Goal: Task Accomplishment & Management: Complete application form

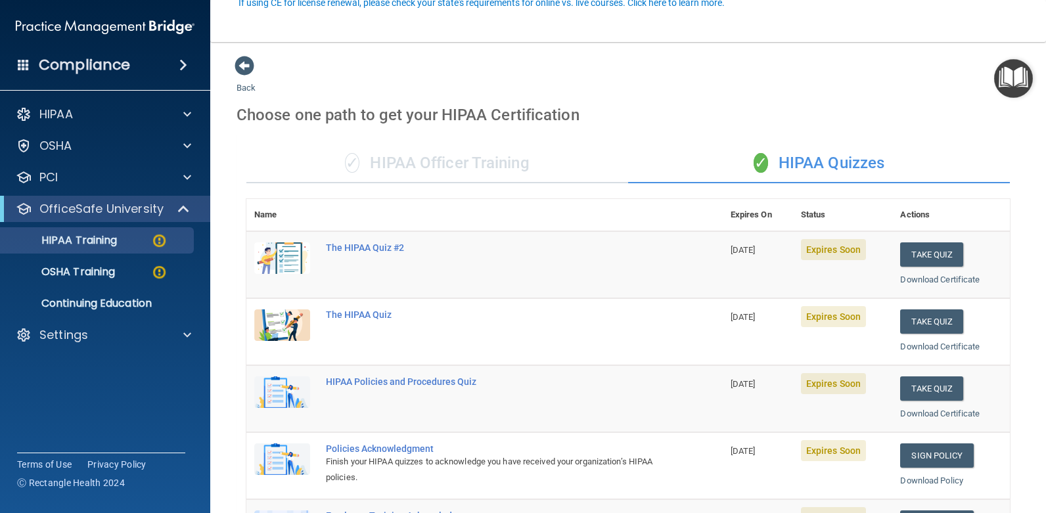
scroll to position [131, 0]
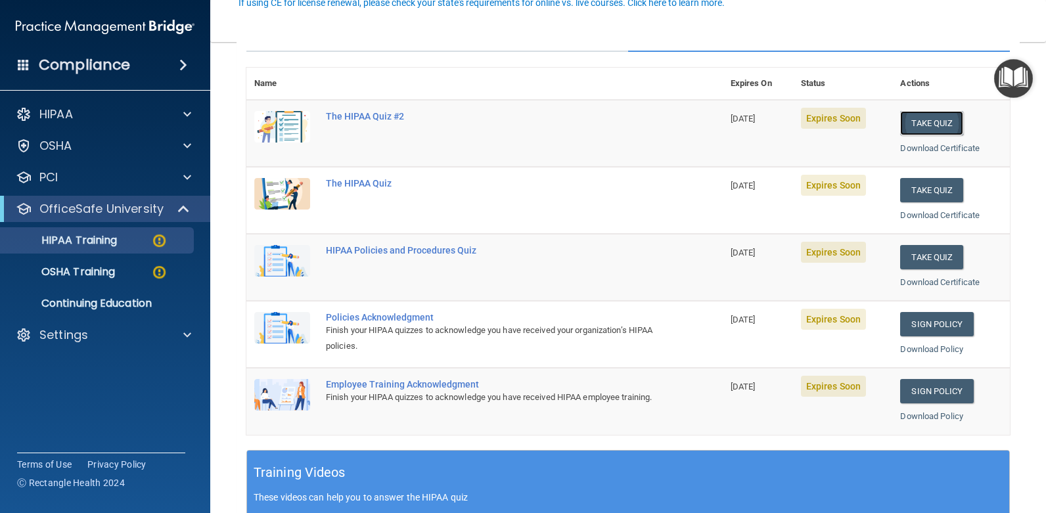
click at [933, 120] on button "Take Quiz" at bounding box center [931, 123] width 63 height 24
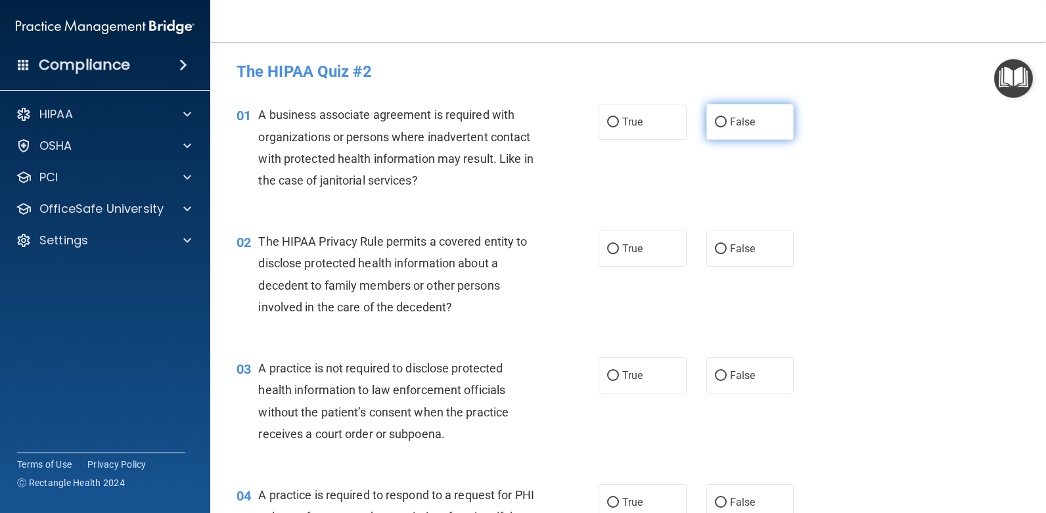
click at [715, 122] on input "False" at bounding box center [721, 123] width 12 height 10
radio input "true"
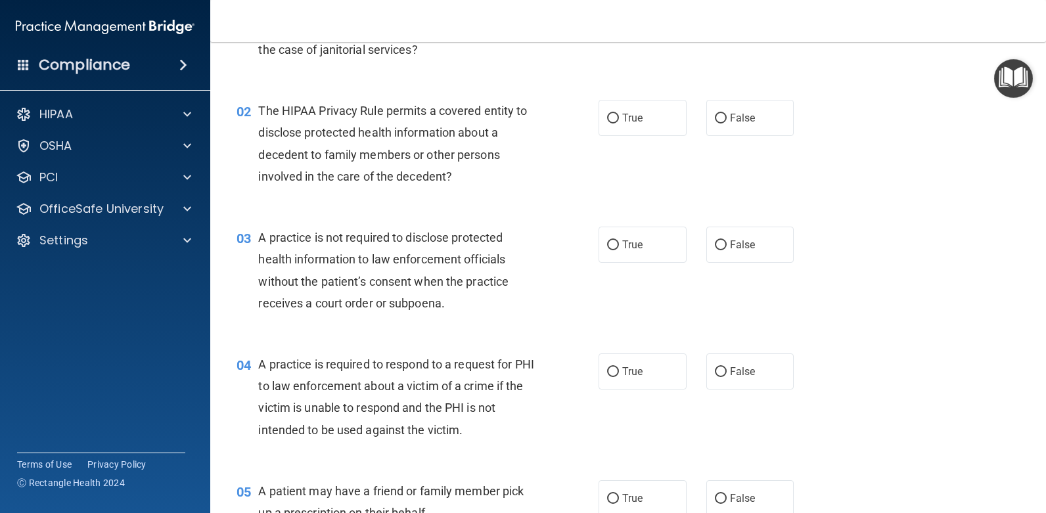
scroll to position [131, 0]
click at [715, 117] on input "False" at bounding box center [721, 118] width 12 height 10
radio input "true"
click at [715, 242] on input "False" at bounding box center [721, 245] width 12 height 10
radio input "true"
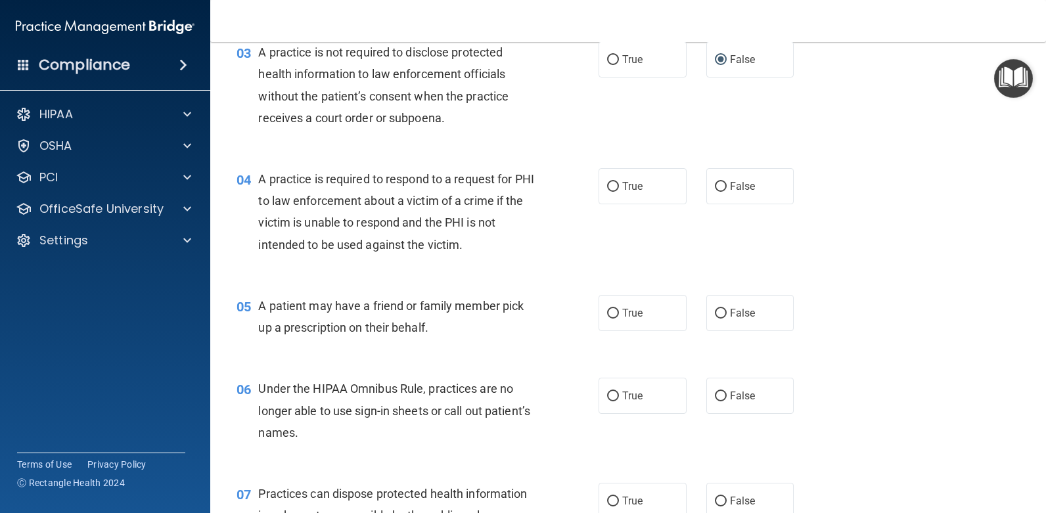
scroll to position [329, 0]
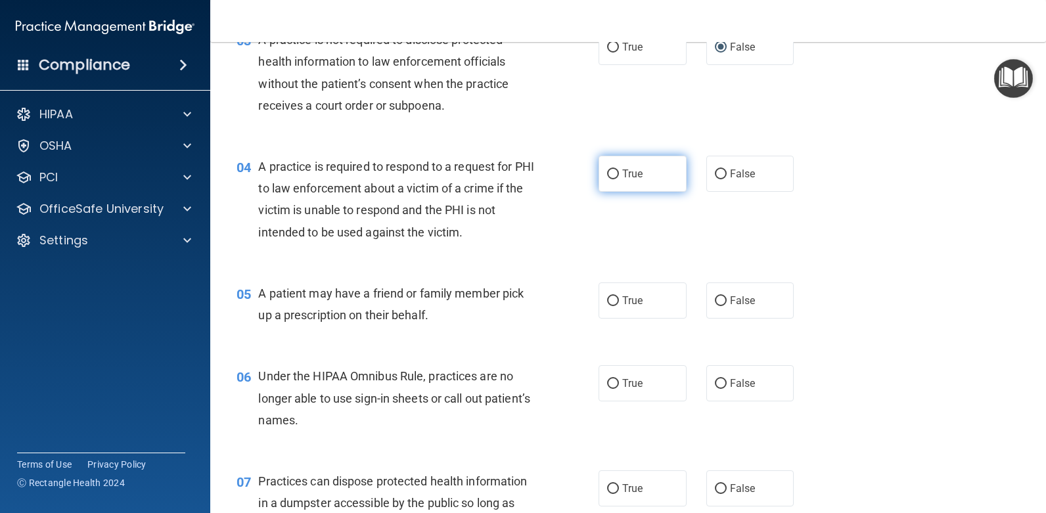
click at [608, 172] on input "True" at bounding box center [613, 175] width 12 height 10
radio input "true"
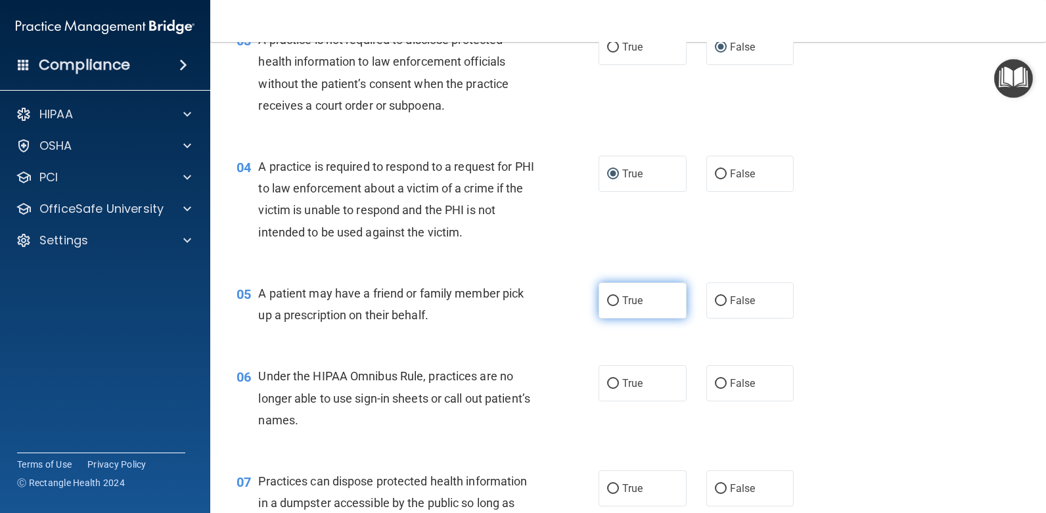
click at [607, 299] on input "True" at bounding box center [613, 301] width 12 height 10
radio input "true"
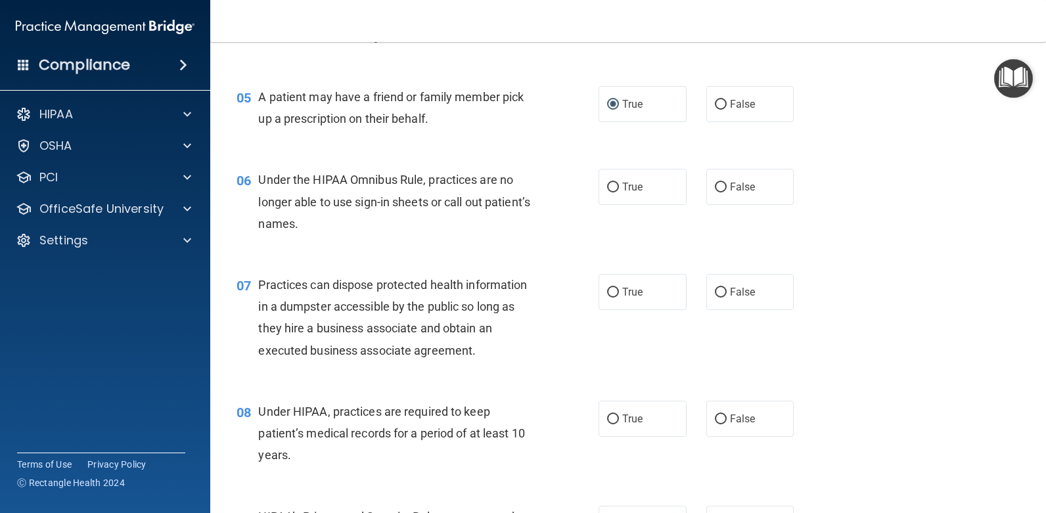
scroll to position [526, 0]
click at [609, 188] on input "True" at bounding box center [613, 187] width 12 height 10
radio input "true"
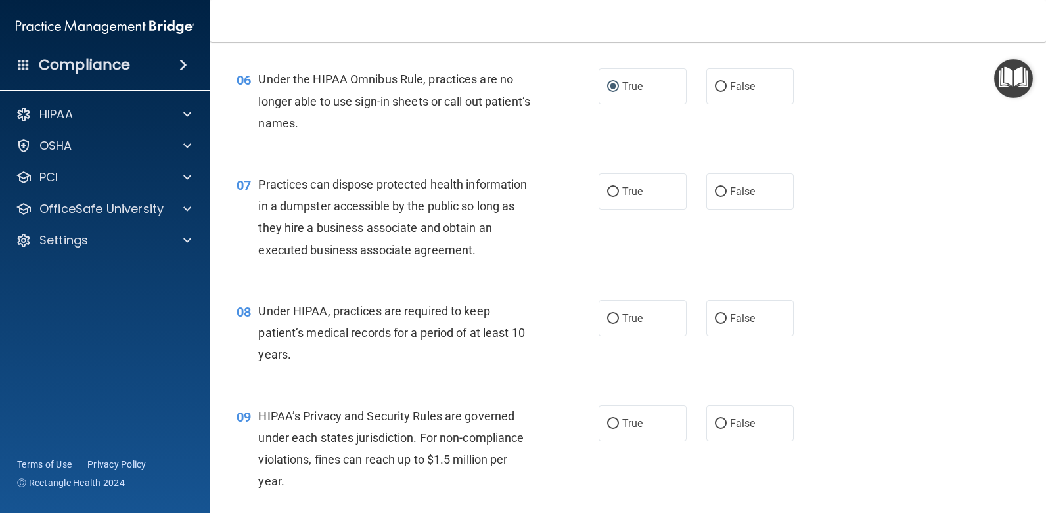
scroll to position [657, 0]
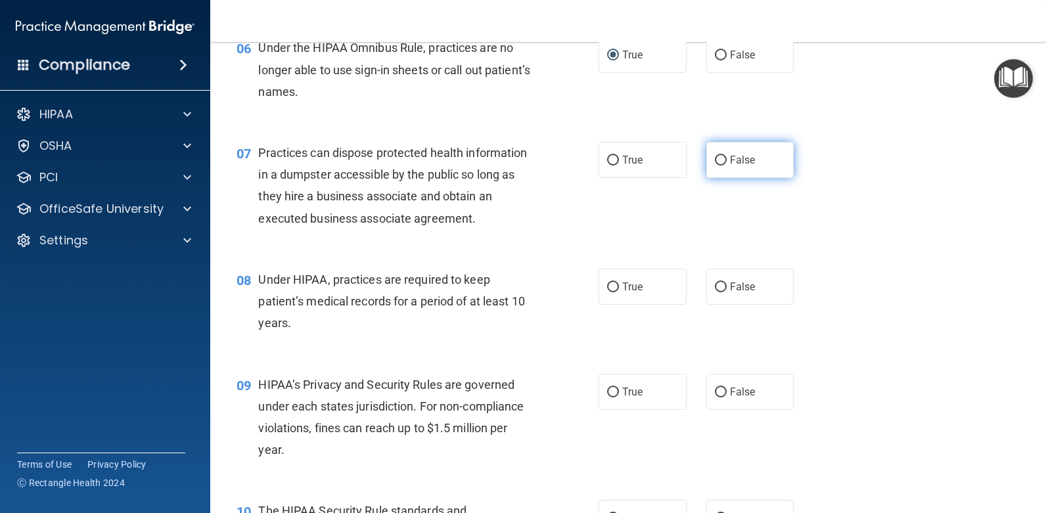
drag, startPoint x: 716, startPoint y: 157, endPoint x: 717, endPoint y: 170, distance: 13.2
click at [716, 158] on input "False" at bounding box center [721, 161] width 12 height 10
radio input "true"
click at [717, 288] on input "False" at bounding box center [721, 288] width 12 height 10
radio input "true"
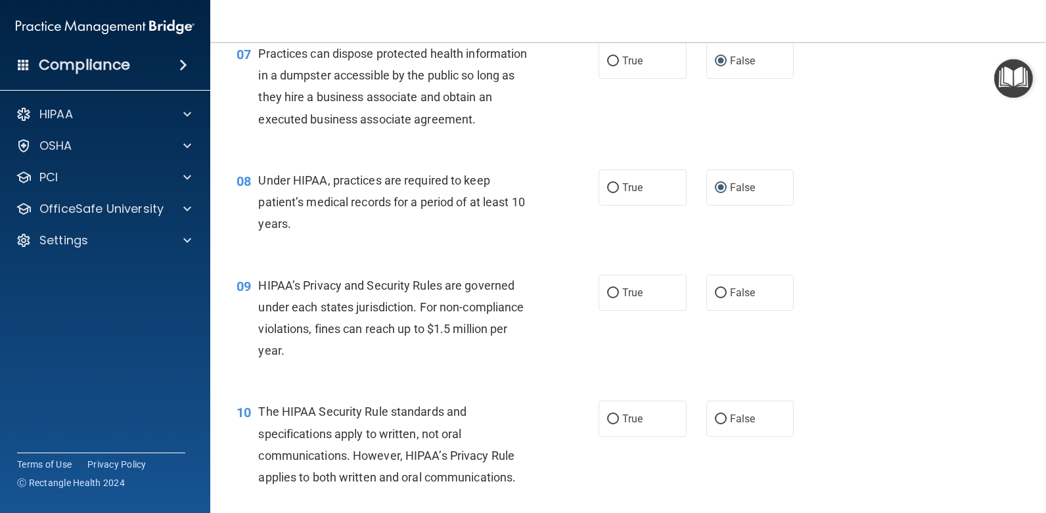
scroll to position [788, 0]
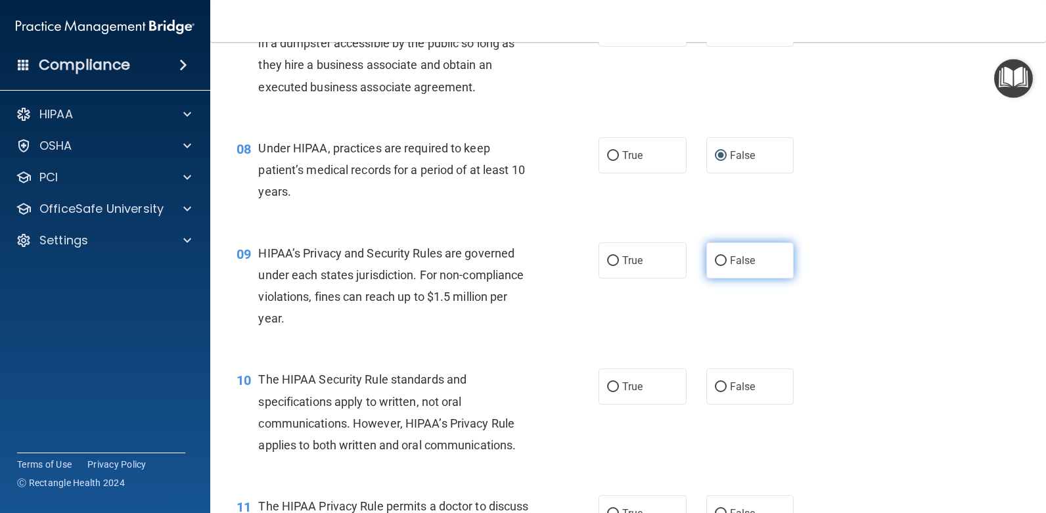
click at [715, 262] on input "False" at bounding box center [721, 261] width 12 height 10
radio input "true"
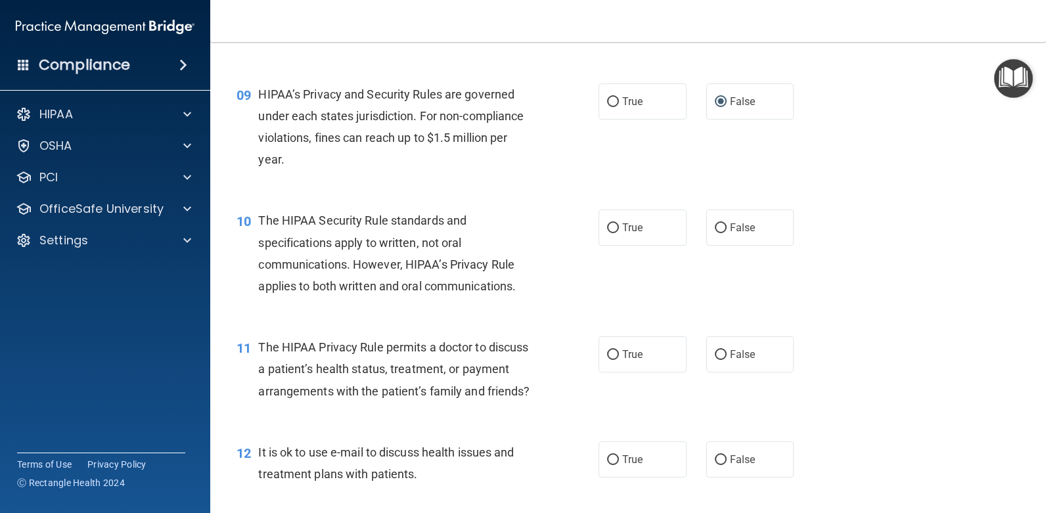
scroll to position [920, 0]
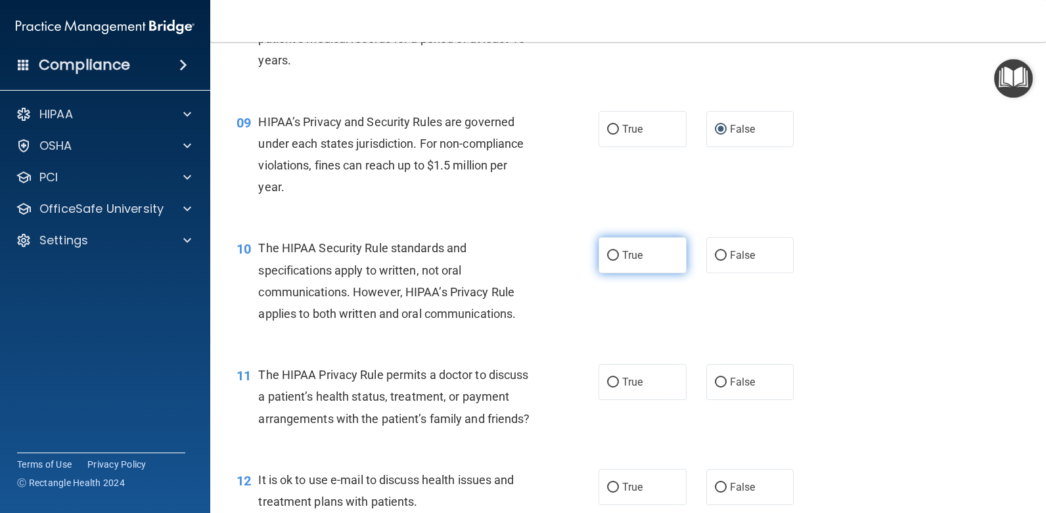
click at [610, 255] on input "True" at bounding box center [613, 256] width 12 height 10
radio input "true"
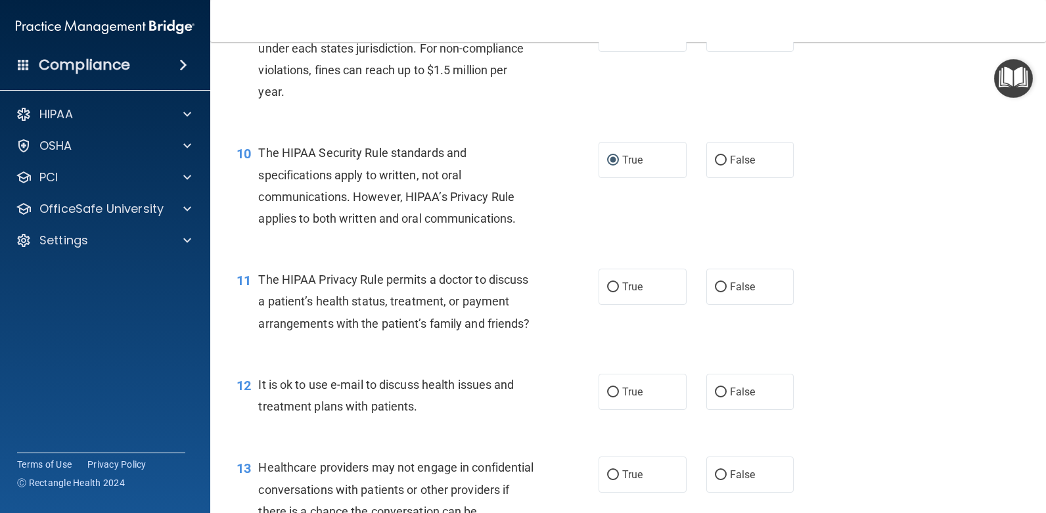
scroll to position [1051, 0]
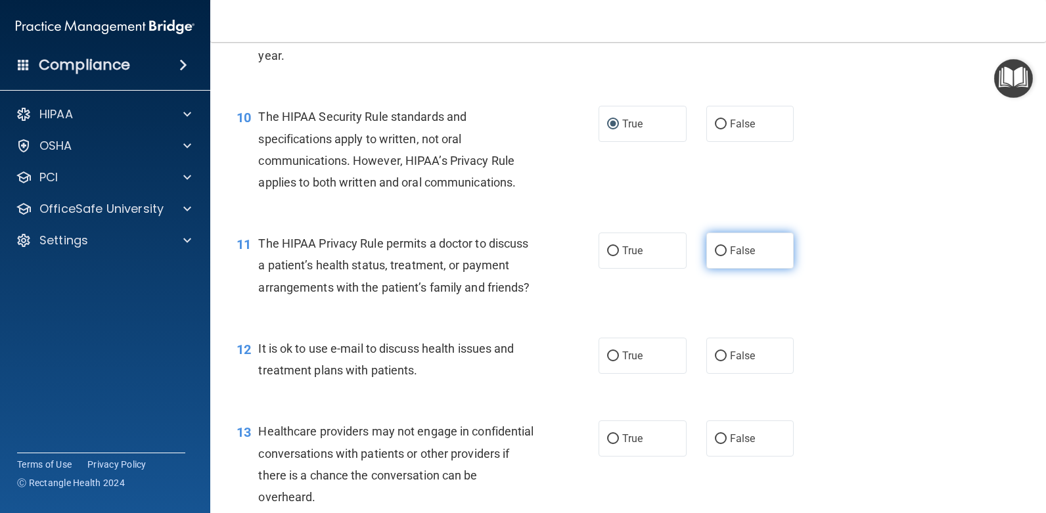
click at [715, 250] on input "False" at bounding box center [721, 251] width 12 height 10
radio input "true"
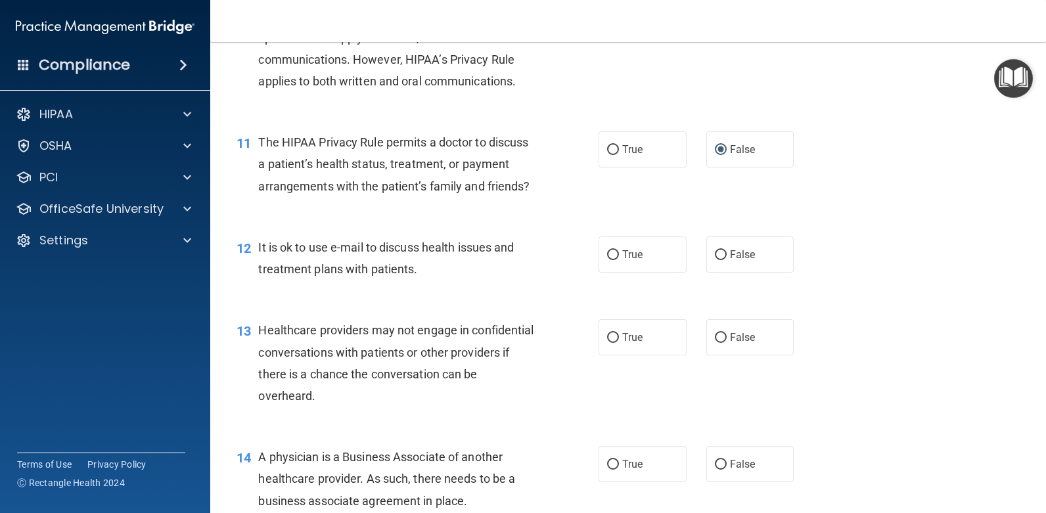
scroll to position [1183, 0]
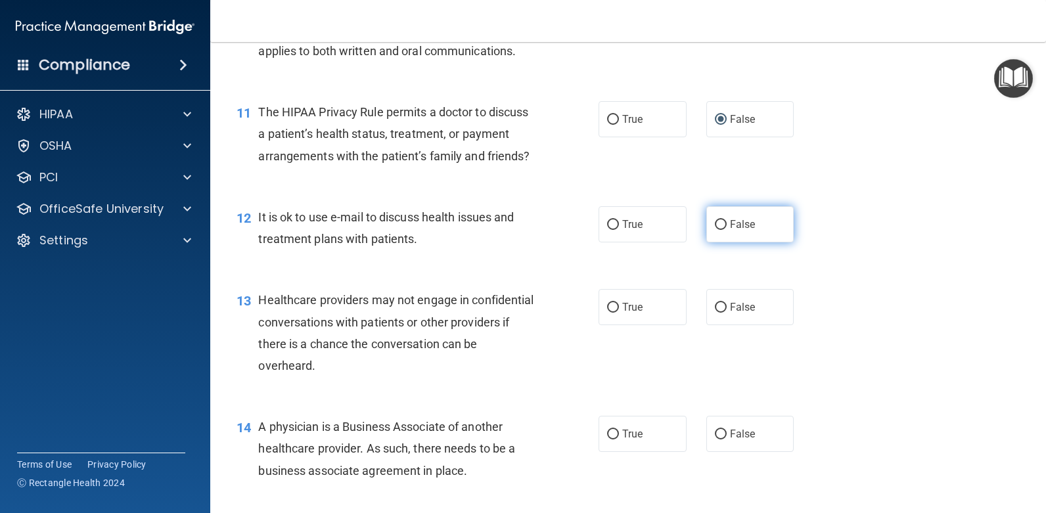
click at [716, 230] on input "False" at bounding box center [721, 225] width 12 height 10
radio input "true"
click at [608, 230] on input "True" at bounding box center [613, 225] width 12 height 10
radio input "true"
radio input "false"
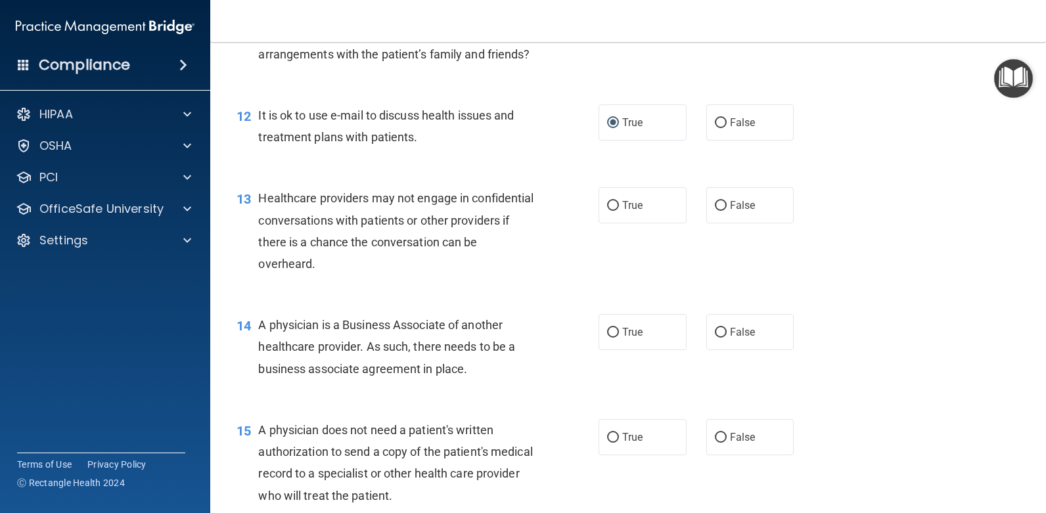
scroll to position [1314, 0]
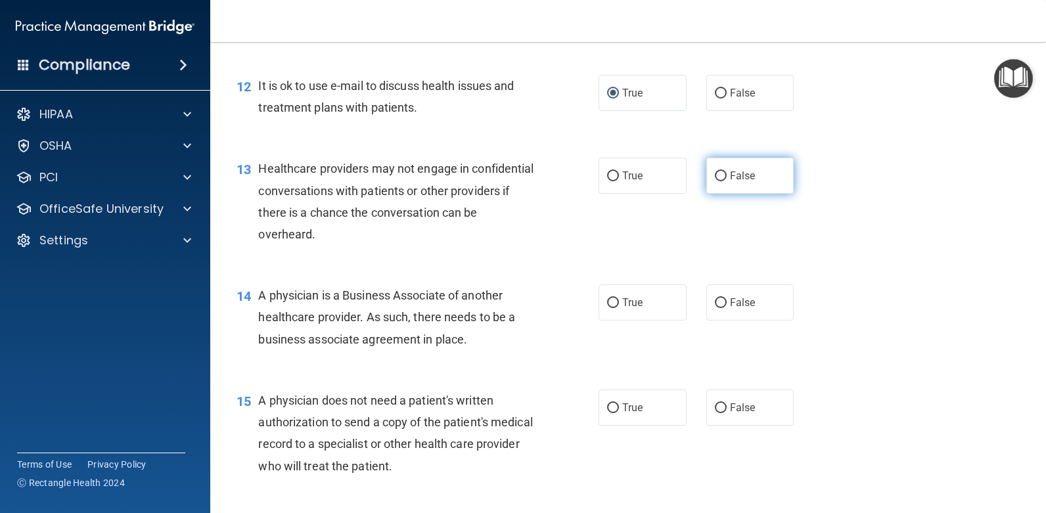
click at [716, 181] on input "False" at bounding box center [721, 176] width 12 height 10
radio input "true"
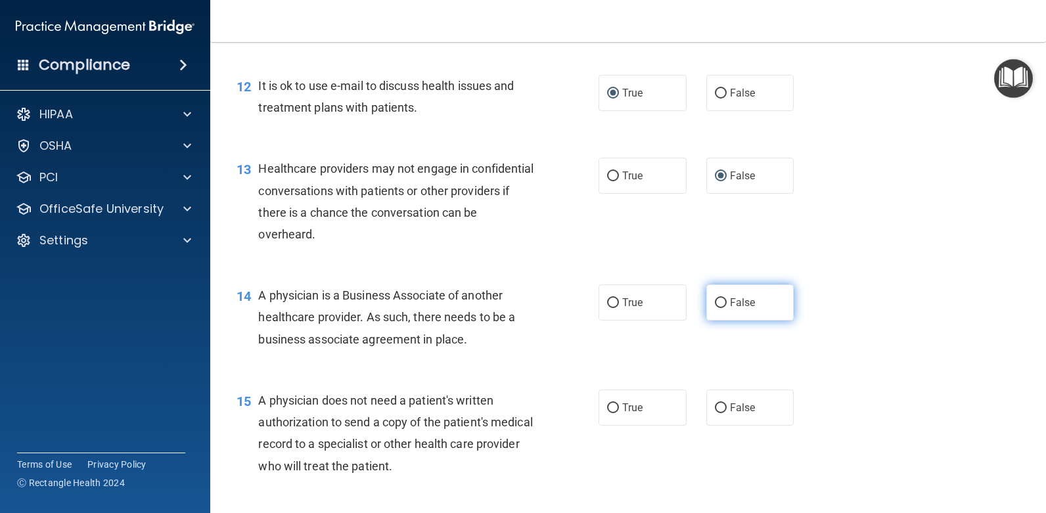
click at [715, 308] on input "False" at bounding box center [721, 303] width 12 height 10
radio input "true"
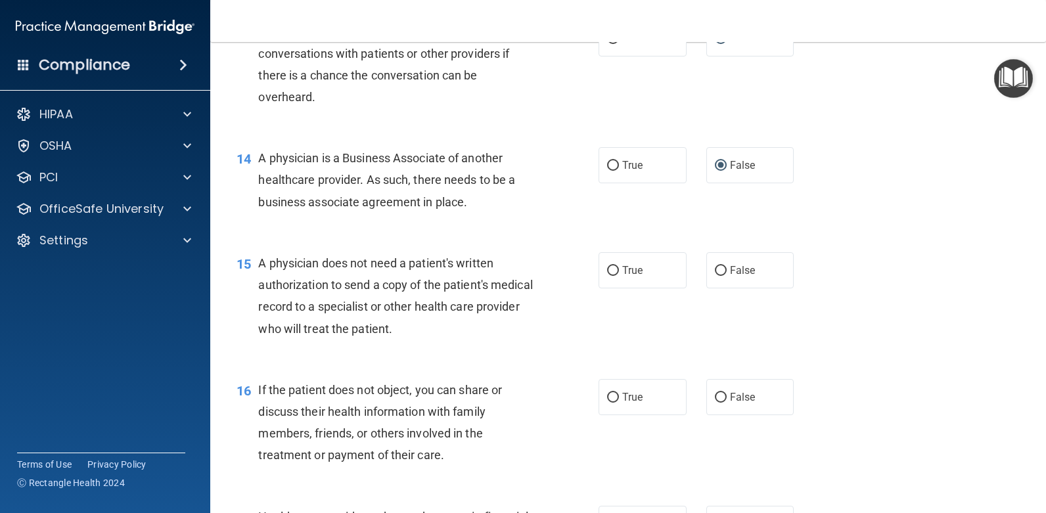
scroll to position [1449, 0]
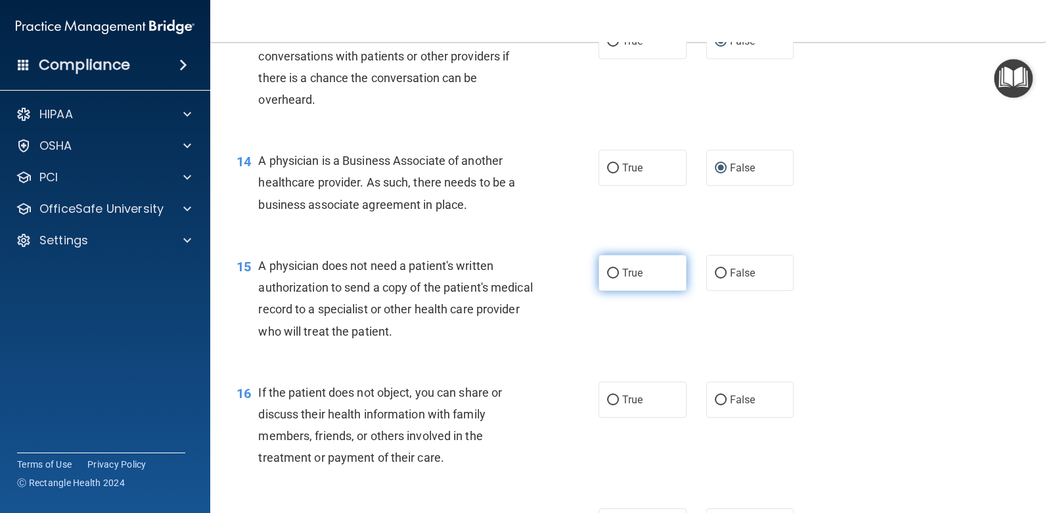
click at [607, 279] on input "True" at bounding box center [613, 274] width 12 height 10
radio input "true"
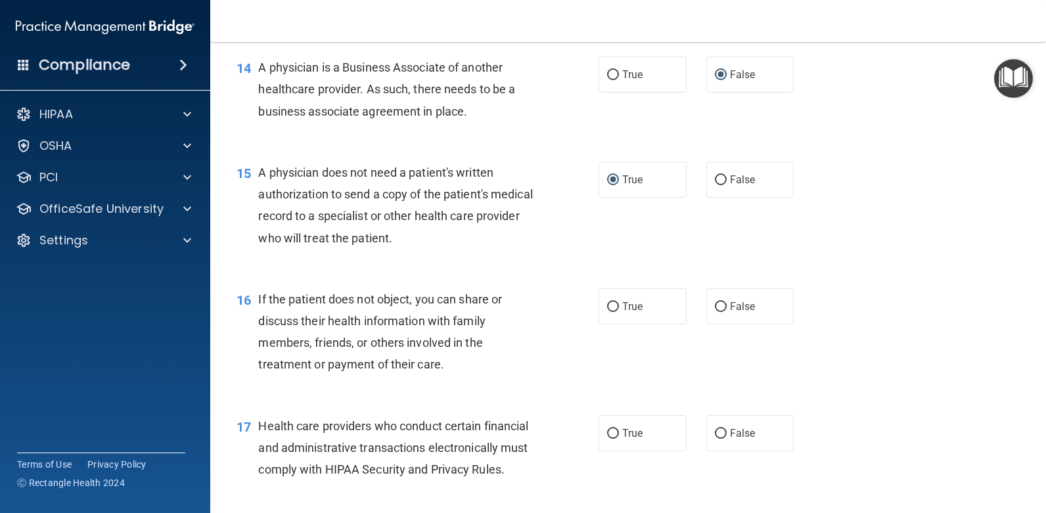
scroll to position [1646, 0]
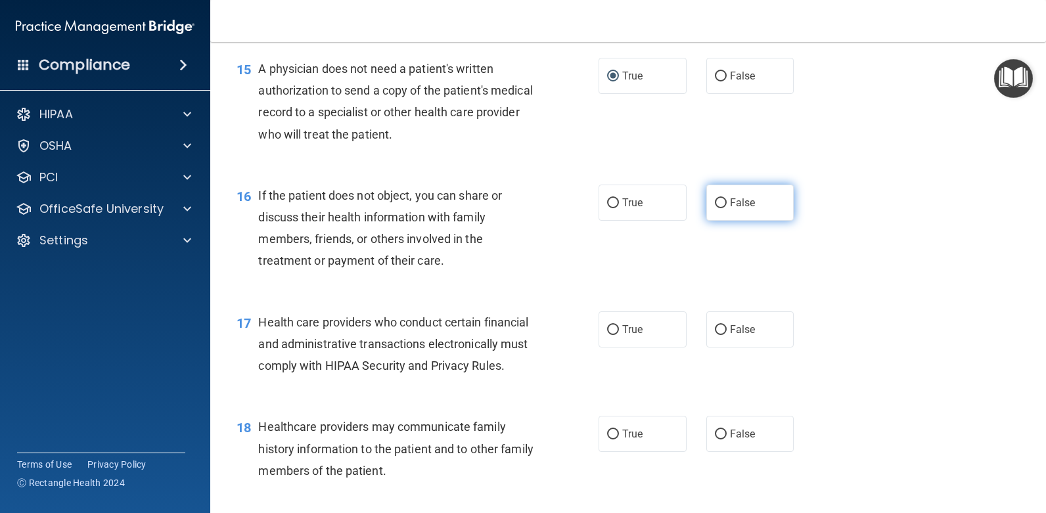
click at [715, 208] on input "False" at bounding box center [721, 203] width 12 height 10
radio input "true"
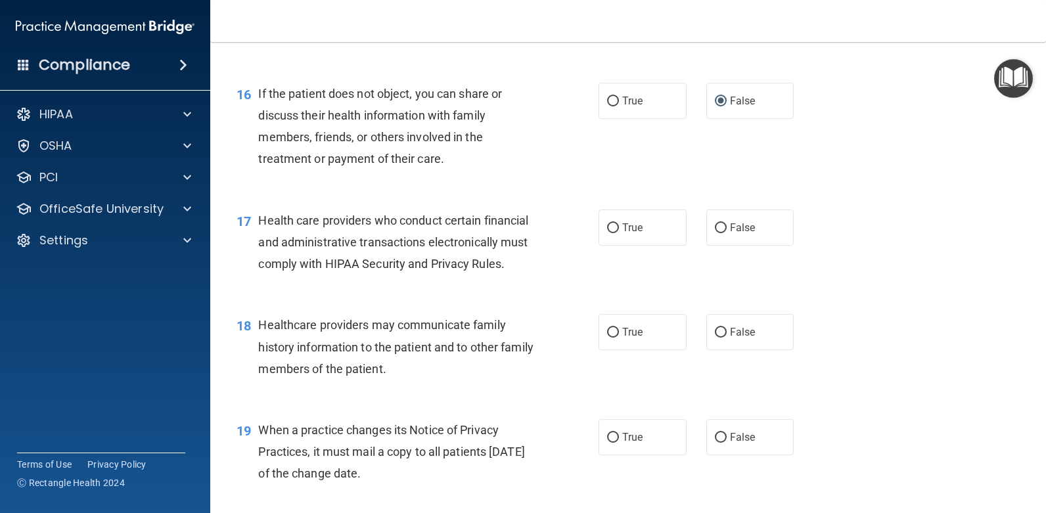
scroll to position [1777, 0]
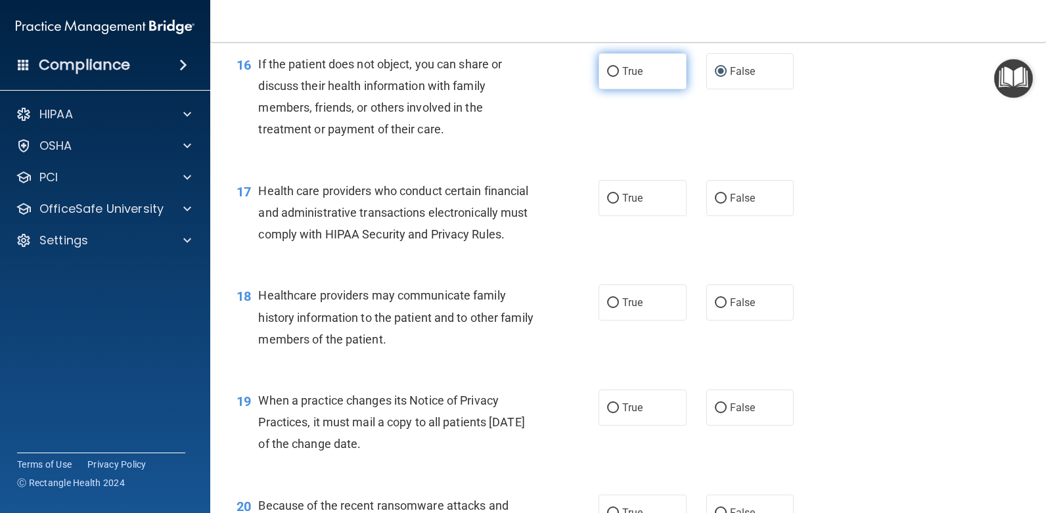
click at [609, 77] on input "True" at bounding box center [613, 72] width 12 height 10
radio input "true"
radio input "false"
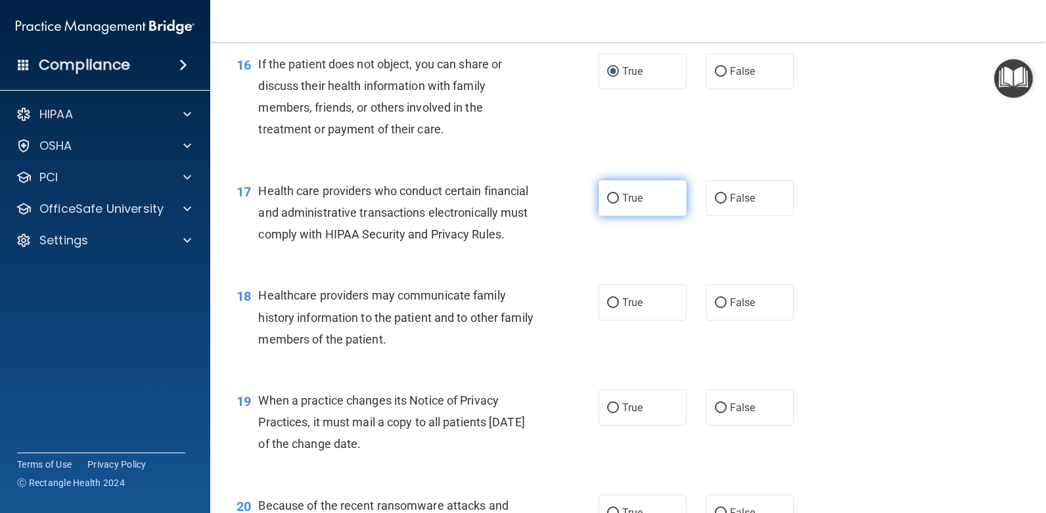
drag, startPoint x: 607, startPoint y: 216, endPoint x: 629, endPoint y: 230, distance: 26.3
click at [607, 204] on input "True" at bounding box center [613, 199] width 12 height 10
radio input "true"
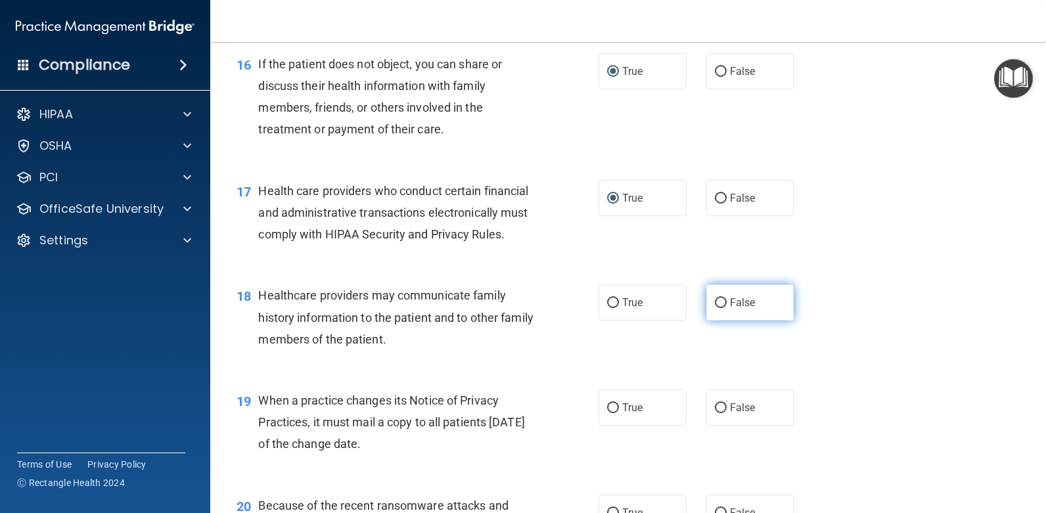
click at [715, 308] on input "False" at bounding box center [721, 303] width 12 height 10
radio input "true"
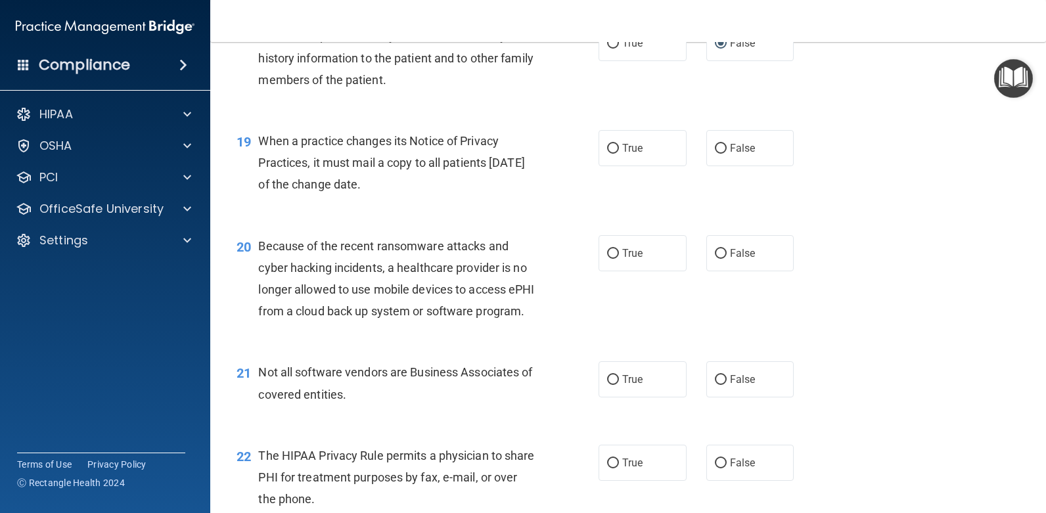
scroll to position [2040, 0]
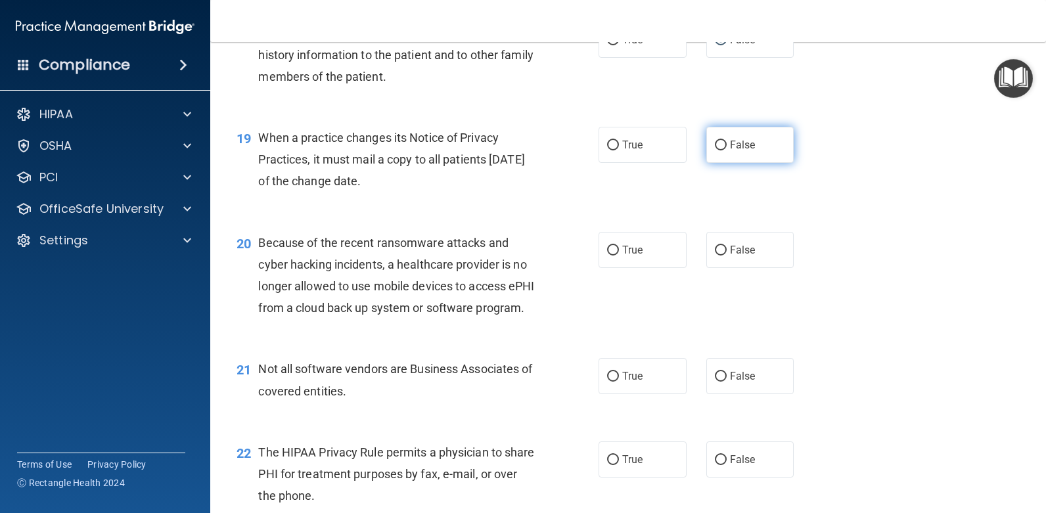
click at [715, 150] on input "False" at bounding box center [721, 146] width 12 height 10
radio input "true"
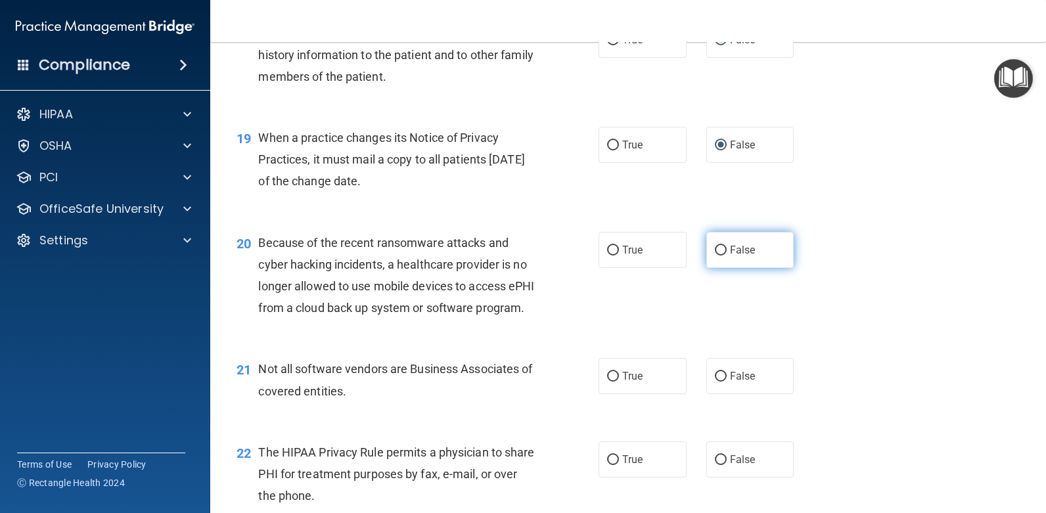
click at [715, 256] on input "False" at bounding box center [721, 251] width 12 height 10
radio input "true"
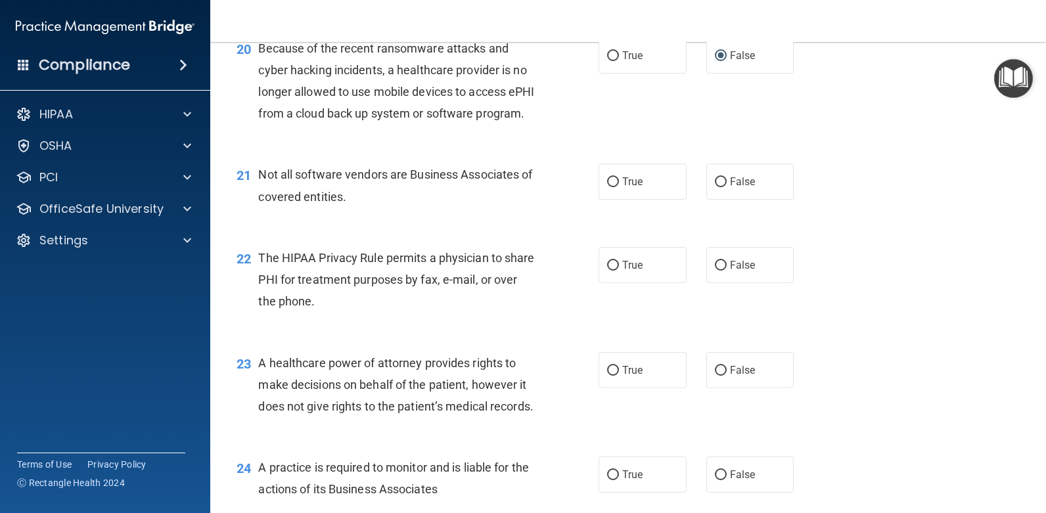
scroll to position [2237, 0]
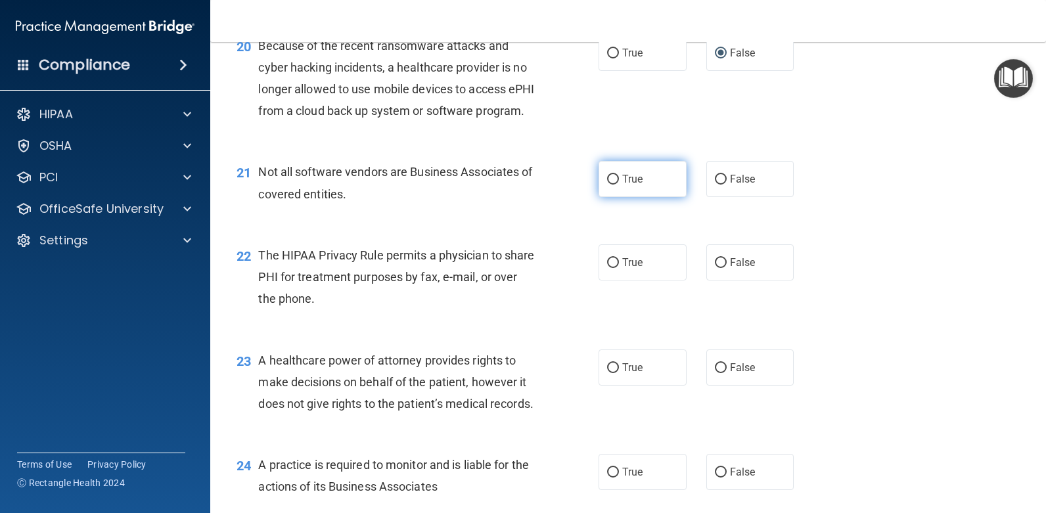
click at [611, 185] on input "True" at bounding box center [613, 180] width 12 height 10
radio input "true"
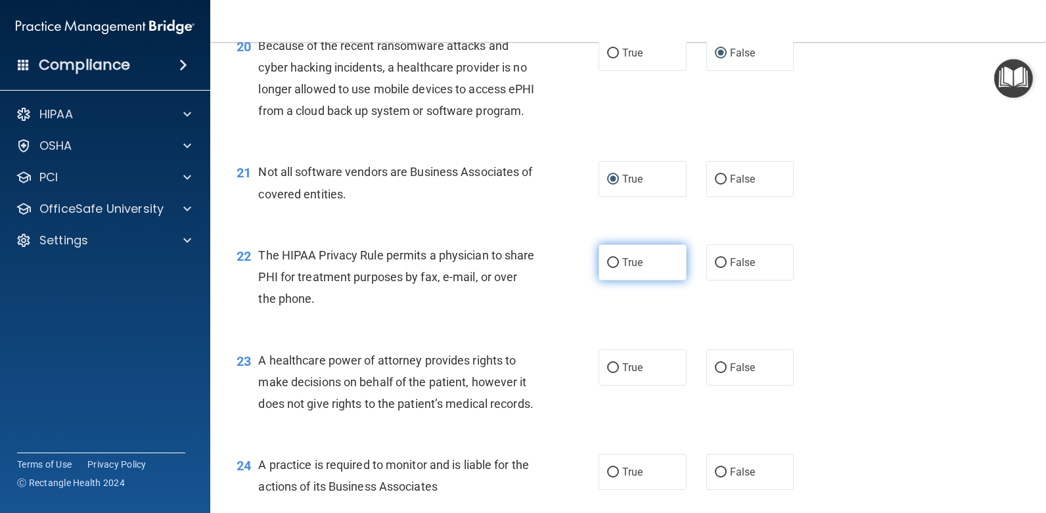
click at [612, 268] on input "True" at bounding box center [613, 263] width 12 height 10
radio input "true"
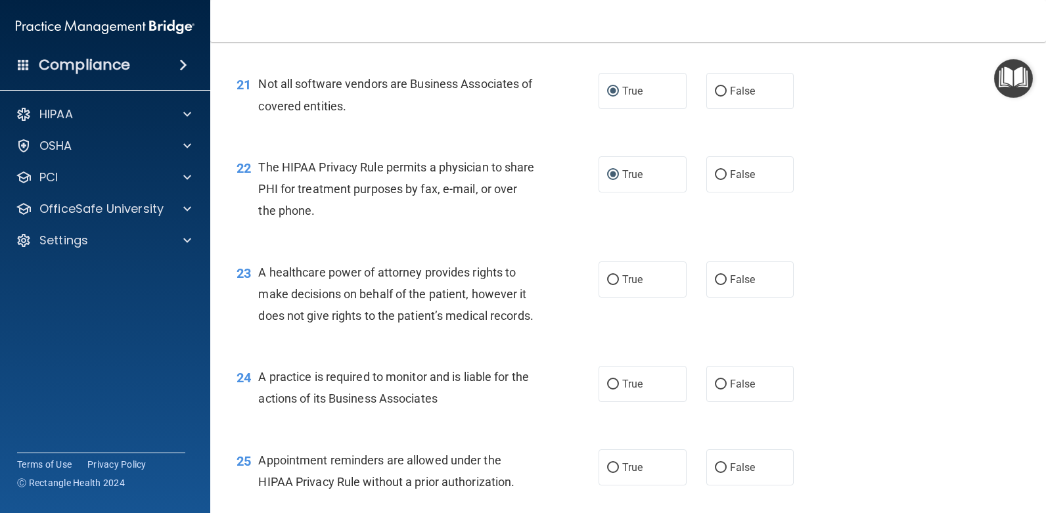
scroll to position [2434, 0]
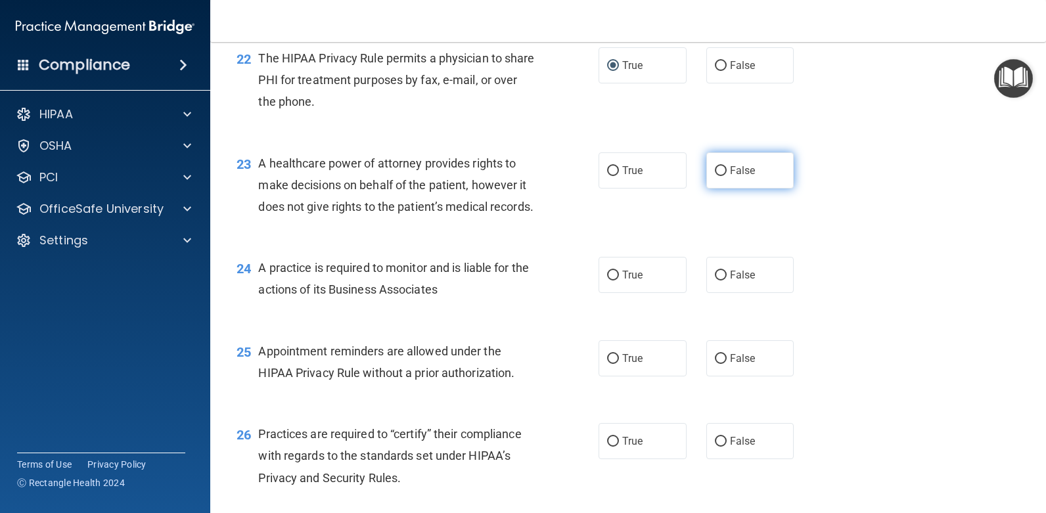
click at [719, 176] on input "False" at bounding box center [721, 171] width 12 height 10
radio input "true"
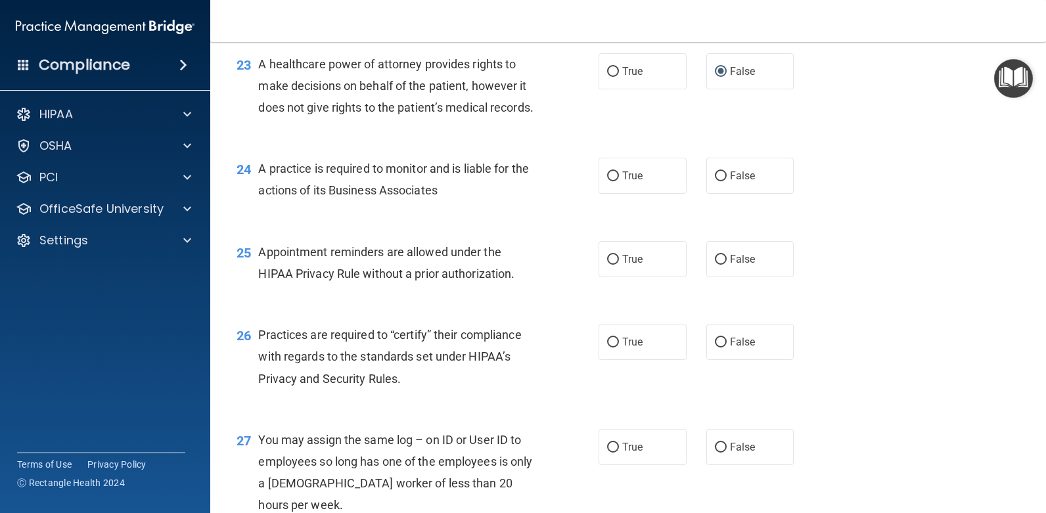
scroll to position [2566, 0]
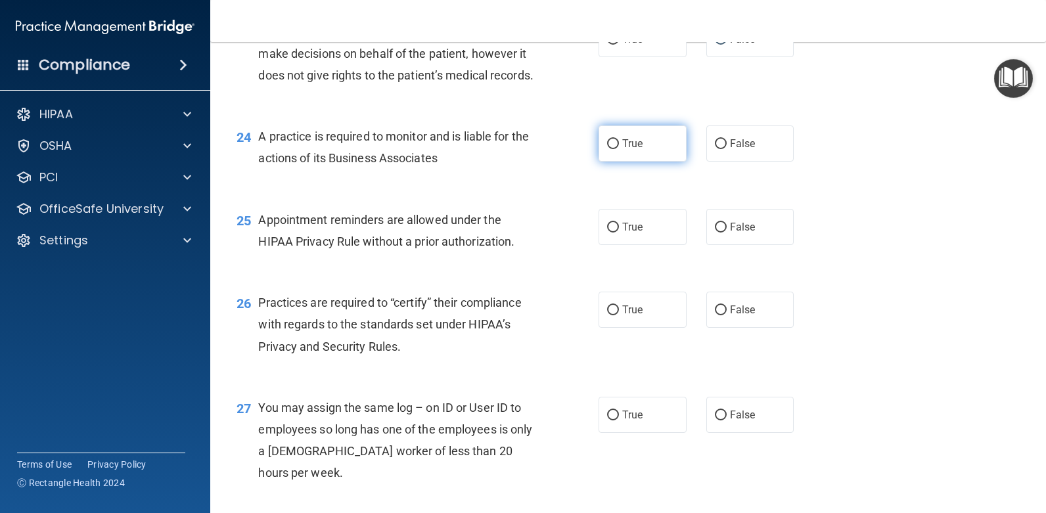
click at [608, 149] on input "True" at bounding box center [613, 144] width 12 height 10
radio input "true"
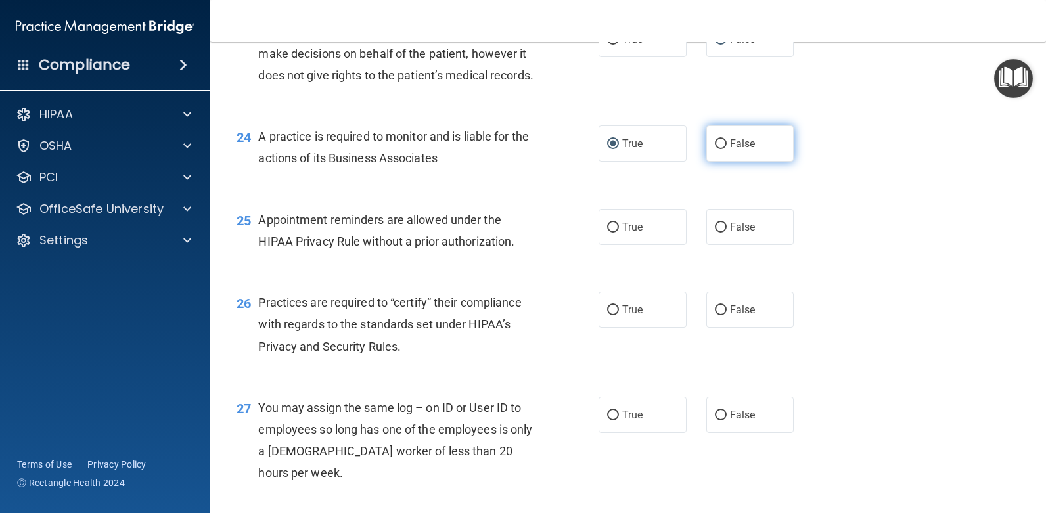
click at [715, 149] on input "False" at bounding box center [721, 144] width 12 height 10
radio input "true"
radio input "false"
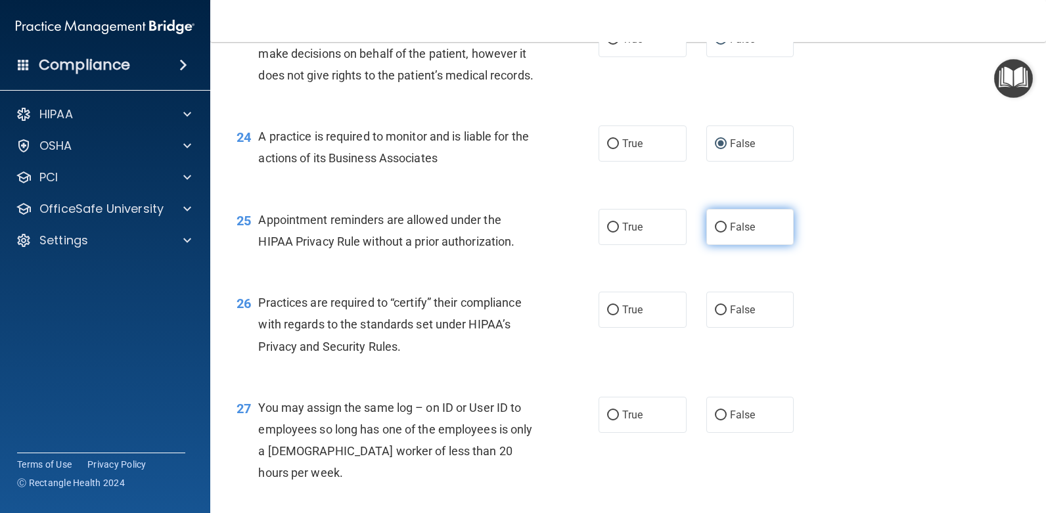
click at [715, 233] on input "False" at bounding box center [721, 228] width 12 height 10
radio input "true"
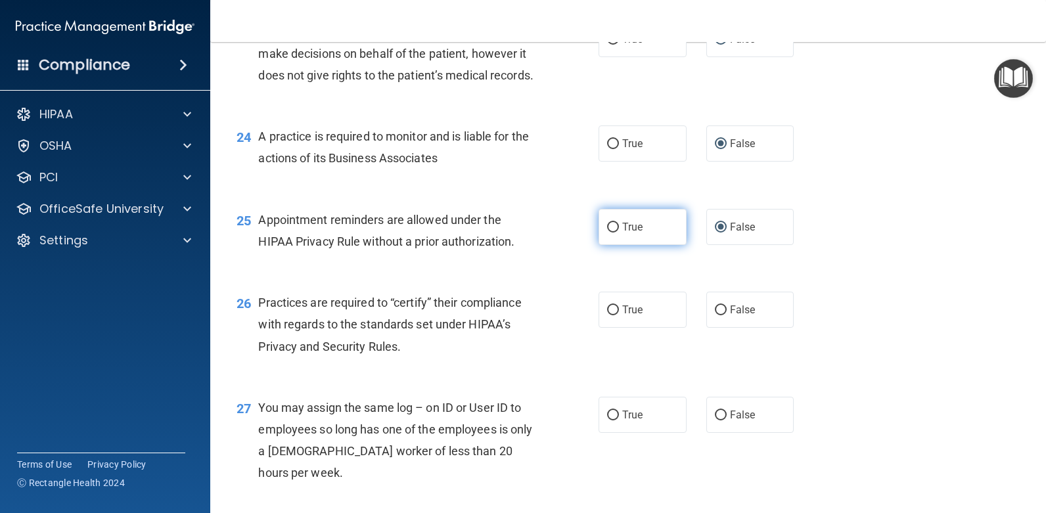
click at [607, 233] on input "True" at bounding box center [613, 228] width 12 height 10
radio input "true"
radio input "false"
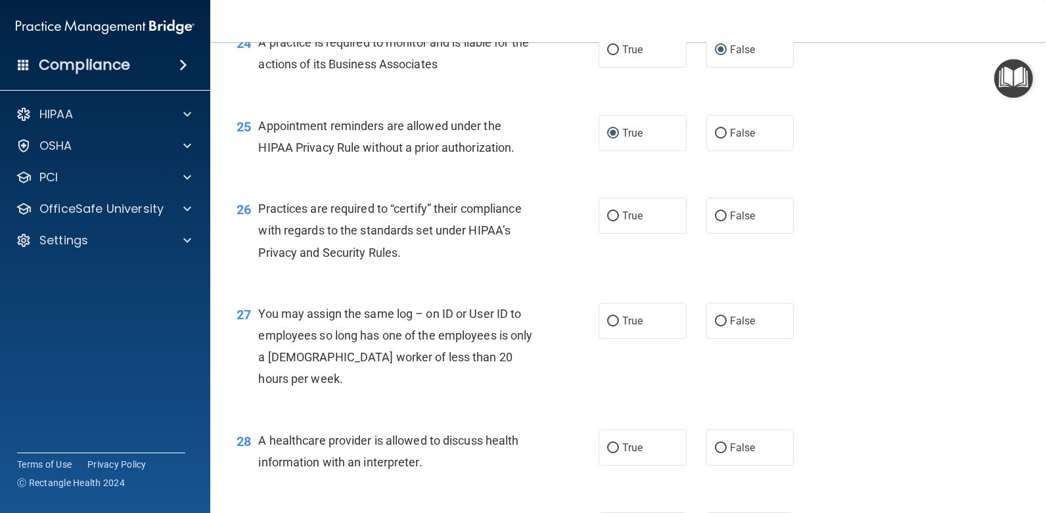
scroll to position [2697, 0]
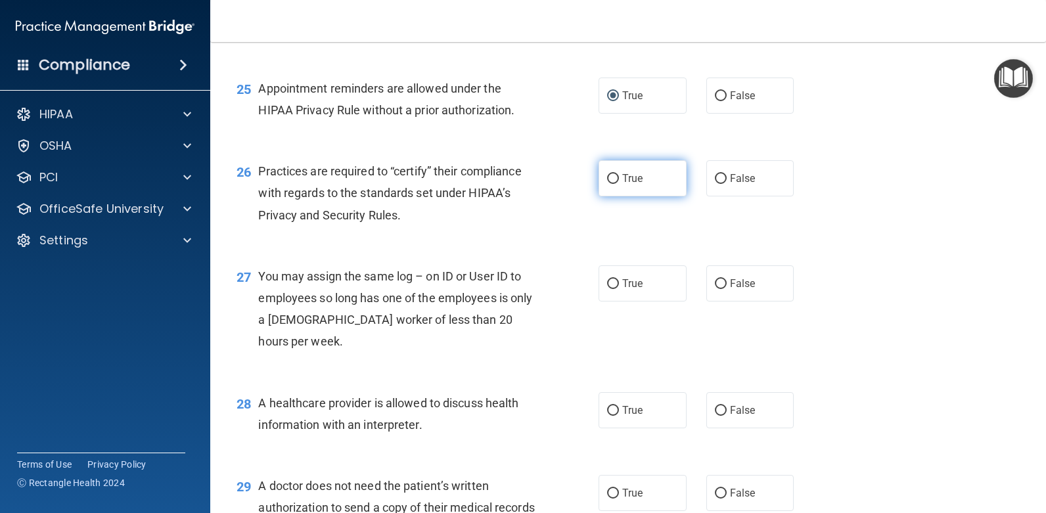
click at [607, 184] on input "True" at bounding box center [613, 179] width 12 height 10
radio input "true"
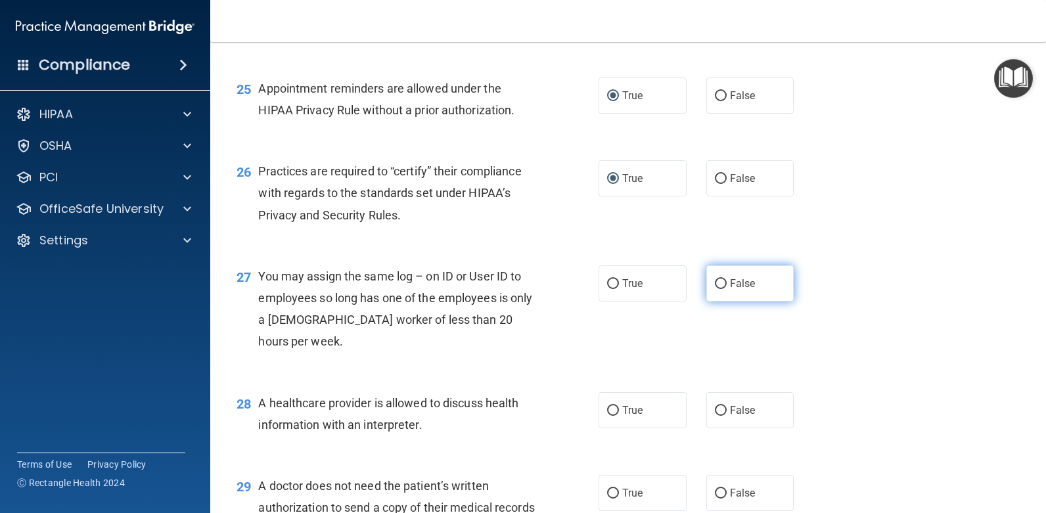
drag, startPoint x: 716, startPoint y: 374, endPoint x: 731, endPoint y: 373, distance: 15.8
click at [716, 289] on input "False" at bounding box center [721, 284] width 12 height 10
radio input "true"
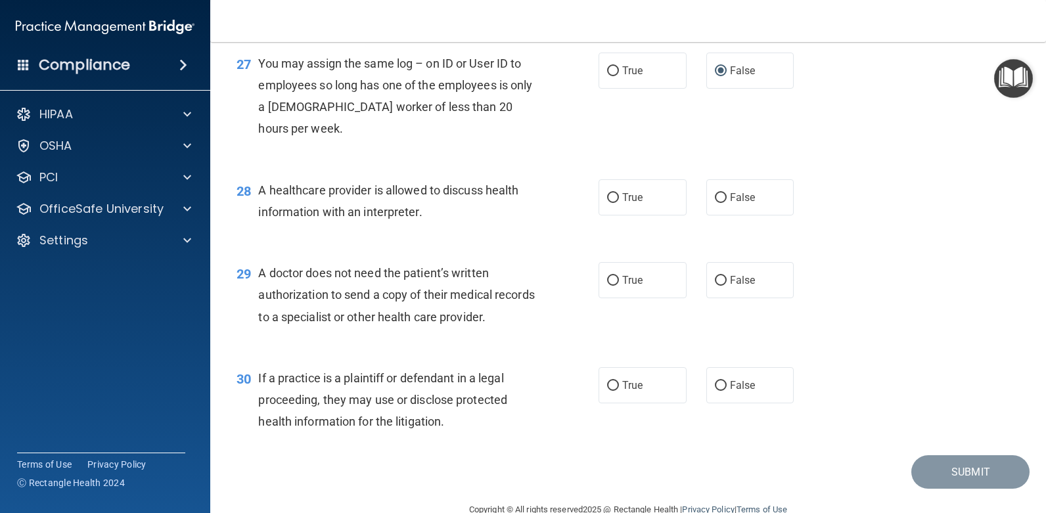
scroll to position [2960, 0]
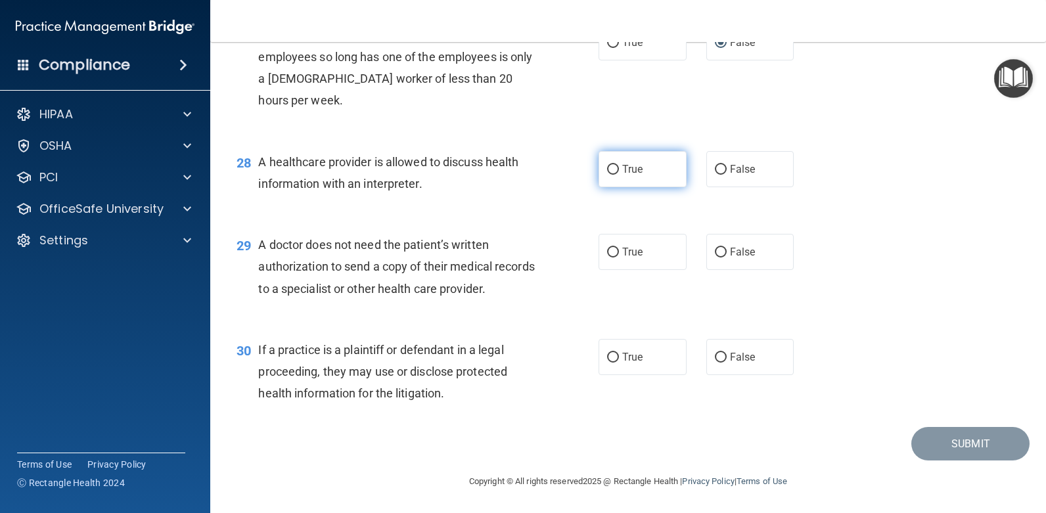
click at [612, 175] on input "True" at bounding box center [613, 170] width 12 height 10
radio input "true"
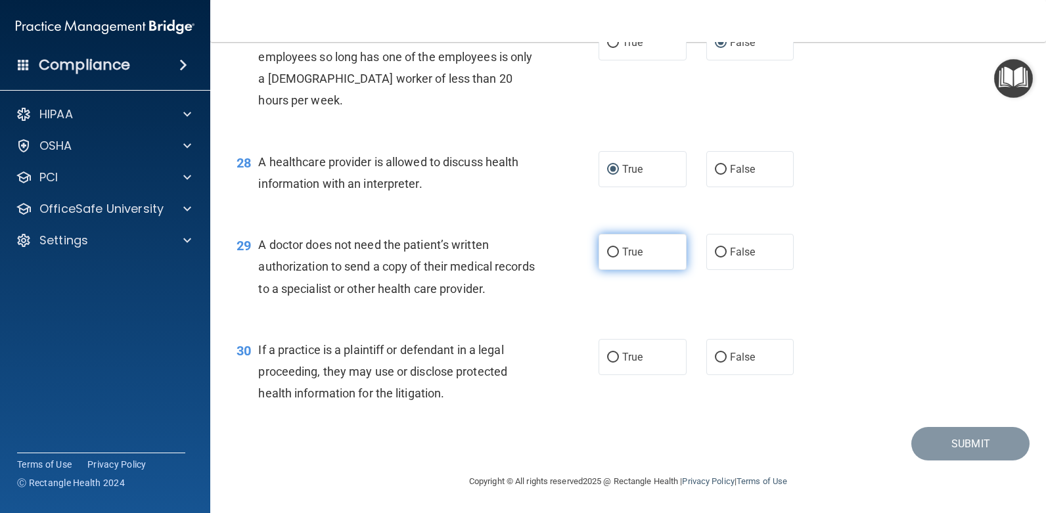
click at [608, 258] on input "True" at bounding box center [613, 253] width 12 height 10
radio input "true"
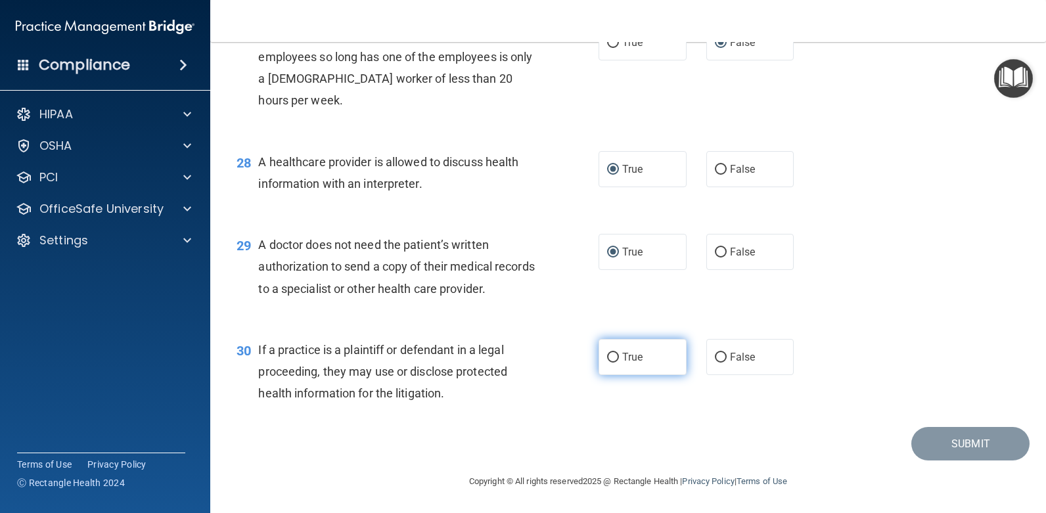
click at [607, 359] on input "True" at bounding box center [613, 358] width 12 height 10
radio input "true"
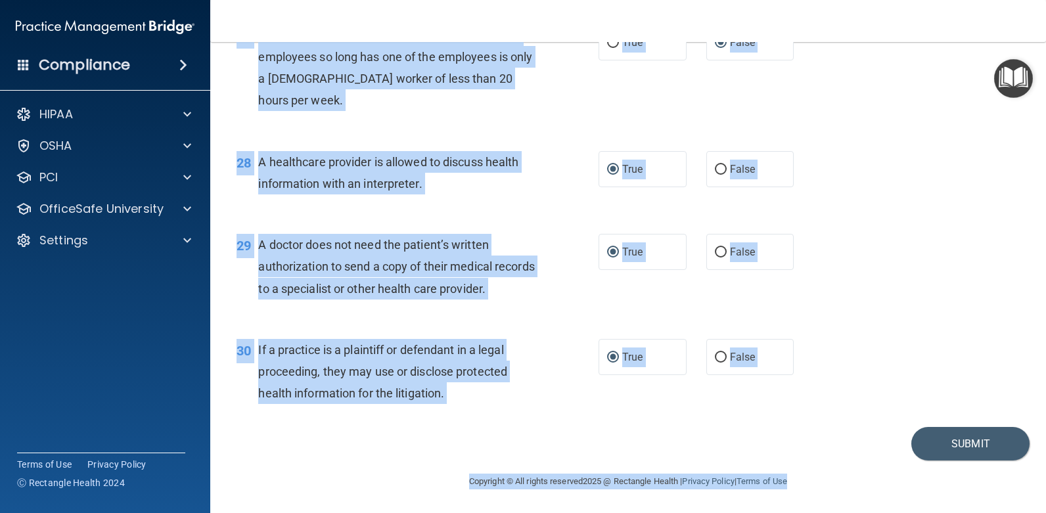
drag, startPoint x: 583, startPoint y: 94, endPoint x: 872, endPoint y: 541, distance: 531.8
click at [872, 512] on html "Compliance HIPAA Documents and Policies Report an Incident Business Associates …" at bounding box center [523, 256] width 1046 height 513
copy main "01 A business associate agreement is required with organizations or persons whe…"
click at [880, 299] on div "29 A doctor does not need the patient’s written authorization to send a copy of…" at bounding box center [628, 269] width 803 height 105
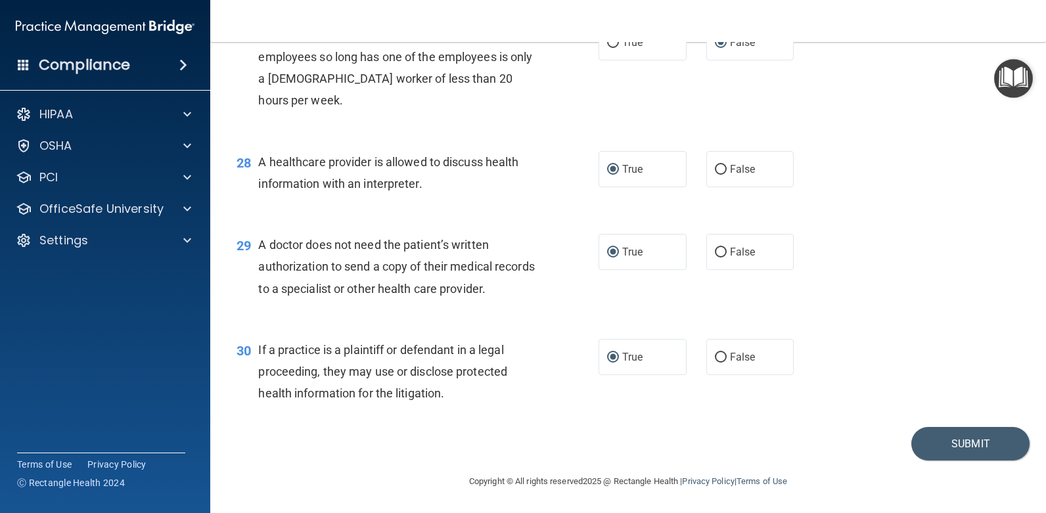
scroll to position [3022, 0]
click at [940, 436] on button "Submit" at bounding box center [970, 444] width 118 height 34
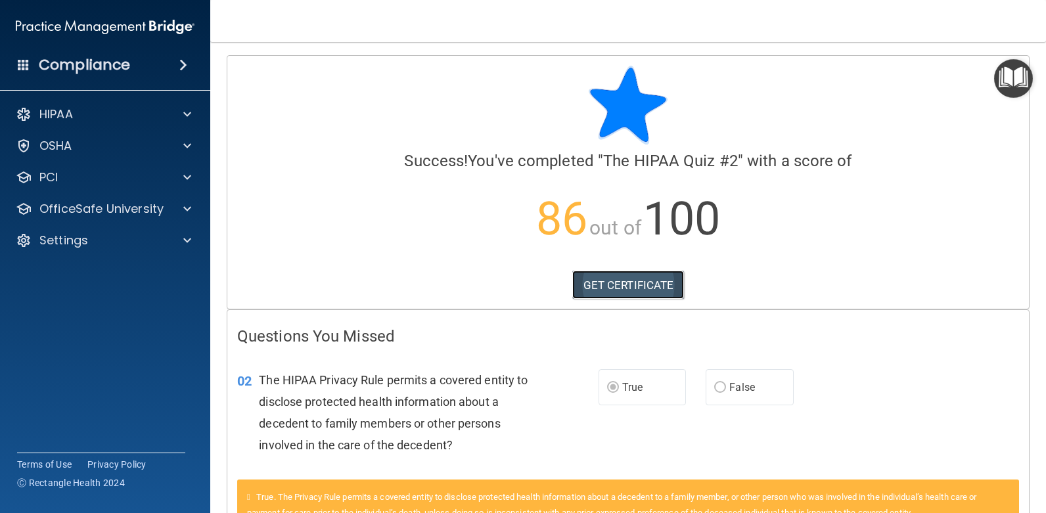
click at [601, 286] on link "GET CERTIFICATE" at bounding box center [628, 285] width 112 height 29
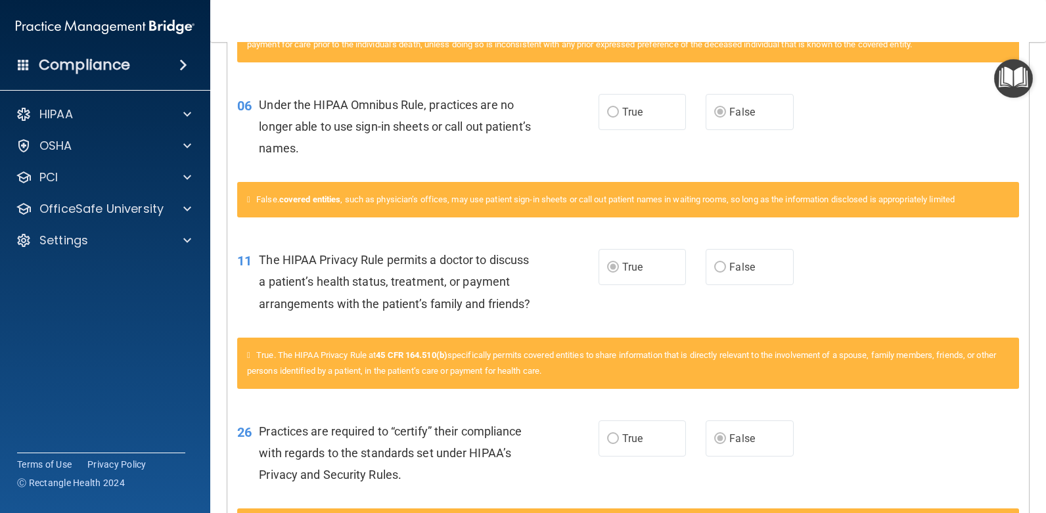
scroll to position [616, 0]
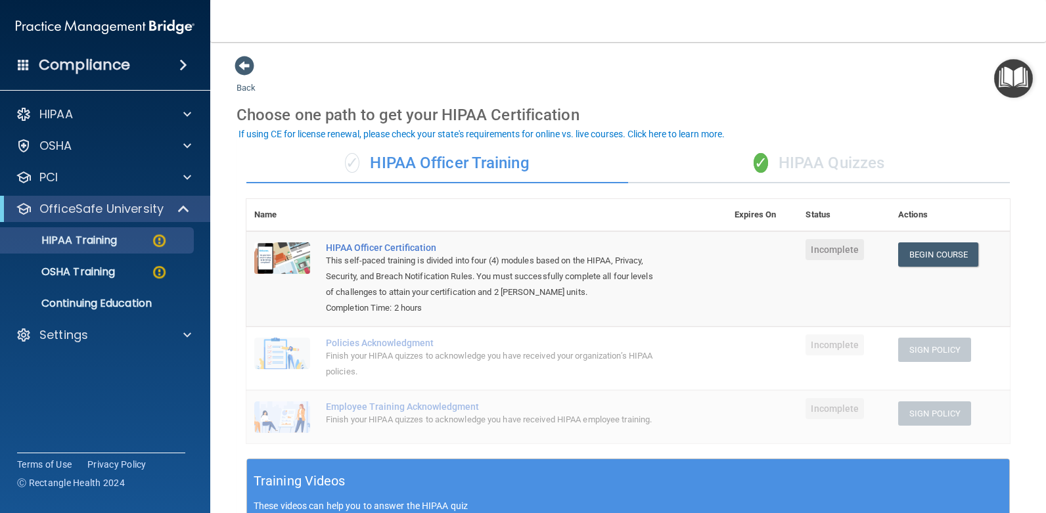
click at [813, 163] on div "✓ HIPAA Quizzes" at bounding box center [819, 163] width 382 height 39
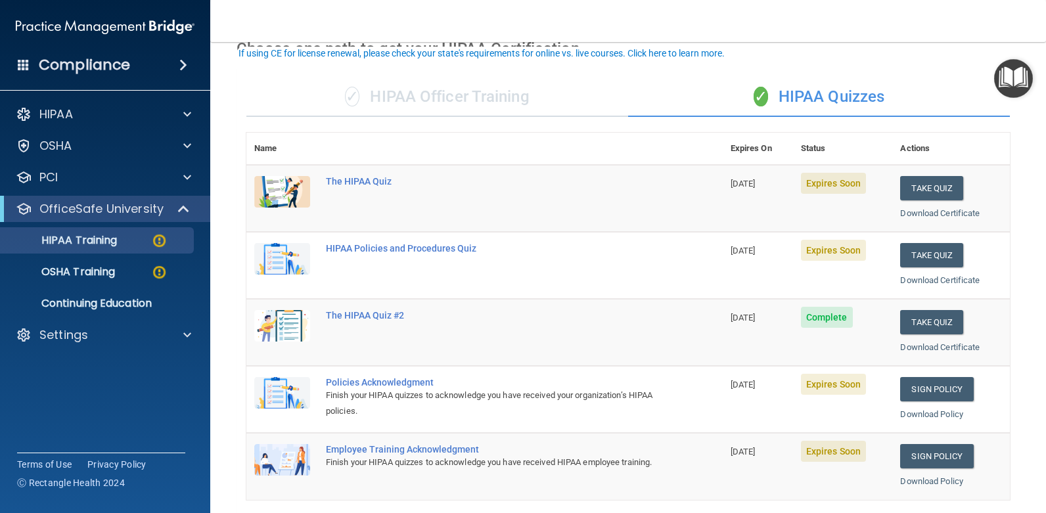
scroll to position [66, 0]
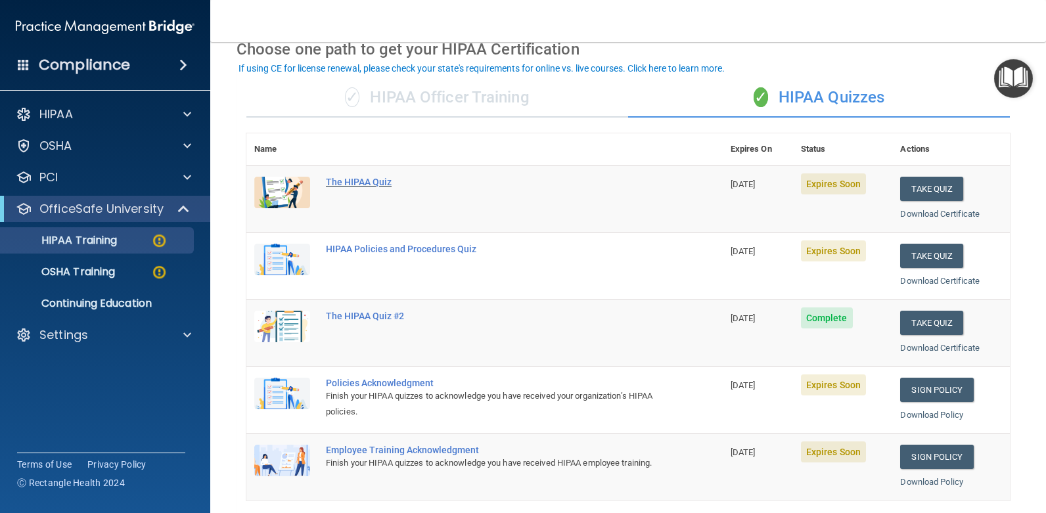
click at [338, 183] on div "The HIPAA Quiz" at bounding box center [491, 182] width 331 height 11
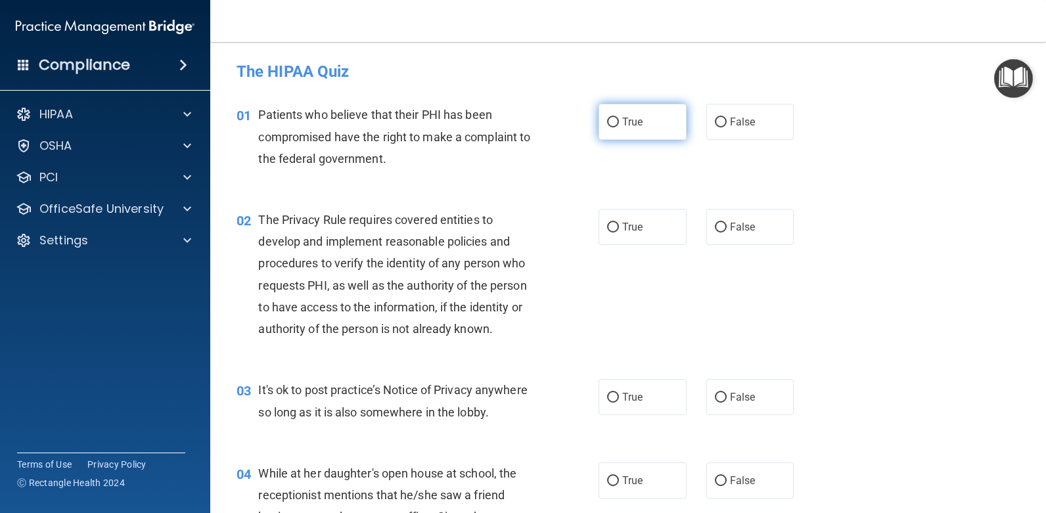
click at [607, 119] on input "True" at bounding box center [613, 123] width 12 height 10
radio input "true"
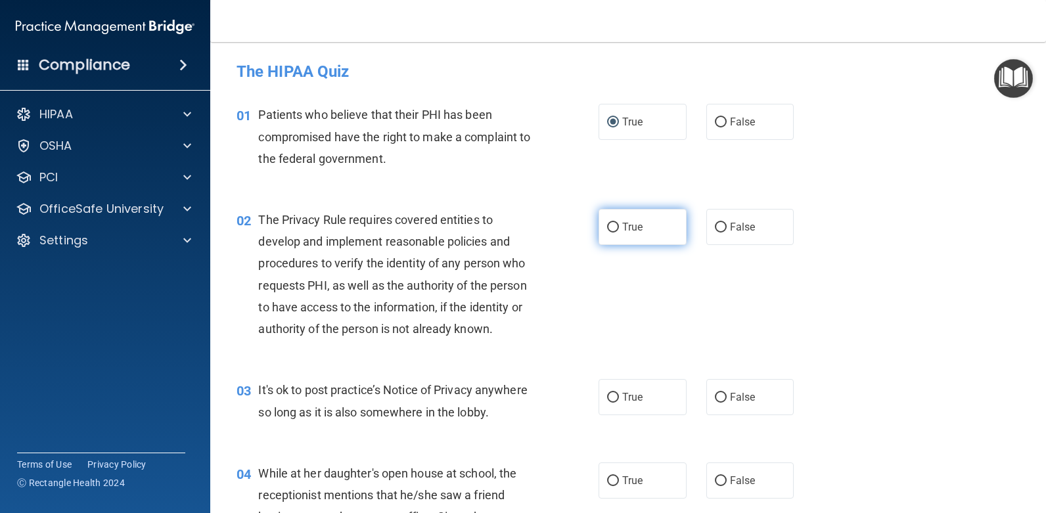
click at [612, 225] on input "True" at bounding box center [613, 228] width 12 height 10
radio input "true"
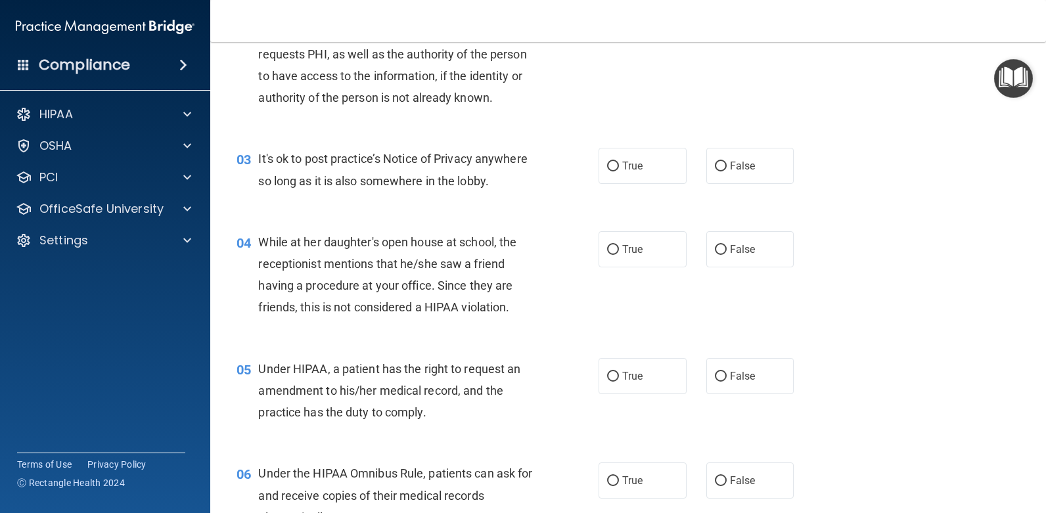
scroll to position [263, 0]
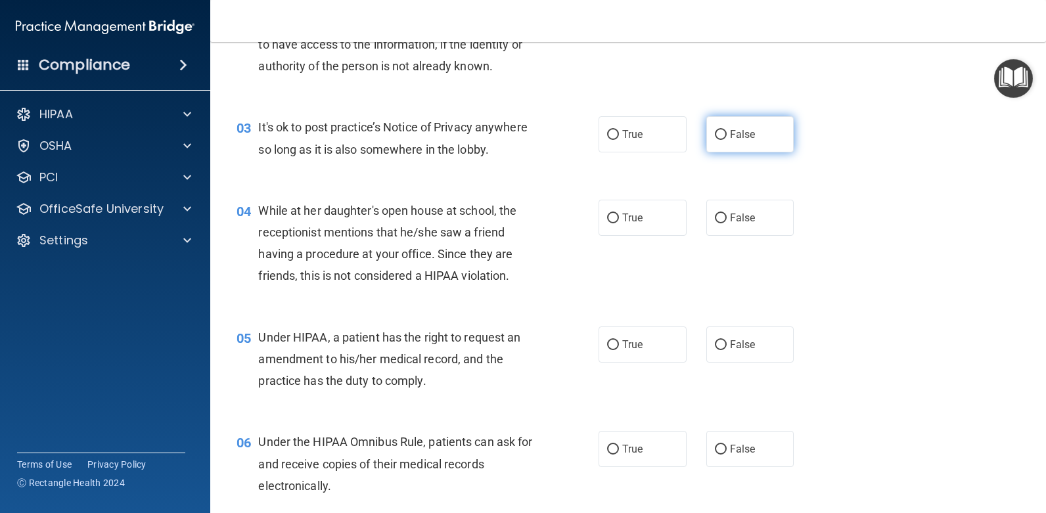
click at [715, 135] on input "False" at bounding box center [721, 135] width 12 height 10
radio input "true"
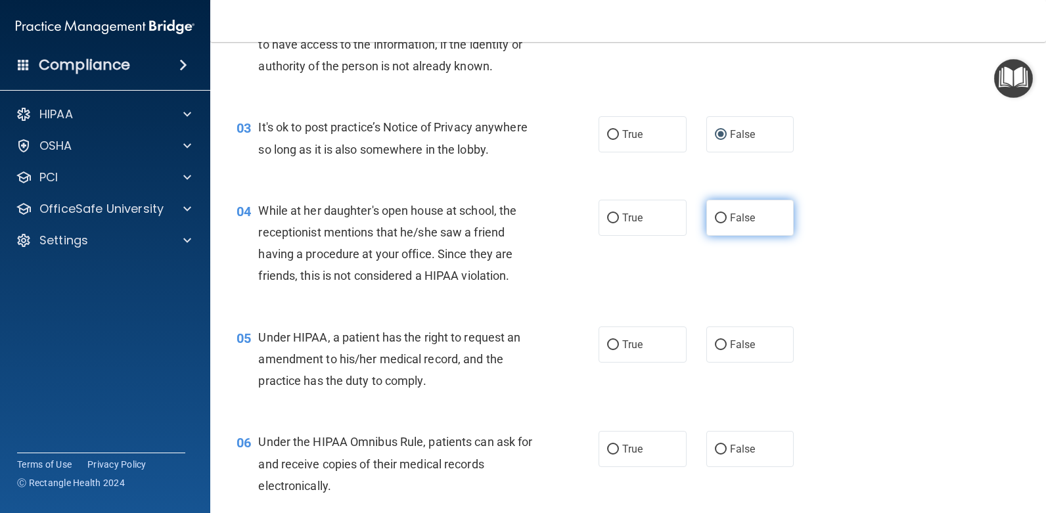
click at [716, 218] on input "False" at bounding box center [721, 219] width 12 height 10
radio input "true"
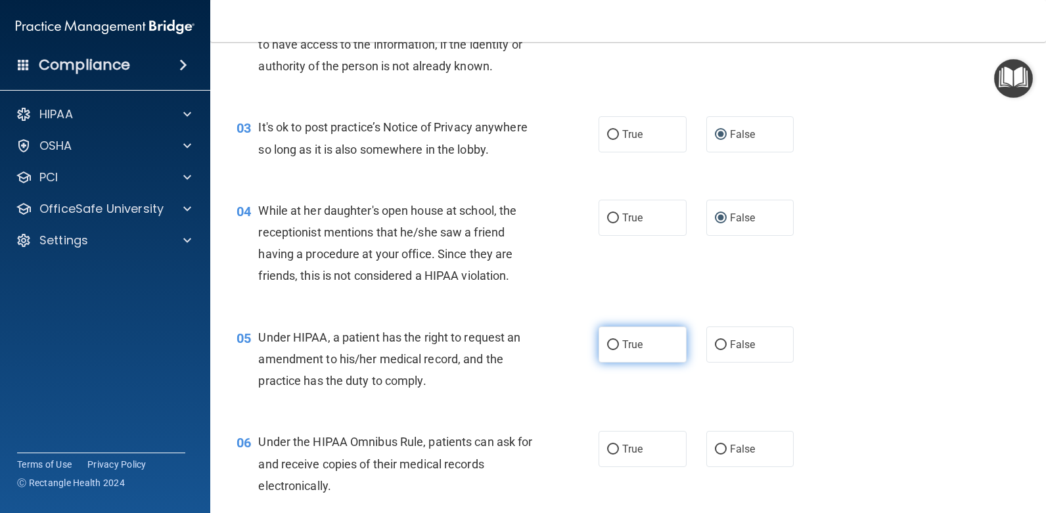
click at [607, 344] on input "True" at bounding box center [613, 345] width 12 height 10
radio input "true"
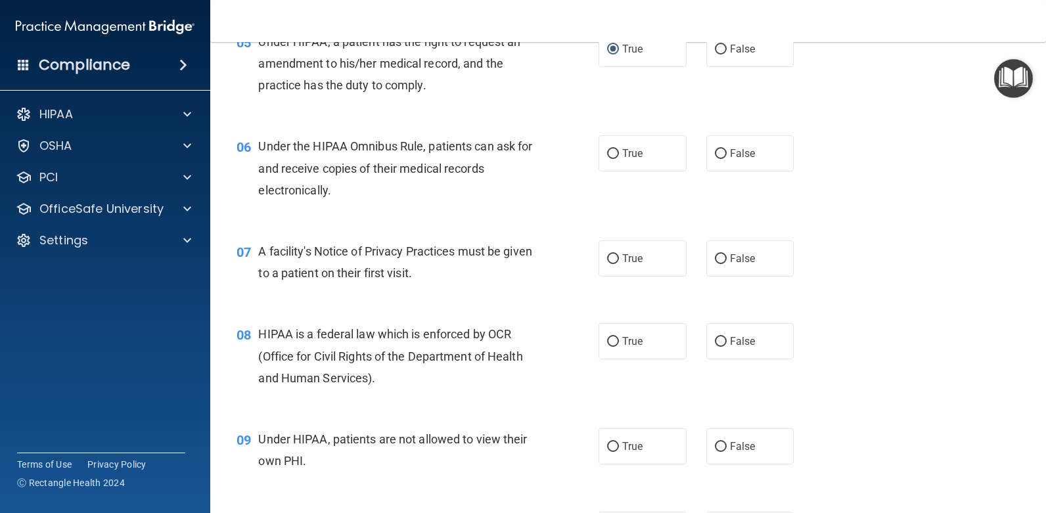
scroll to position [591, 0]
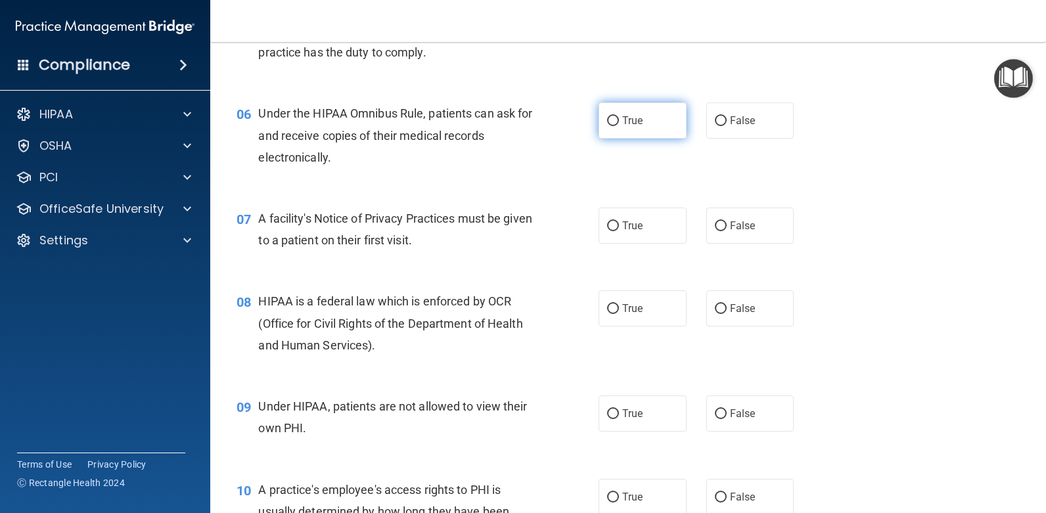
click at [610, 120] on input "True" at bounding box center [613, 121] width 12 height 10
radio input "true"
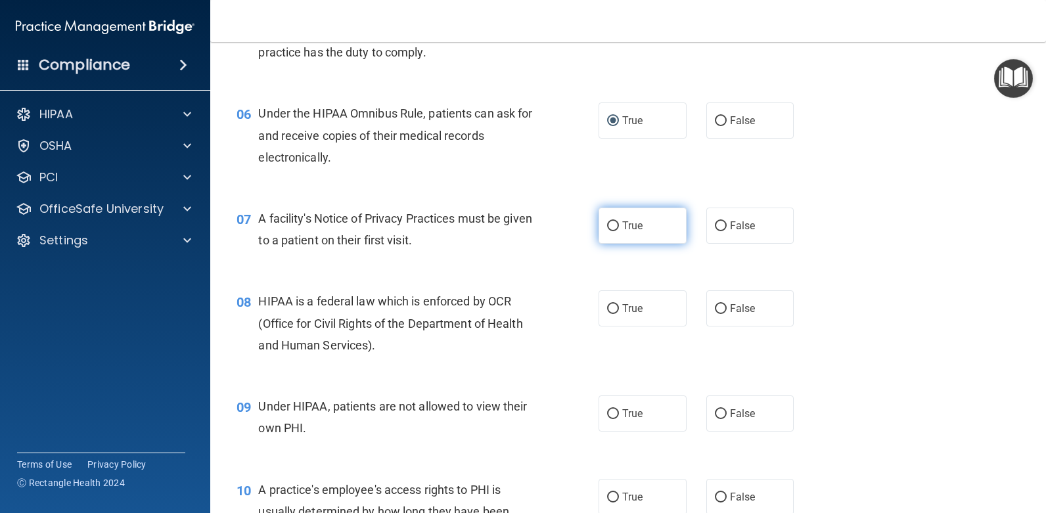
click at [614, 222] on input "True" at bounding box center [613, 226] width 12 height 10
radio input "true"
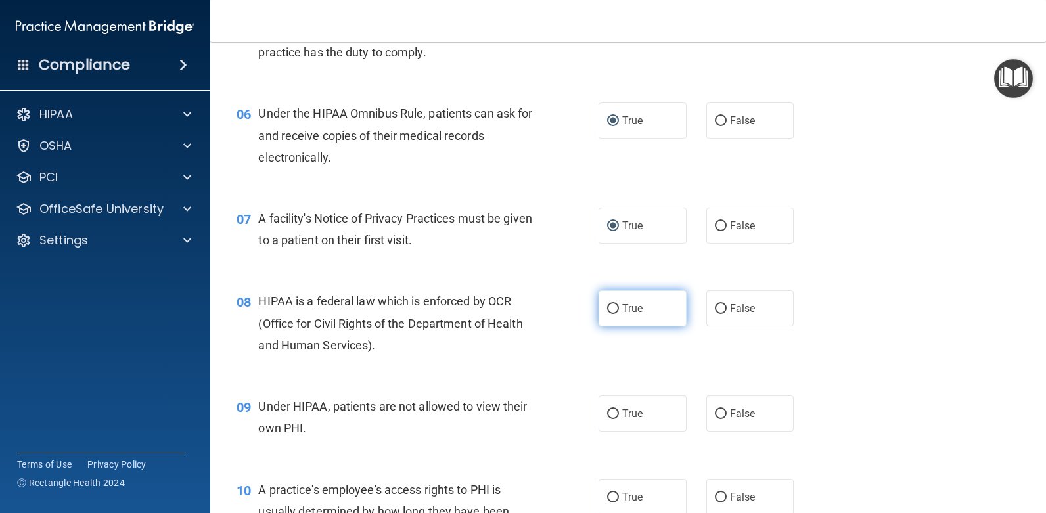
click at [641, 307] on label "True" at bounding box center [643, 308] width 88 height 36
click at [619, 307] on input "True" at bounding box center [613, 309] width 12 height 10
radio input "true"
click at [719, 412] on input "False" at bounding box center [721, 414] width 12 height 10
radio input "true"
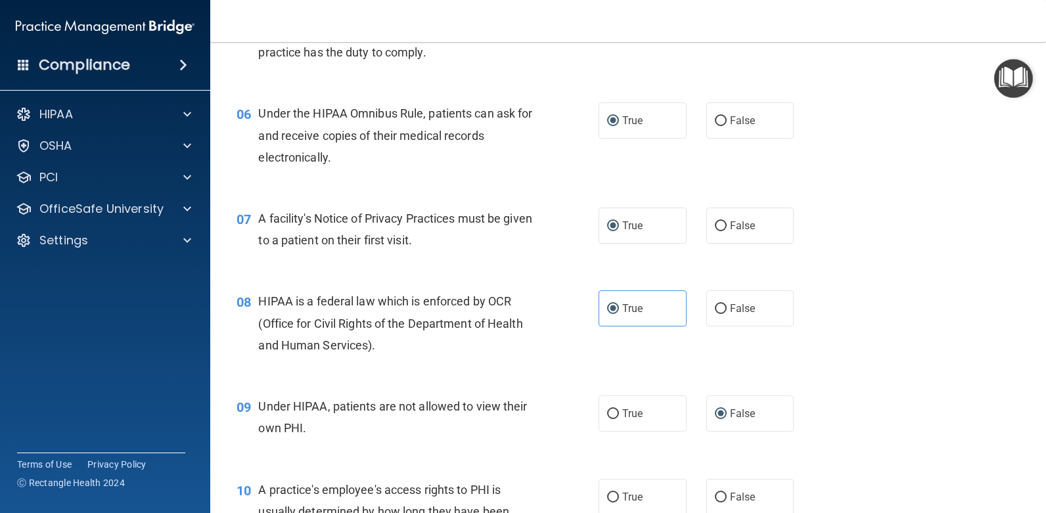
scroll to position [657, 0]
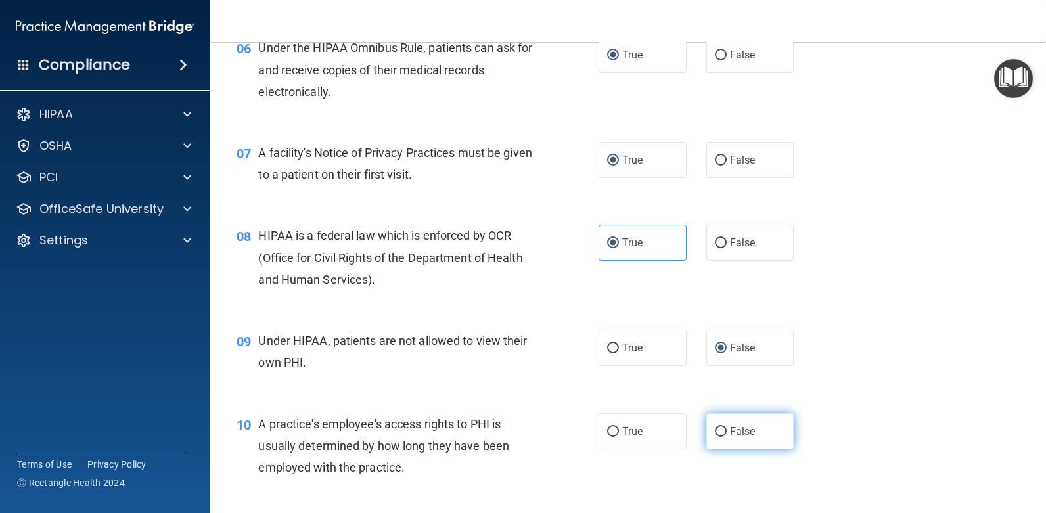
click at [730, 432] on span "False" at bounding box center [743, 431] width 26 height 12
click at [727, 432] on input "False" at bounding box center [721, 432] width 12 height 10
radio input "true"
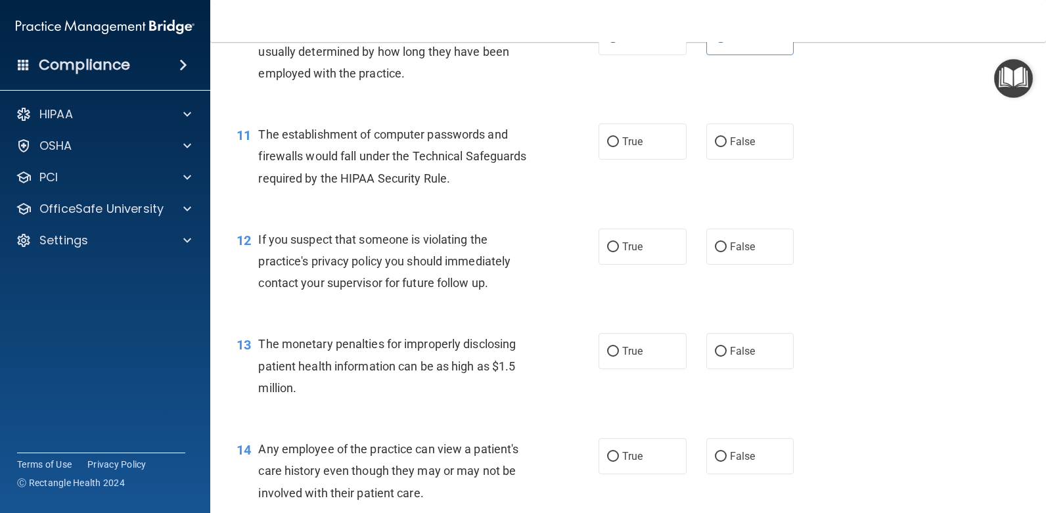
scroll to position [1117, 0]
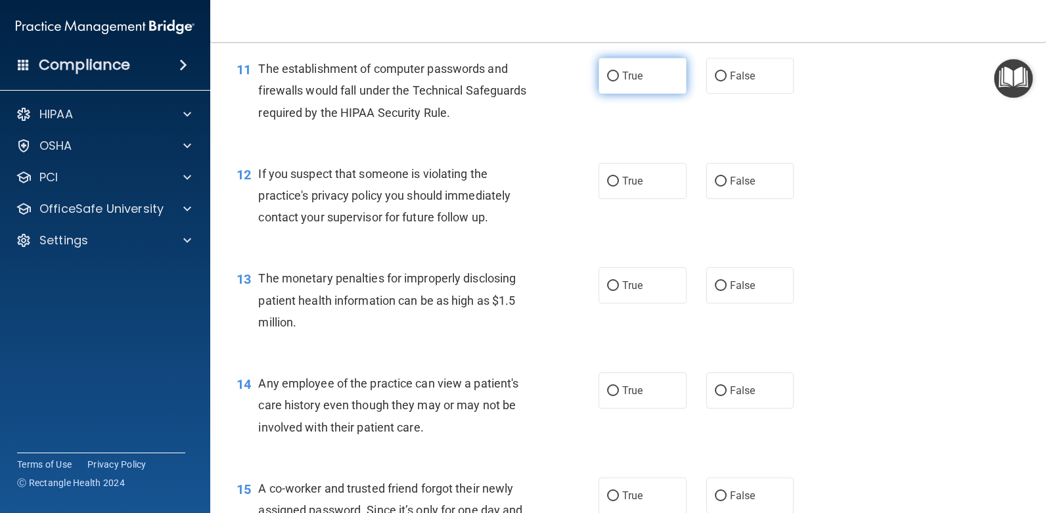
click at [622, 74] on span "True" at bounding box center [632, 76] width 20 height 12
click at [619, 74] on input "True" at bounding box center [613, 77] width 12 height 10
radio input "true"
click at [625, 183] on span "True" at bounding box center [632, 181] width 20 height 12
click at [619, 183] on input "True" at bounding box center [613, 182] width 12 height 10
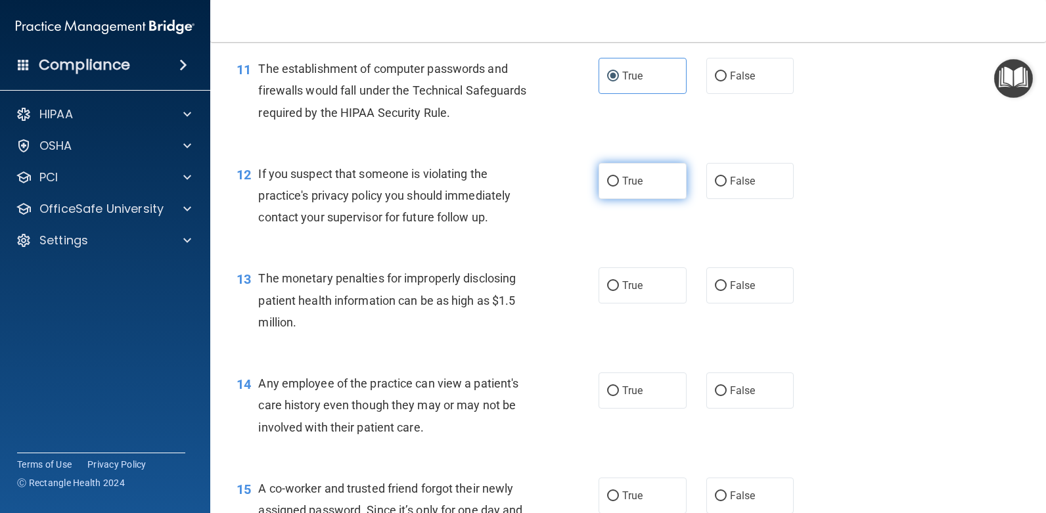
radio input "true"
click at [636, 281] on span "True" at bounding box center [632, 285] width 20 height 12
click at [619, 281] on input "True" at bounding box center [613, 286] width 12 height 10
radio input "true"
click at [650, 390] on label "True" at bounding box center [643, 391] width 88 height 36
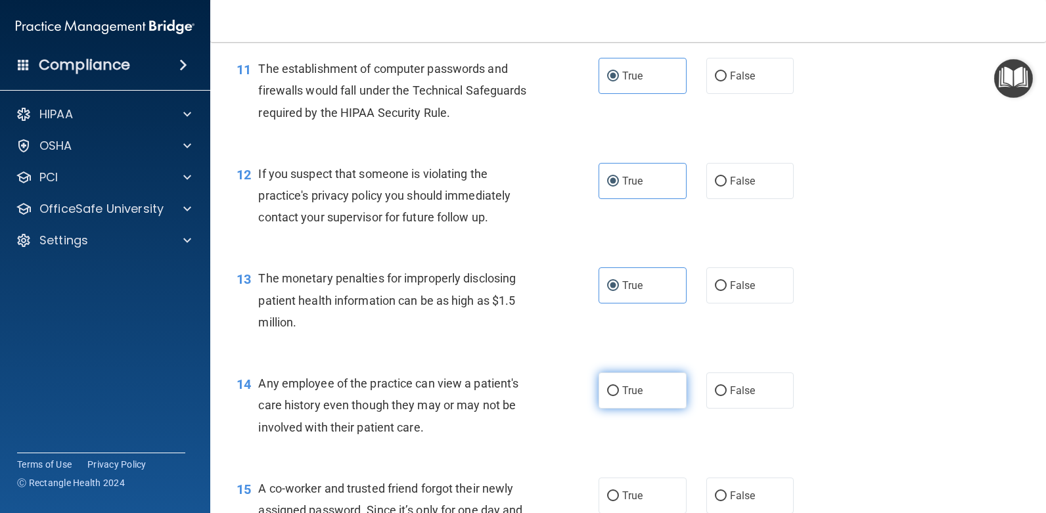
click at [619, 390] on input "True" at bounding box center [613, 391] width 12 height 10
radio input "true"
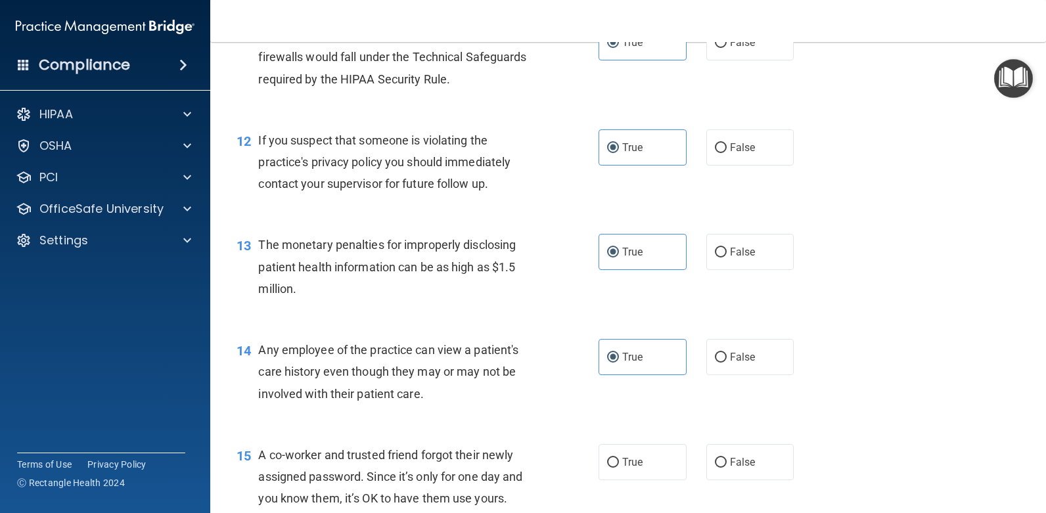
scroll to position [1183, 0]
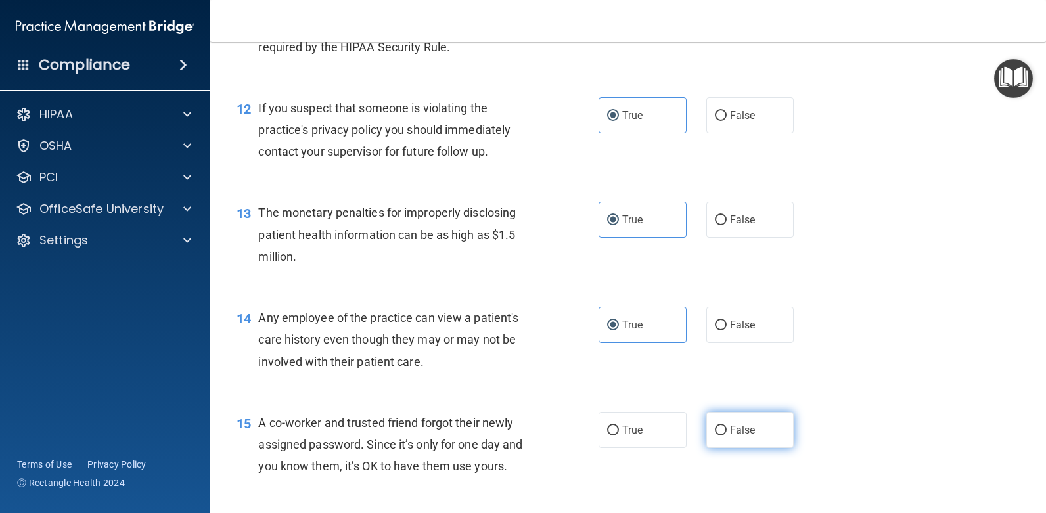
click at [736, 433] on span "False" at bounding box center [743, 430] width 26 height 12
click at [727, 433] on input "False" at bounding box center [721, 431] width 12 height 10
radio input "true"
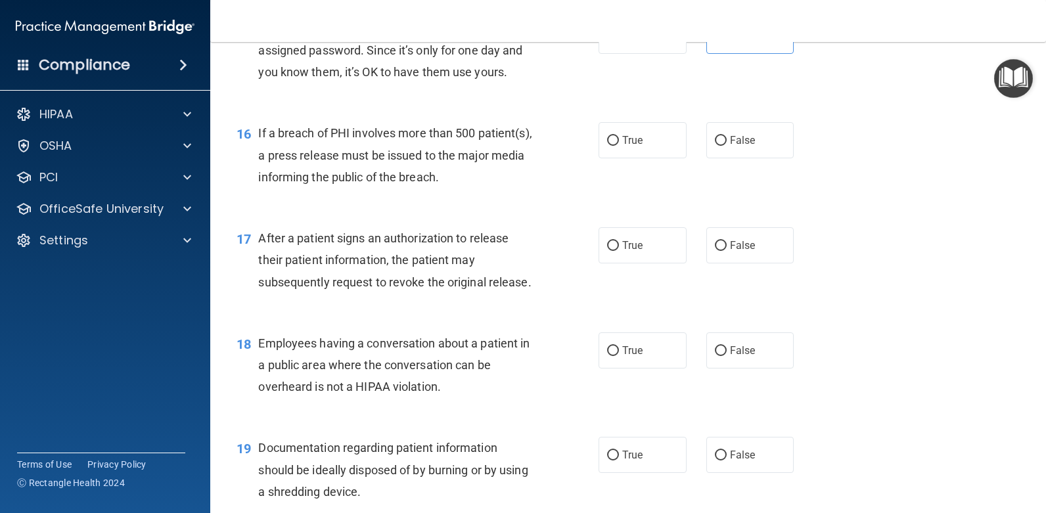
scroll to position [1643, 0]
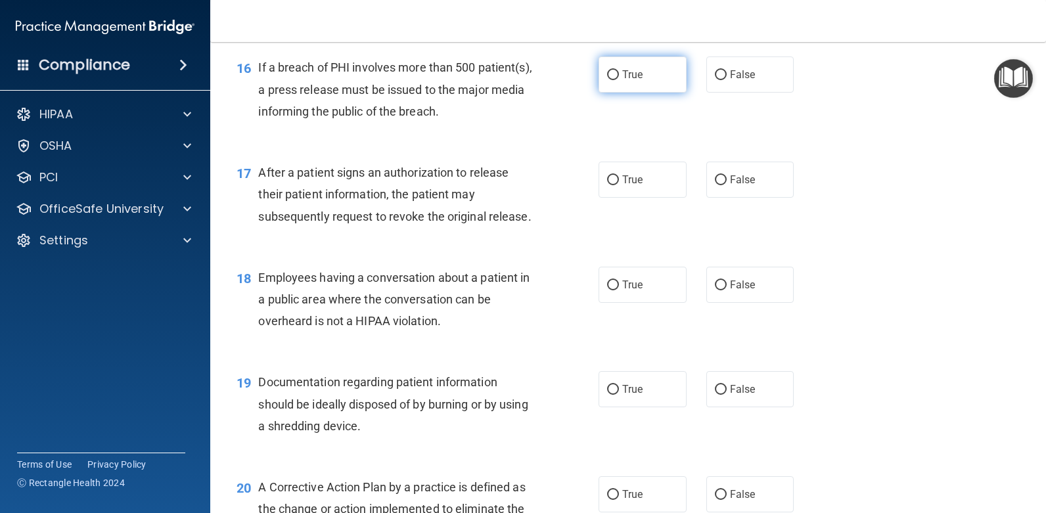
click at [649, 78] on label "True" at bounding box center [643, 75] width 88 height 36
click at [619, 78] on input "True" at bounding box center [613, 75] width 12 height 10
radio input "true"
click at [727, 187] on label "False" at bounding box center [750, 180] width 88 height 36
click at [727, 185] on input "False" at bounding box center [721, 180] width 12 height 10
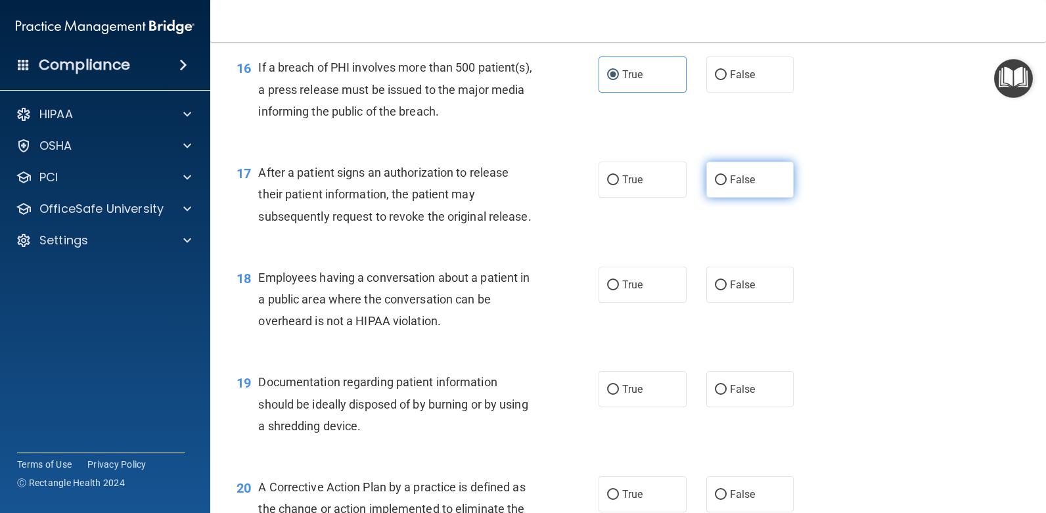
radio input "true"
click at [727, 187] on label "False" at bounding box center [750, 180] width 88 height 36
click at [727, 185] on input "False" at bounding box center [721, 180] width 12 height 10
drag, startPoint x: 727, startPoint y: 187, endPoint x: 632, endPoint y: 182, distance: 94.8
click at [632, 182] on span "True" at bounding box center [632, 179] width 20 height 12
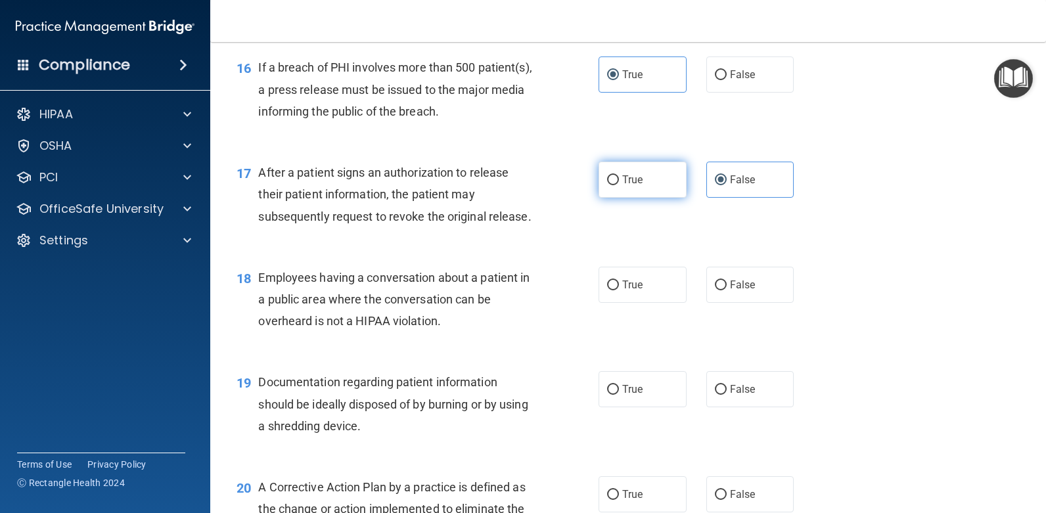
click at [619, 182] on input "True" at bounding box center [613, 180] width 12 height 10
radio input "true"
radio input "false"
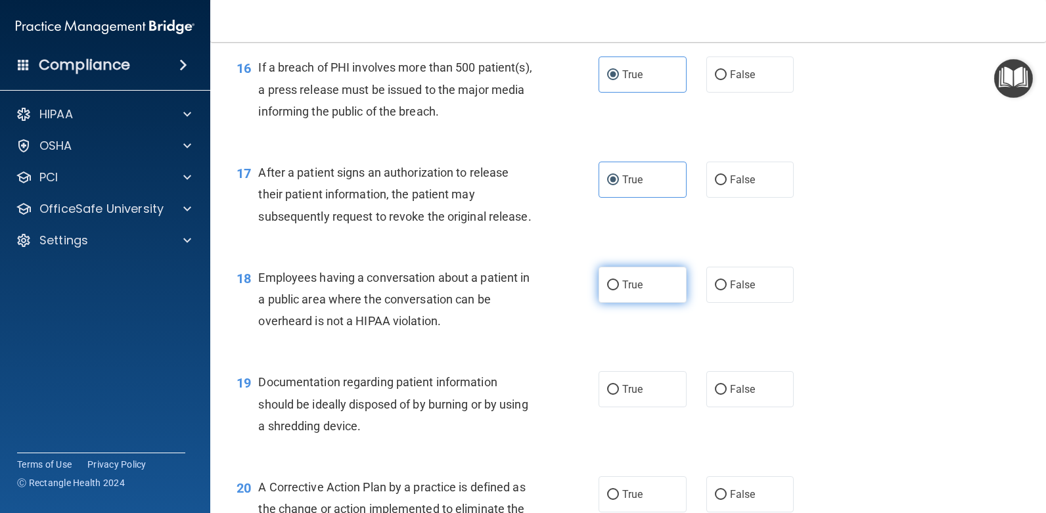
click at [650, 290] on label "True" at bounding box center [643, 285] width 88 height 36
click at [619, 290] on input "True" at bounding box center [613, 286] width 12 height 10
radio input "true"
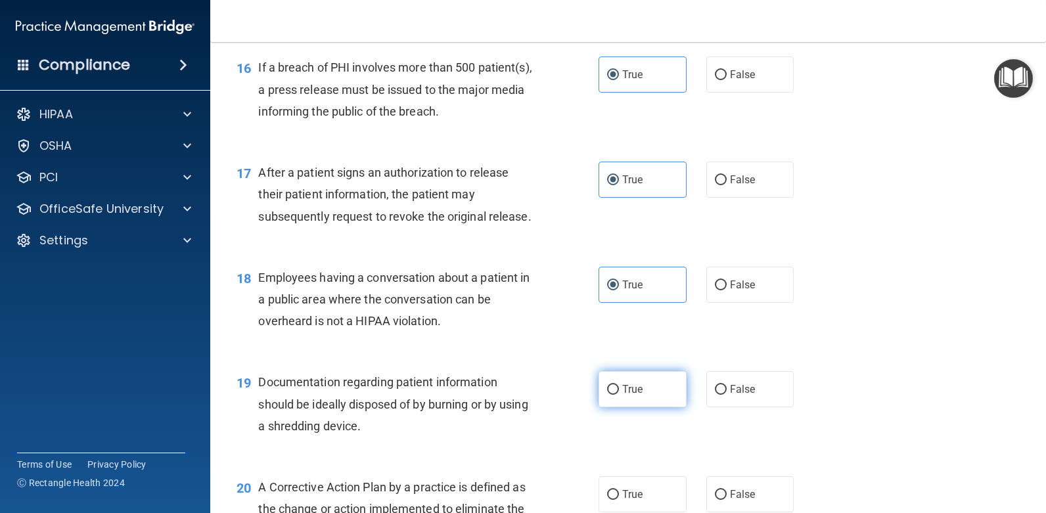
click at [662, 395] on label "True" at bounding box center [643, 389] width 88 height 36
click at [619, 395] on input "True" at bounding box center [613, 390] width 12 height 10
radio input "true"
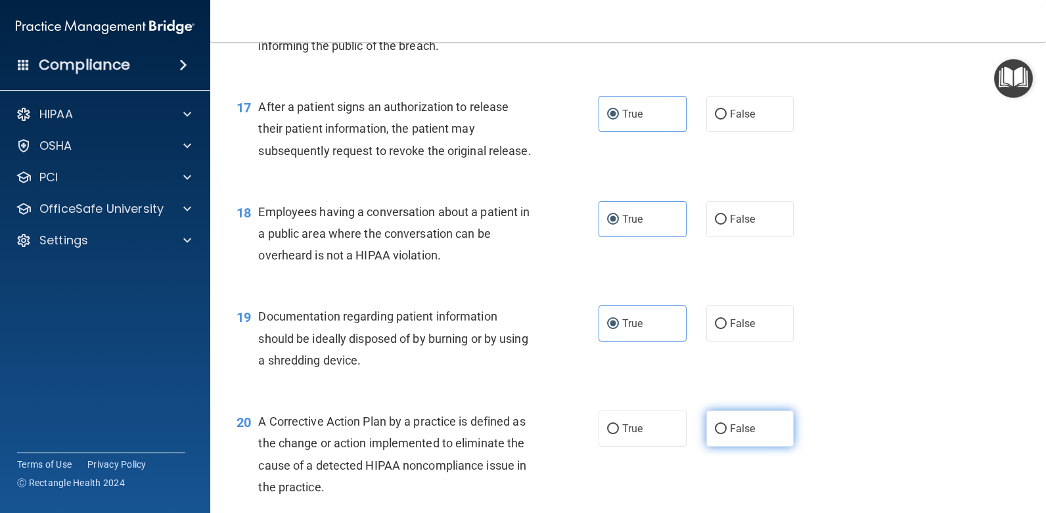
click at [750, 424] on label "False" at bounding box center [750, 429] width 88 height 36
click at [727, 424] on input "False" at bounding box center [721, 429] width 12 height 10
radio input "true"
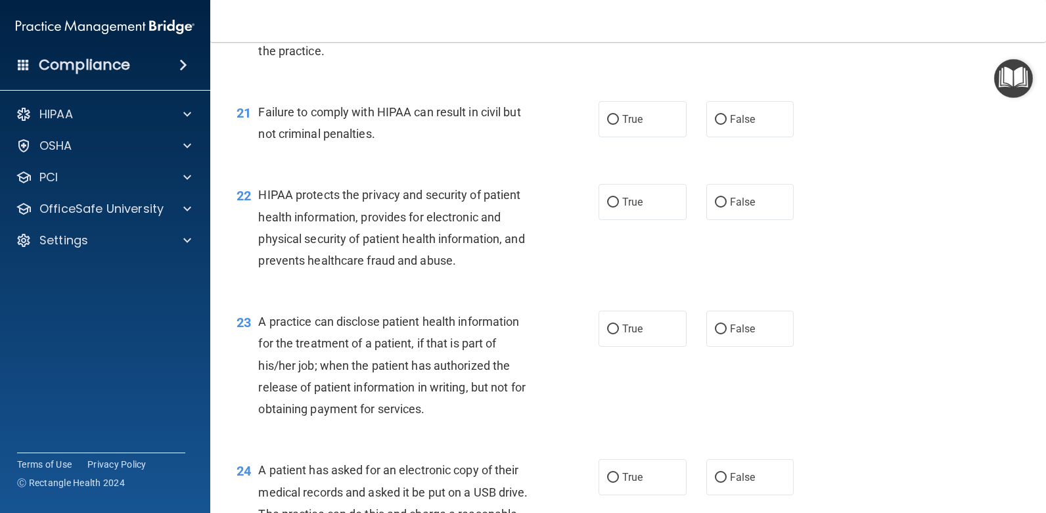
scroll to position [2168, 0]
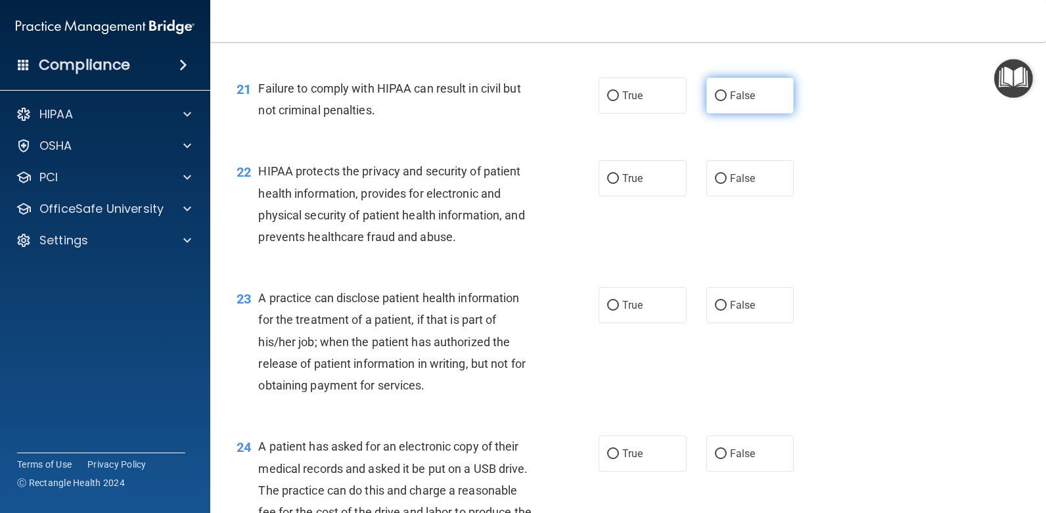
click at [743, 95] on span "False" at bounding box center [743, 95] width 26 height 12
click at [727, 95] on input "False" at bounding box center [721, 96] width 12 height 10
radio input "true"
click at [641, 185] on label "True" at bounding box center [643, 178] width 88 height 36
click at [619, 184] on input "True" at bounding box center [613, 179] width 12 height 10
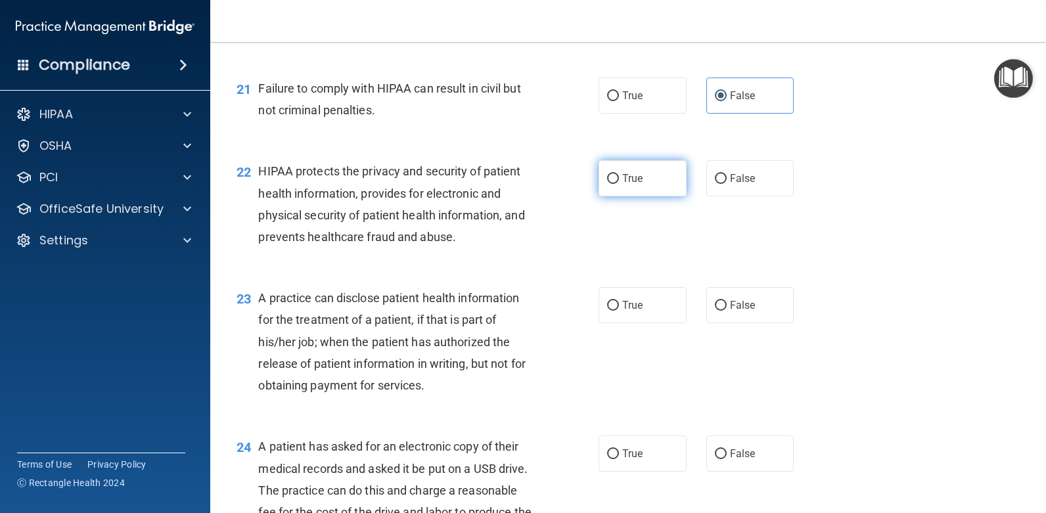
radio input "true"
click at [722, 311] on label "False" at bounding box center [750, 305] width 88 height 36
click at [722, 311] on input "False" at bounding box center [721, 306] width 12 height 10
radio input "true"
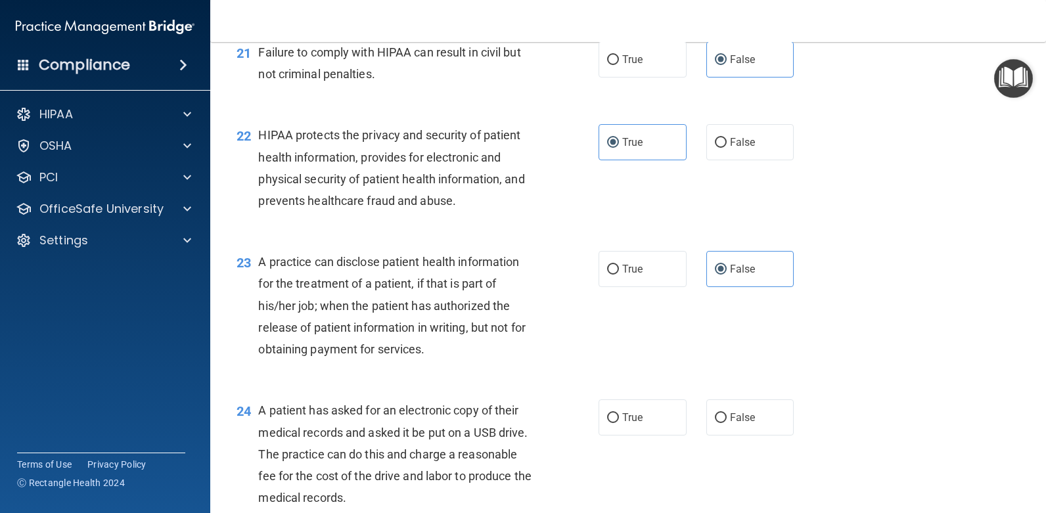
scroll to position [2234, 0]
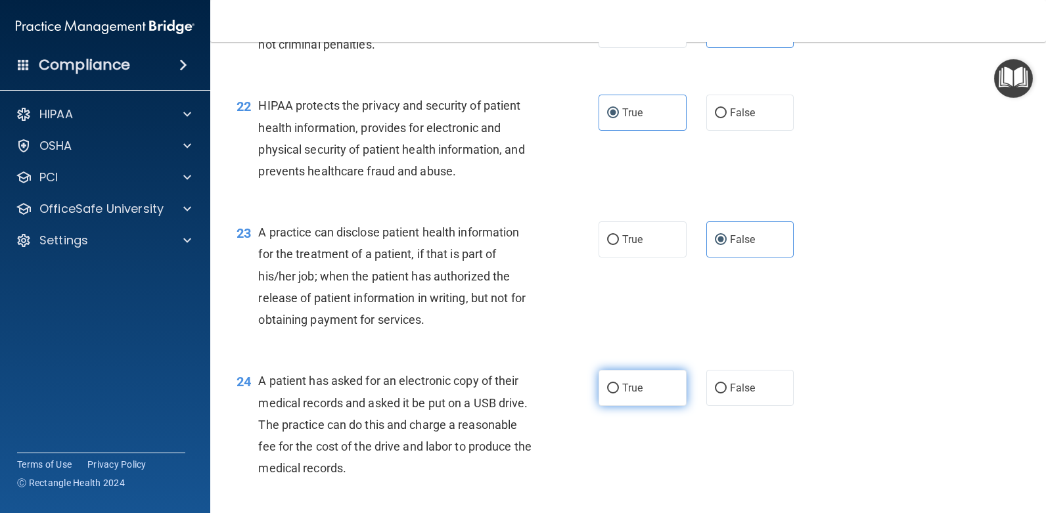
click at [653, 401] on label "True" at bounding box center [643, 388] width 88 height 36
click at [619, 394] on input "True" at bounding box center [613, 389] width 12 height 10
radio input "true"
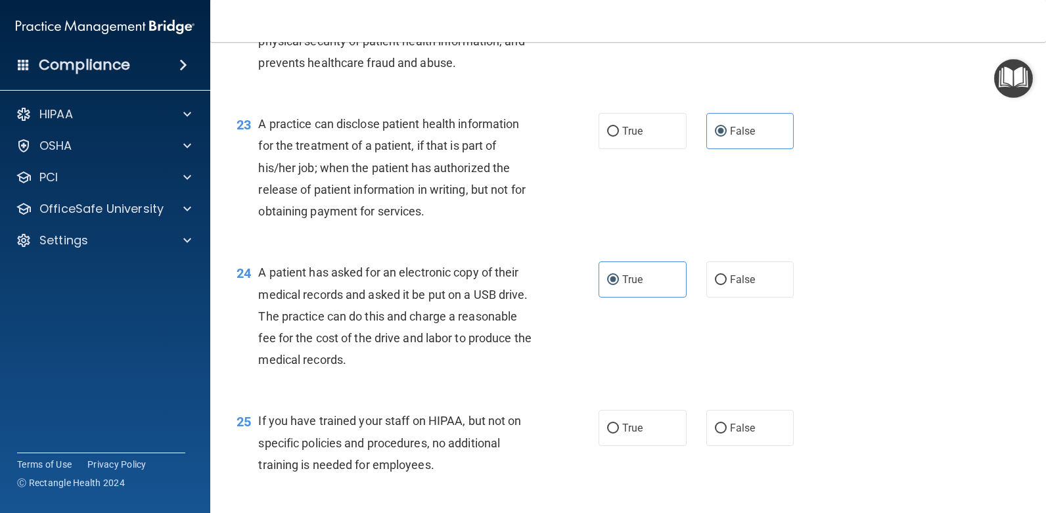
scroll to position [2365, 0]
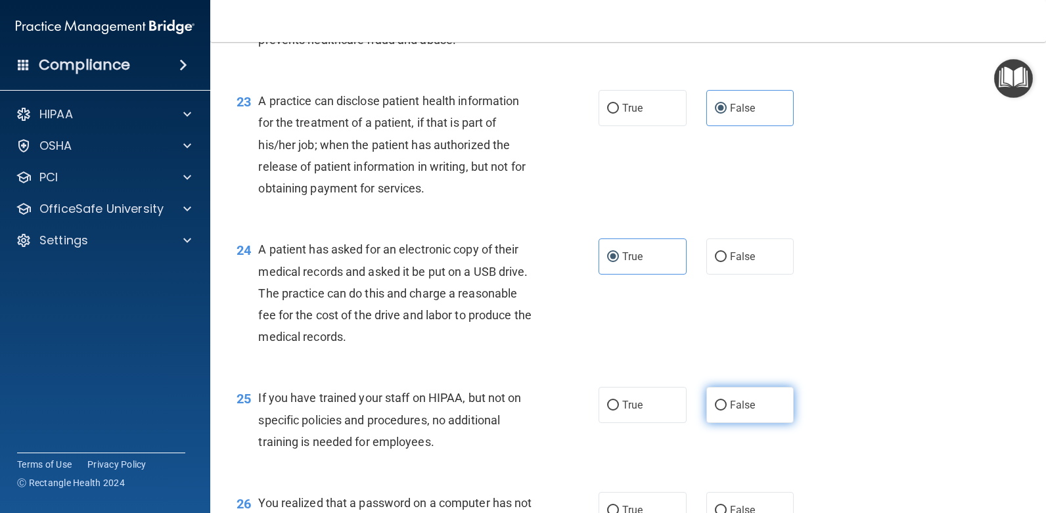
click at [744, 405] on span "False" at bounding box center [743, 405] width 26 height 12
click at [727, 405] on input "False" at bounding box center [721, 406] width 12 height 10
radio input "true"
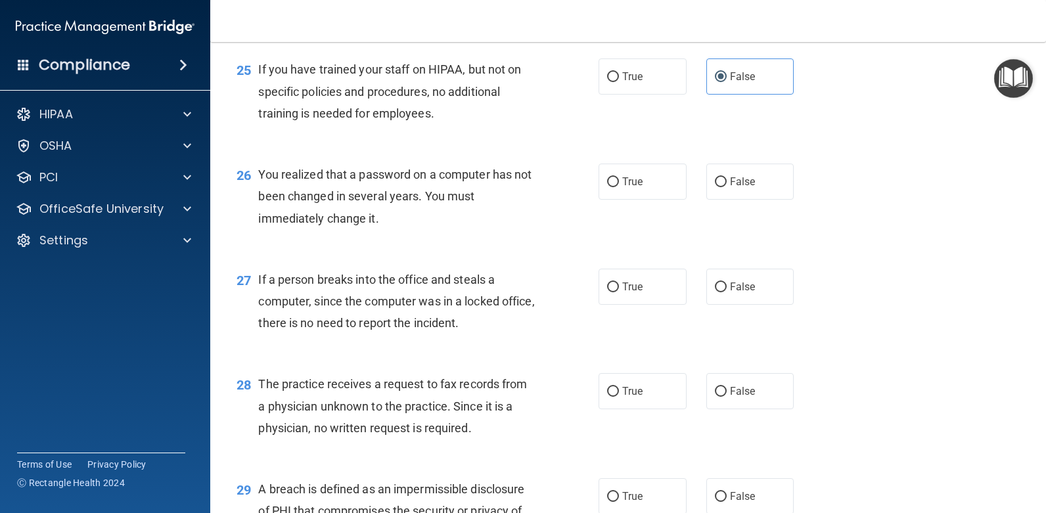
scroll to position [2760, 0]
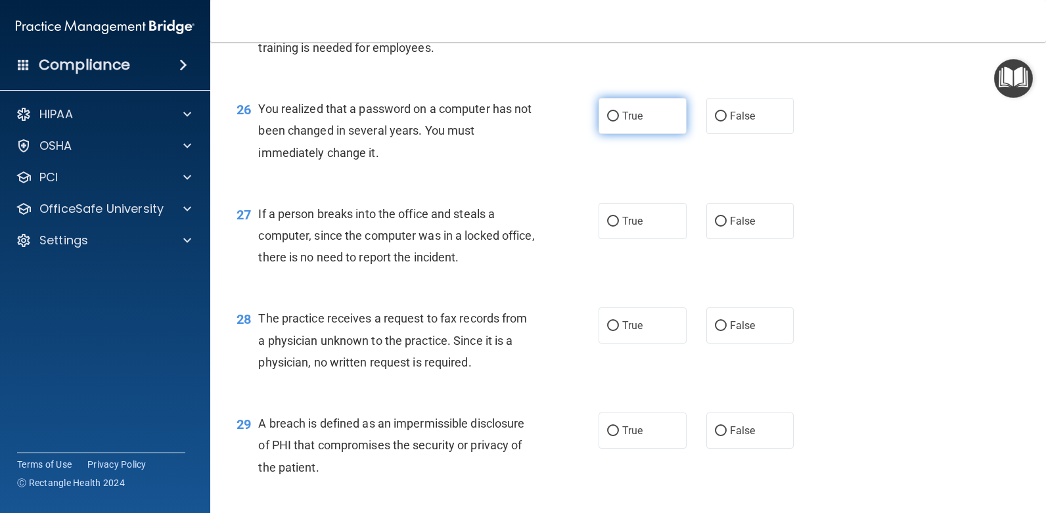
drag, startPoint x: 659, startPoint y: 117, endPoint x: 691, endPoint y: 141, distance: 39.8
click at [659, 116] on label "True" at bounding box center [643, 116] width 88 height 36
click at [619, 116] on input "True" at bounding box center [613, 117] width 12 height 10
radio input "true"
click at [736, 234] on label "False" at bounding box center [750, 221] width 88 height 36
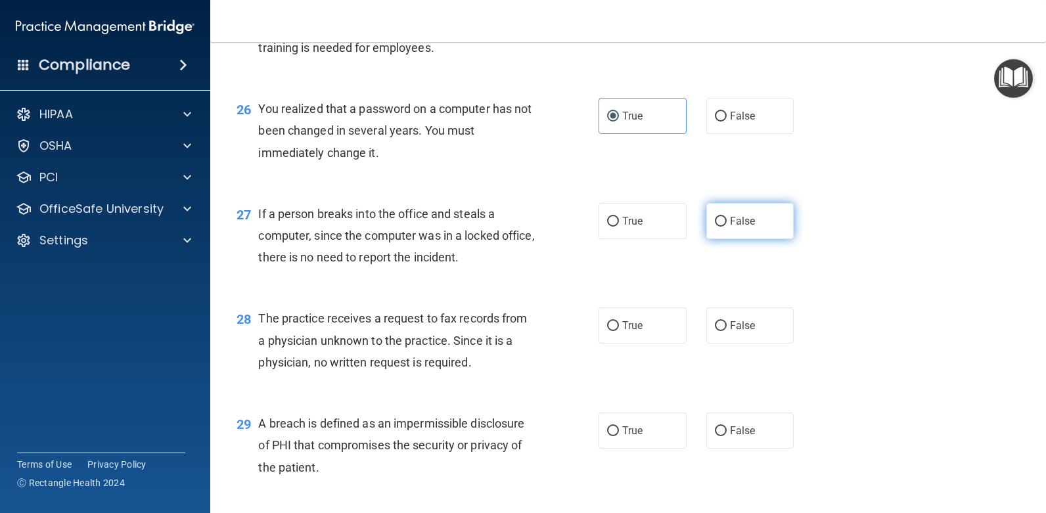
click at [727, 227] on input "False" at bounding box center [721, 222] width 12 height 10
radio input "true"
click at [733, 324] on span "False" at bounding box center [743, 325] width 26 height 12
click at [727, 324] on input "False" at bounding box center [721, 326] width 12 height 10
radio input "true"
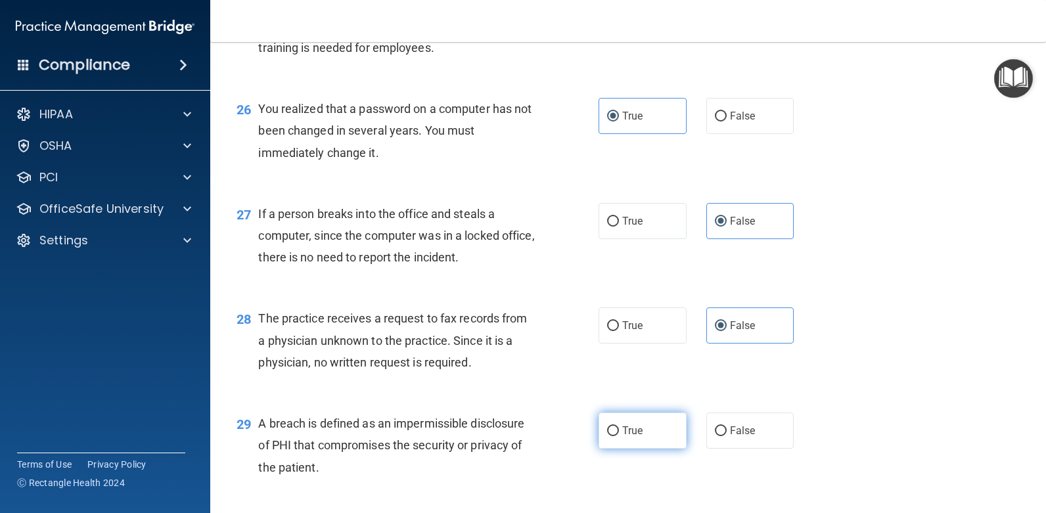
click at [649, 438] on label "True" at bounding box center [643, 431] width 88 height 36
click at [619, 436] on input "True" at bounding box center [613, 431] width 12 height 10
radio input "true"
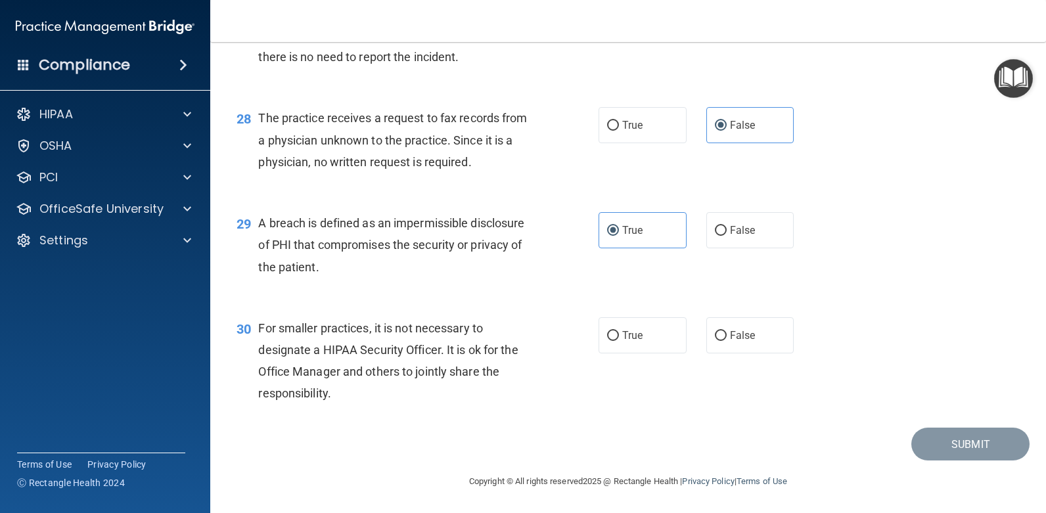
scroll to position [2894, 0]
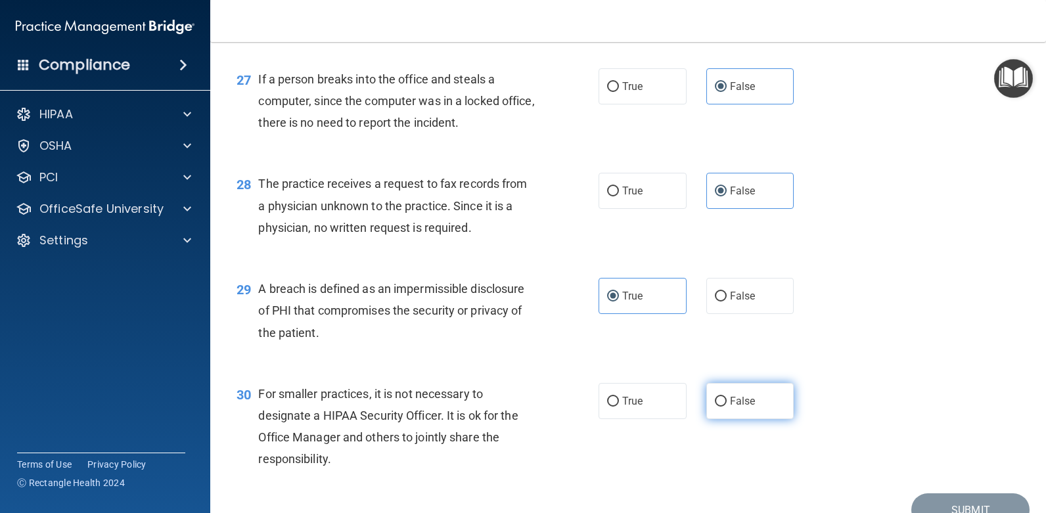
click at [734, 408] on label "False" at bounding box center [750, 401] width 88 height 36
click at [727, 407] on input "False" at bounding box center [721, 402] width 12 height 10
radio input "true"
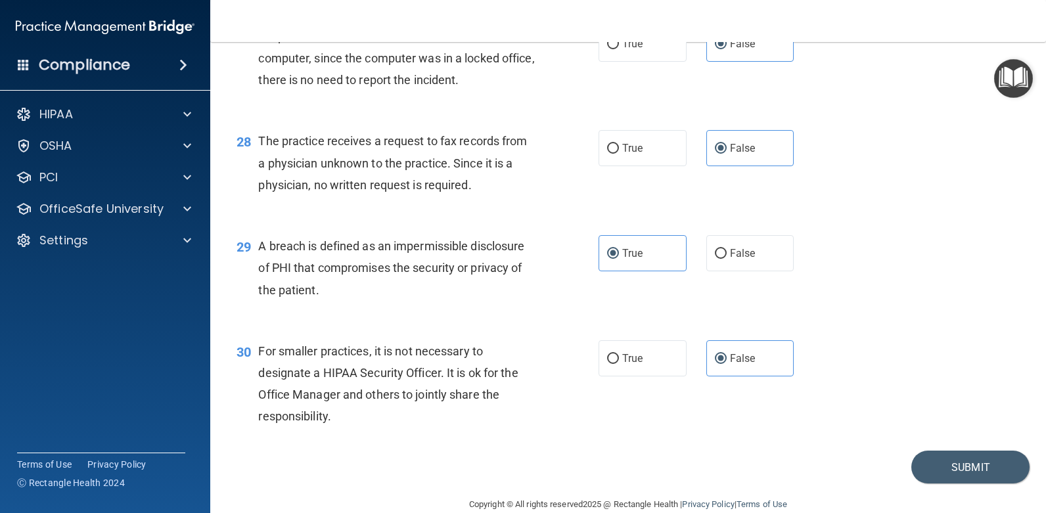
scroll to position [2960, 0]
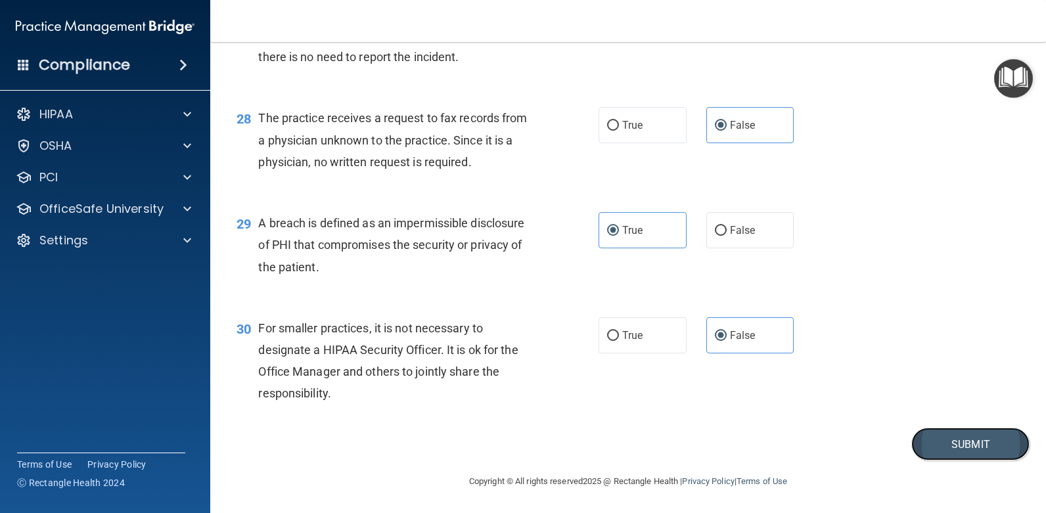
click at [941, 445] on button "Submit" at bounding box center [970, 445] width 118 height 34
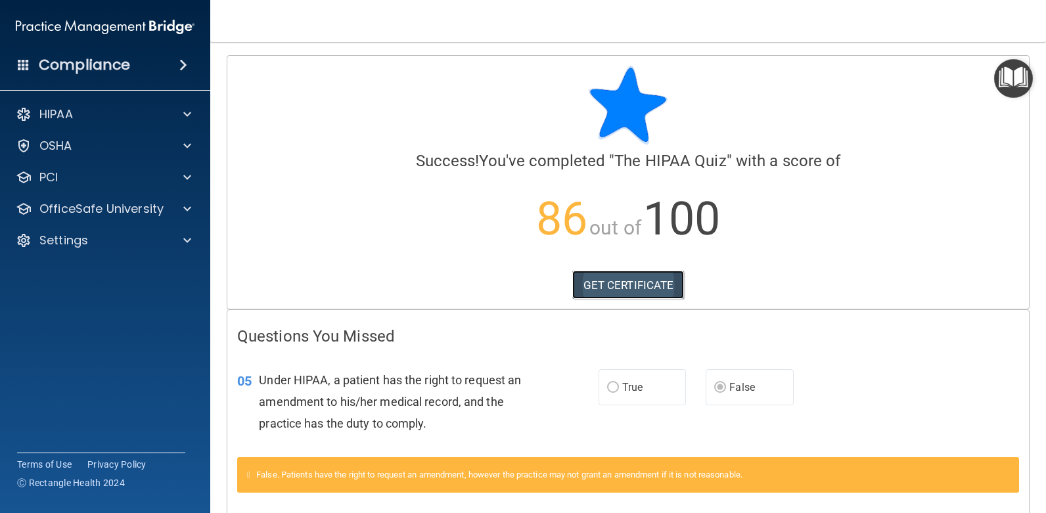
click at [611, 287] on link "GET CERTIFICATE" at bounding box center [628, 285] width 112 height 29
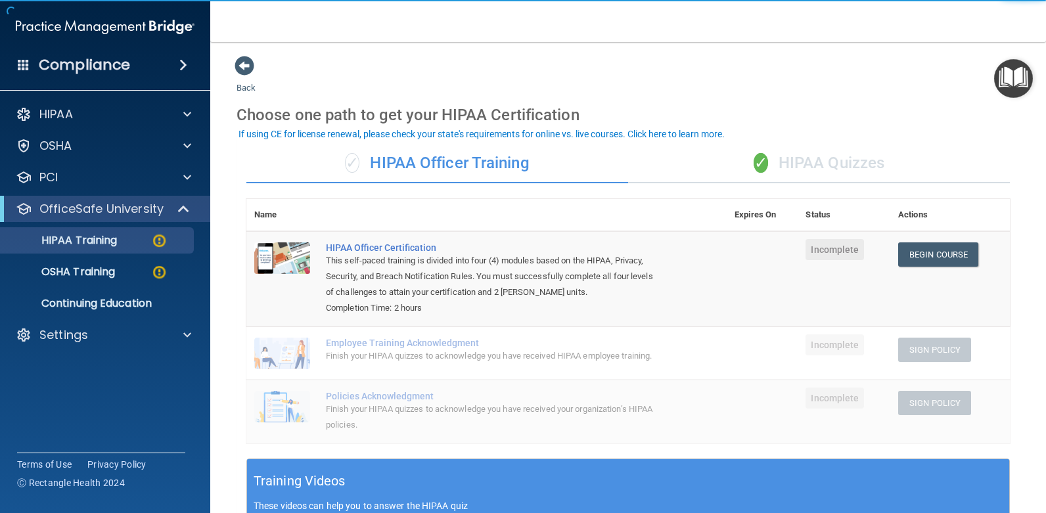
click at [830, 162] on div "✓ HIPAA Quizzes" at bounding box center [819, 163] width 382 height 39
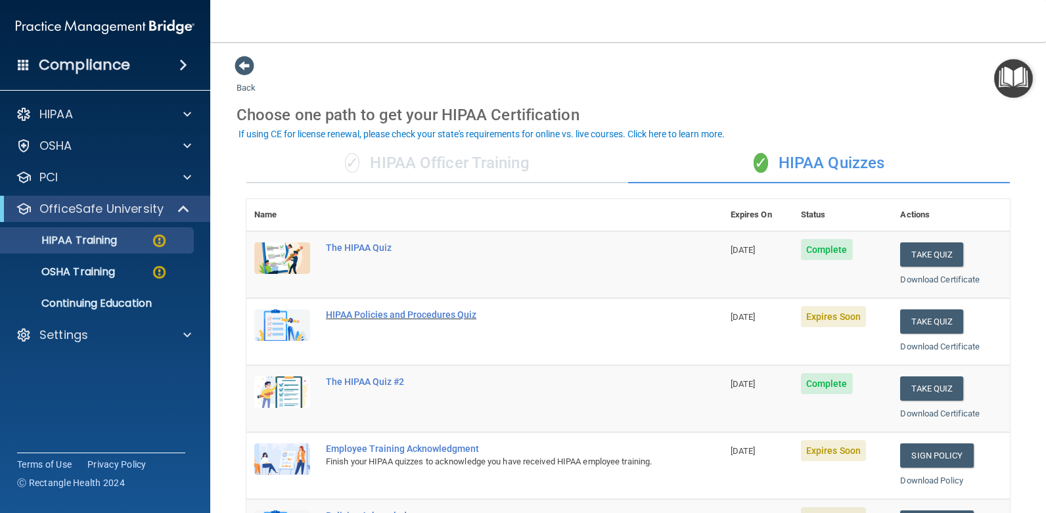
click at [390, 317] on div "HIPAA Policies and Procedures Quiz" at bounding box center [491, 314] width 331 height 11
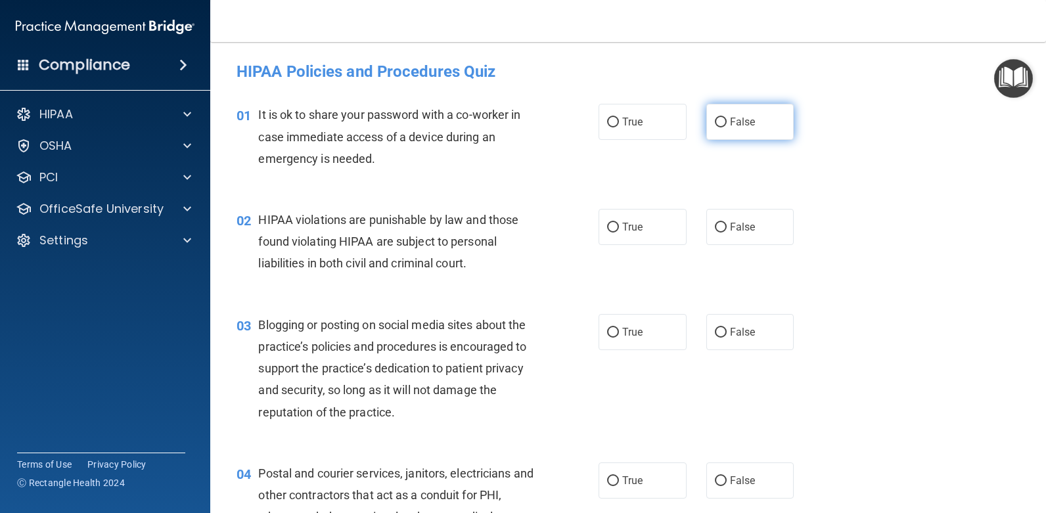
click at [746, 120] on span "False" at bounding box center [743, 122] width 26 height 12
click at [727, 120] on input "False" at bounding box center [721, 123] width 12 height 10
radio input "true"
click at [635, 224] on span "True" at bounding box center [632, 227] width 20 height 12
click at [619, 224] on input "True" at bounding box center [613, 228] width 12 height 10
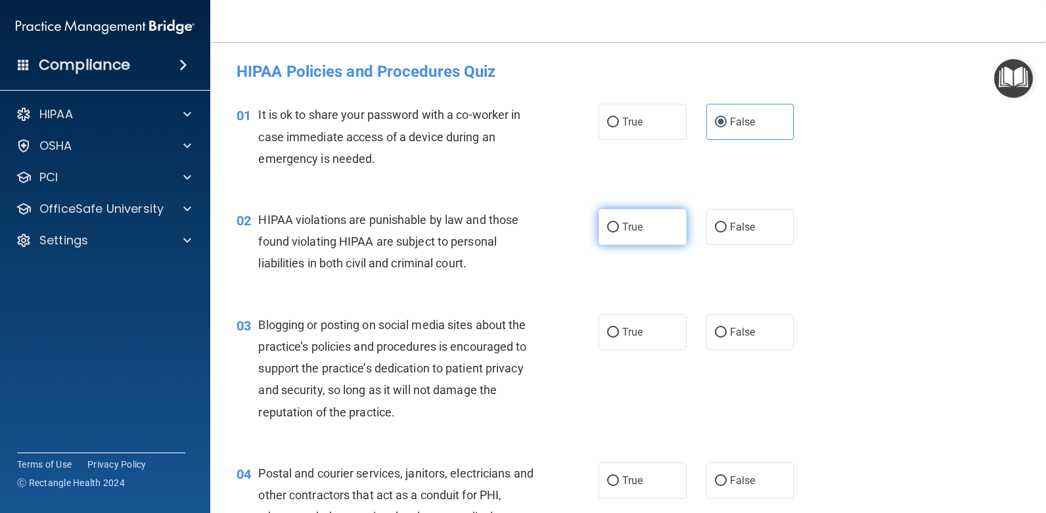
radio input "true"
click at [634, 338] on span "True" at bounding box center [632, 332] width 20 height 12
click at [619, 338] on input "True" at bounding box center [613, 333] width 12 height 10
radio input "true"
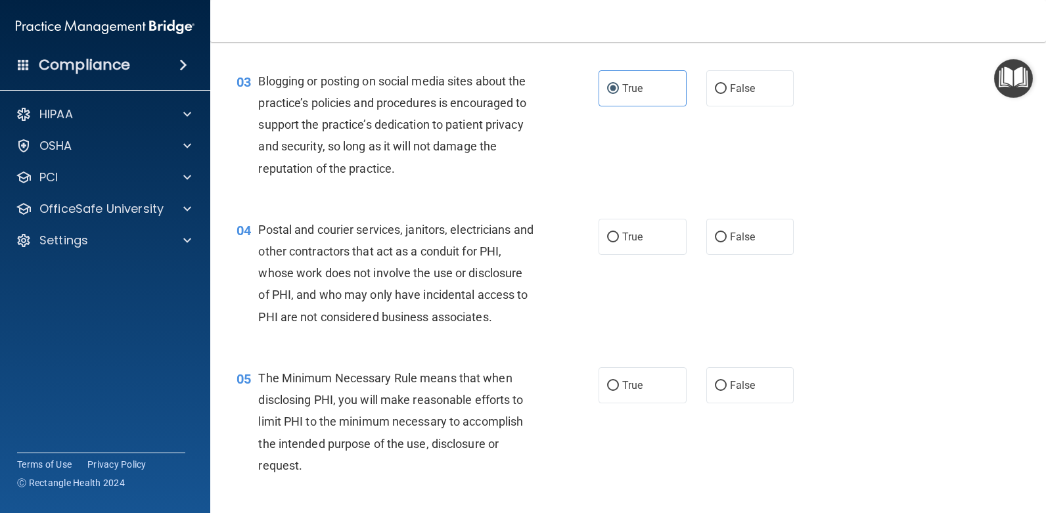
scroll to position [263, 0]
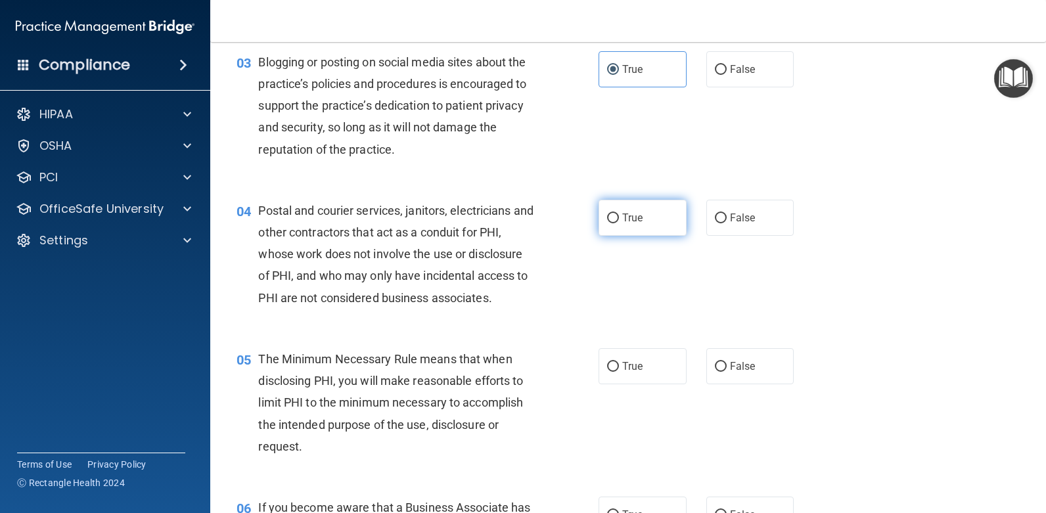
click at [643, 225] on label "True" at bounding box center [643, 218] width 88 height 36
click at [619, 223] on input "True" at bounding box center [613, 219] width 12 height 10
radio input "true"
click at [647, 370] on label "True" at bounding box center [643, 366] width 88 height 36
click at [619, 370] on input "True" at bounding box center [613, 367] width 12 height 10
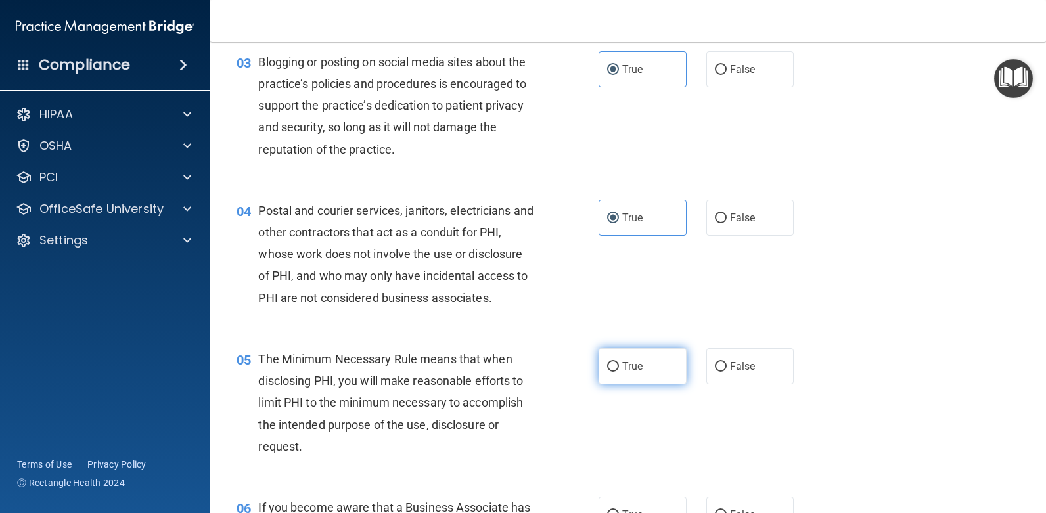
radio input "true"
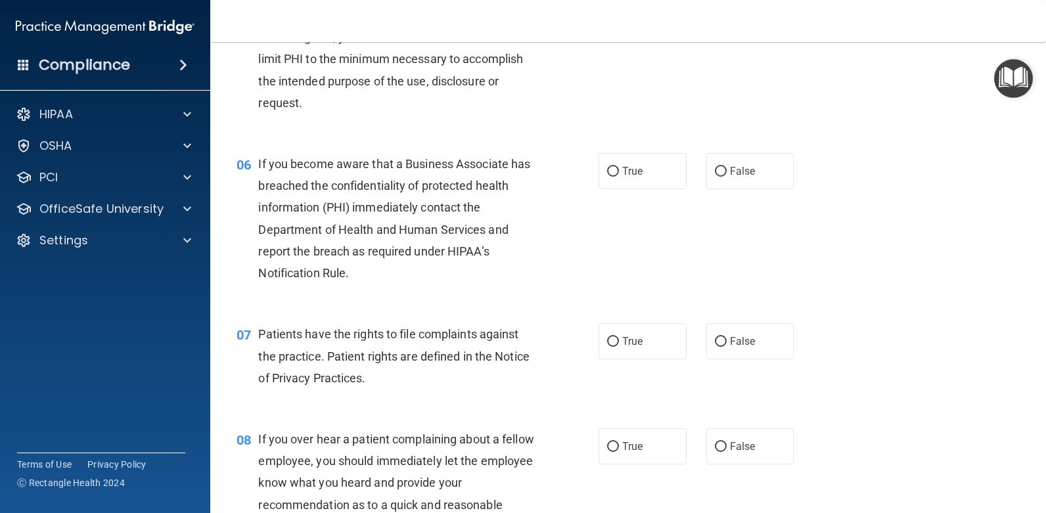
scroll to position [657, 0]
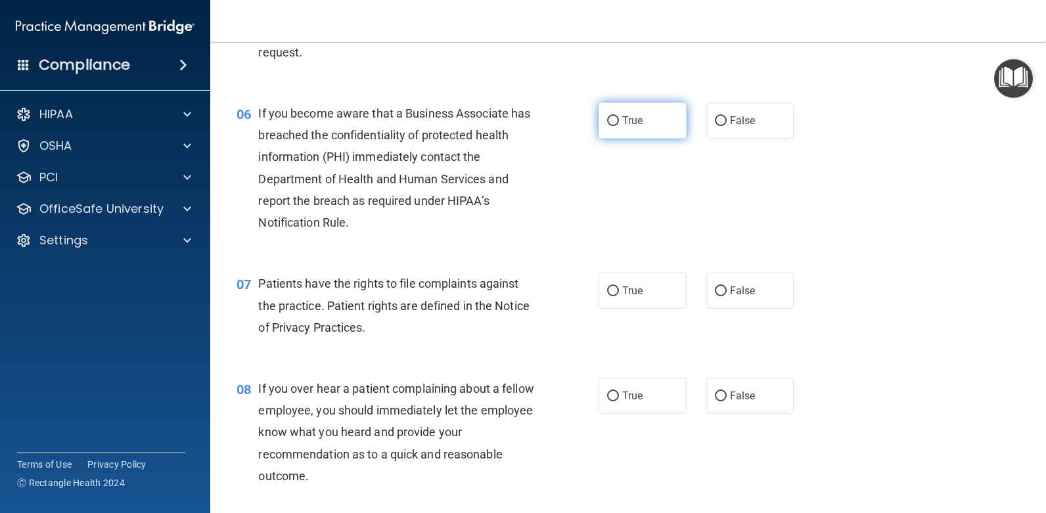
click at [650, 122] on label "True" at bounding box center [643, 120] width 88 height 36
click at [619, 122] on input "True" at bounding box center [613, 121] width 12 height 10
radio input "true"
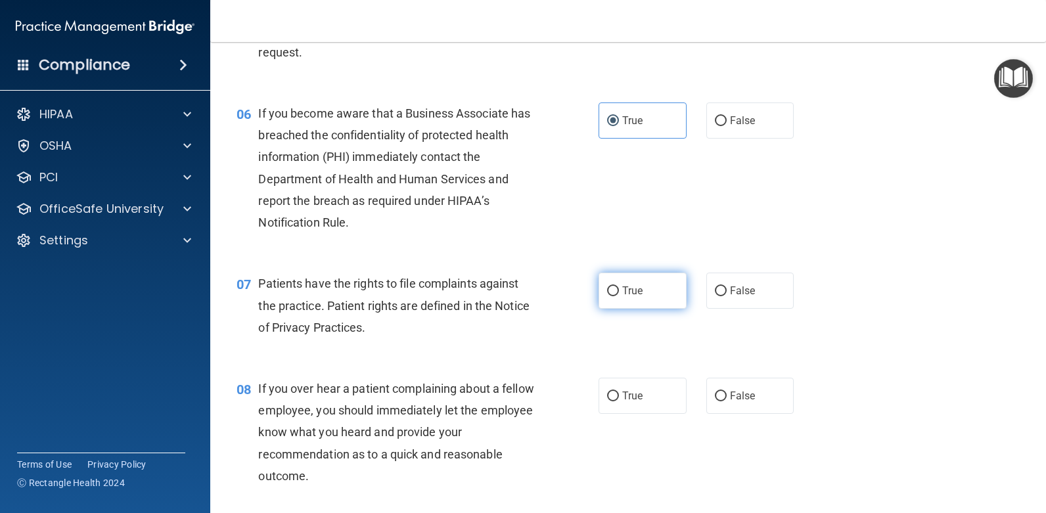
click at [656, 297] on label "True" at bounding box center [643, 291] width 88 height 36
click at [619, 296] on input "True" at bounding box center [613, 291] width 12 height 10
radio input "true"
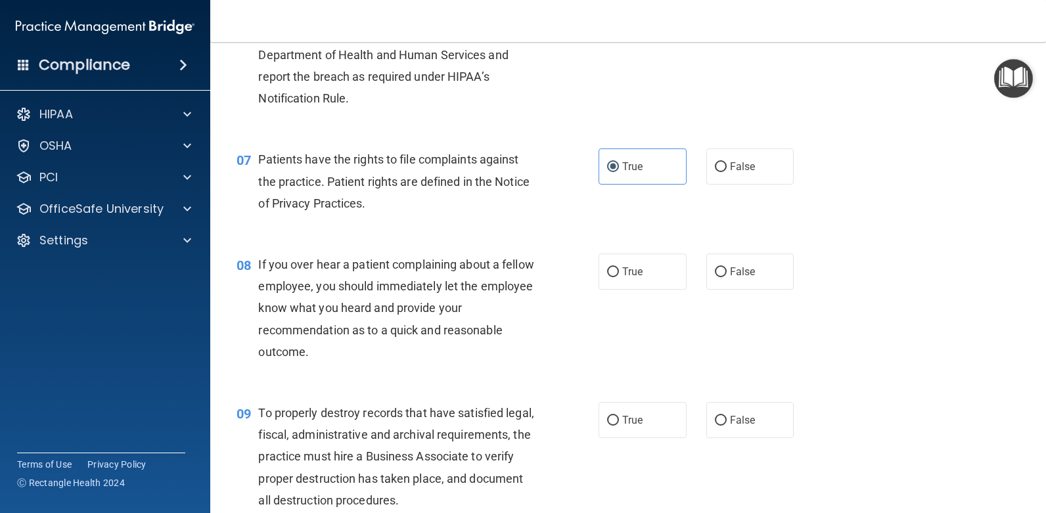
scroll to position [788, 0]
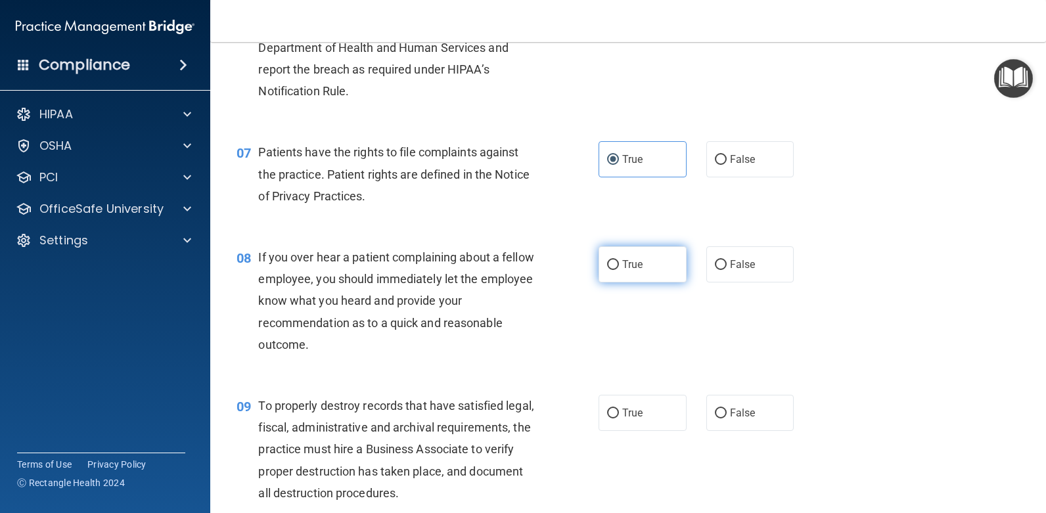
click at [637, 271] on label "True" at bounding box center [643, 264] width 88 height 36
click at [619, 270] on input "True" at bounding box center [613, 265] width 12 height 10
radio input "true"
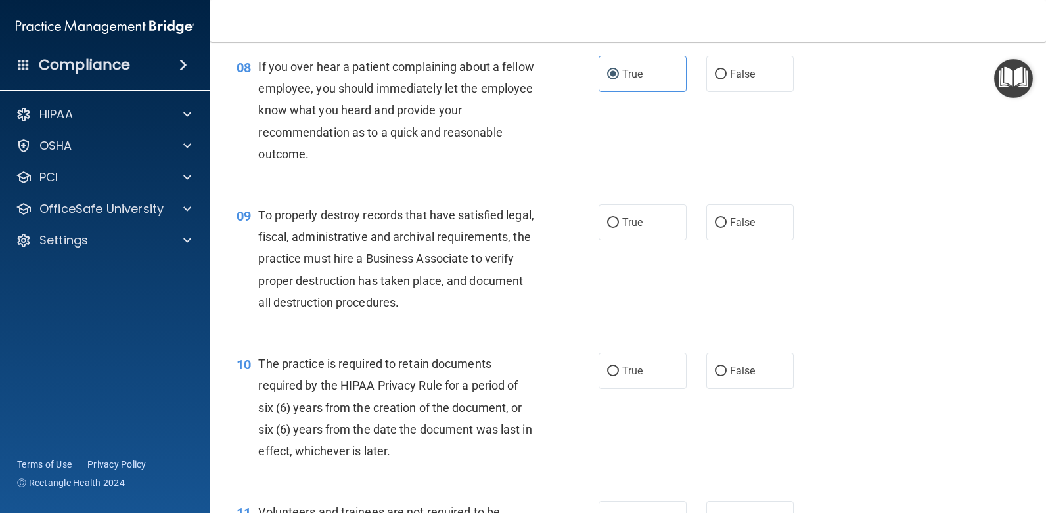
scroll to position [986, 0]
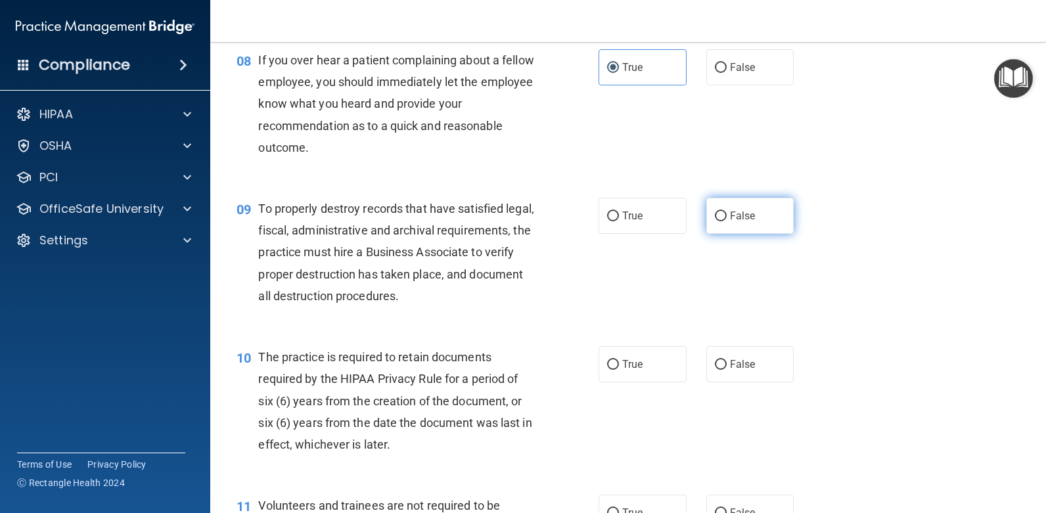
click at [733, 223] on label "False" at bounding box center [750, 216] width 88 height 36
click at [727, 221] on input "False" at bounding box center [721, 217] width 12 height 10
radio input "true"
click at [730, 369] on span "False" at bounding box center [743, 364] width 26 height 12
click at [727, 369] on input "False" at bounding box center [721, 365] width 12 height 10
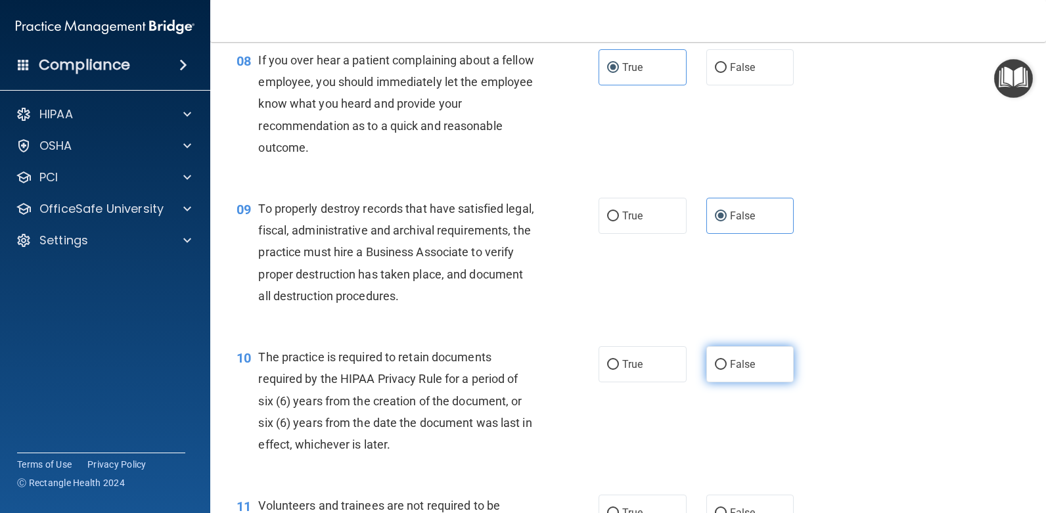
radio input "true"
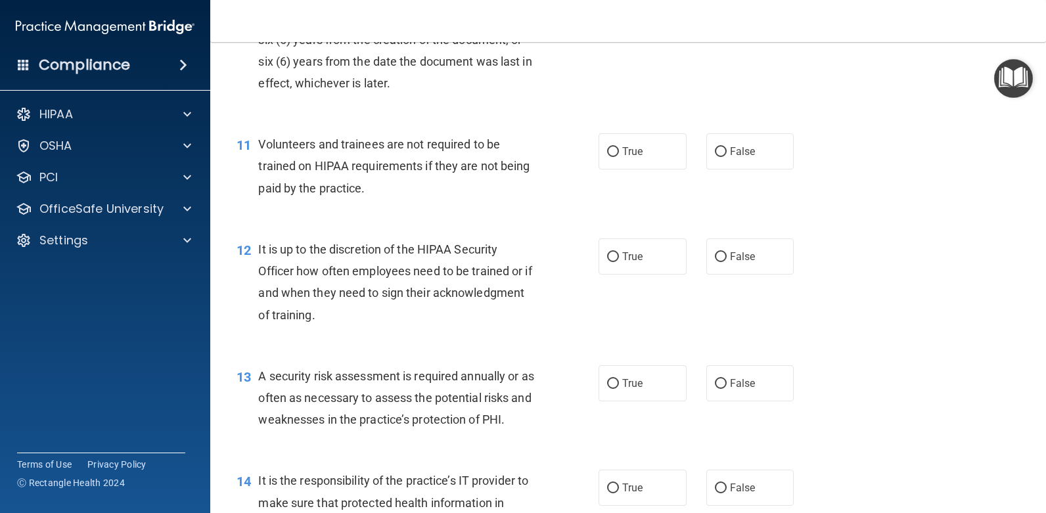
scroll to position [1380, 0]
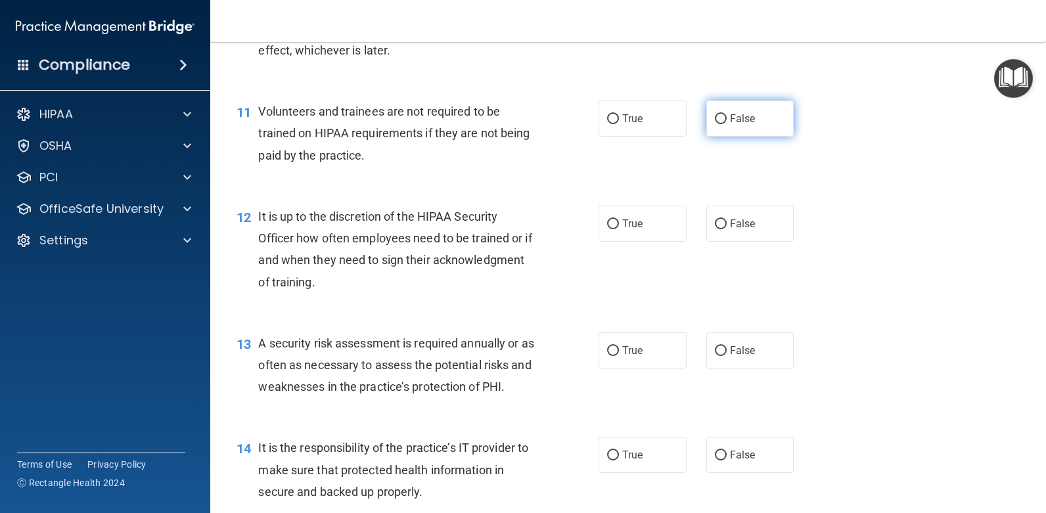
click at [717, 122] on input "False" at bounding box center [721, 119] width 12 height 10
radio input "true"
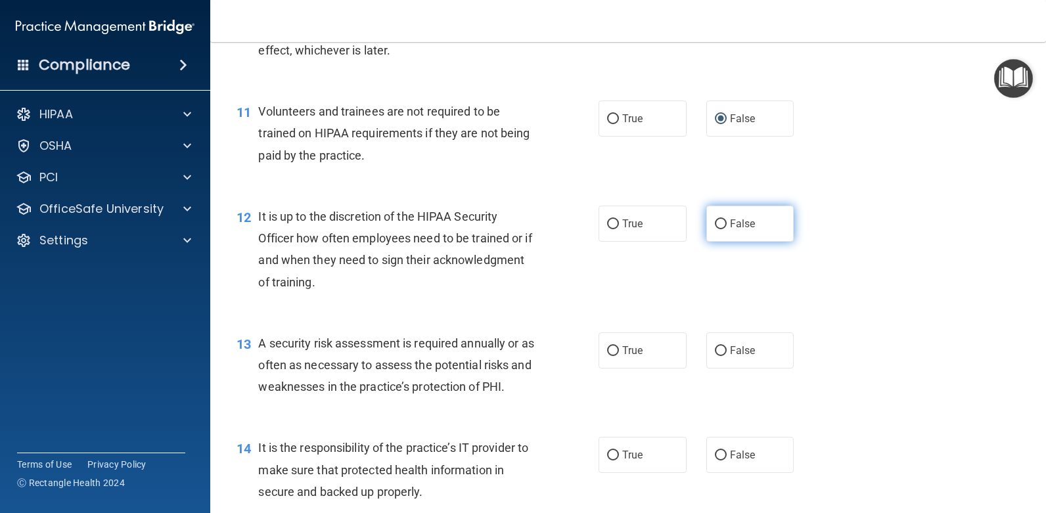
drag, startPoint x: 721, startPoint y: 227, endPoint x: 721, endPoint y: 237, distance: 10.5
click at [722, 227] on label "False" at bounding box center [750, 224] width 88 height 36
click at [722, 227] on input "False" at bounding box center [721, 224] width 12 height 10
radio input "true"
drag, startPoint x: 655, startPoint y: 350, endPoint x: 710, endPoint y: 365, distance: 56.4
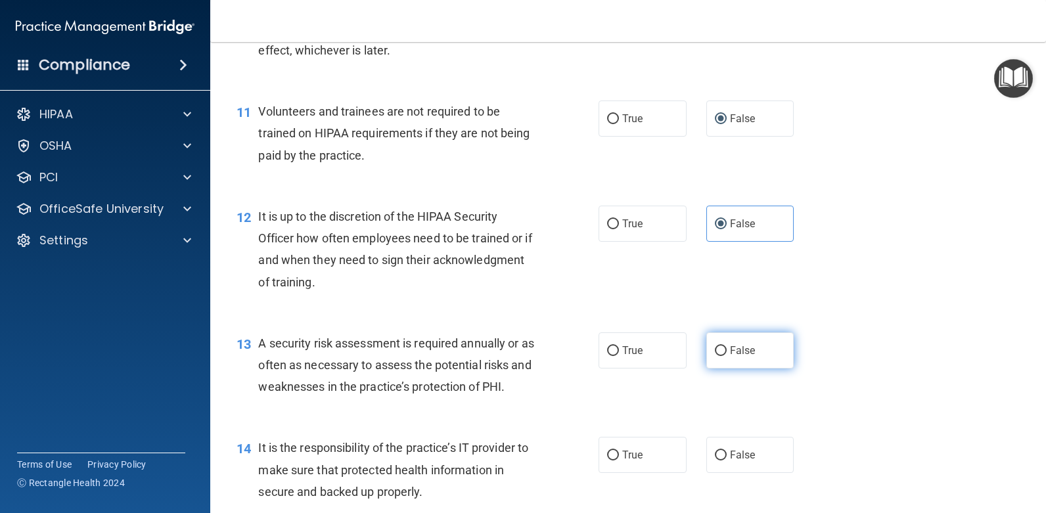
click at [658, 350] on label "True" at bounding box center [643, 350] width 88 height 36
click at [619, 350] on input "True" at bounding box center [613, 351] width 12 height 10
radio input "true"
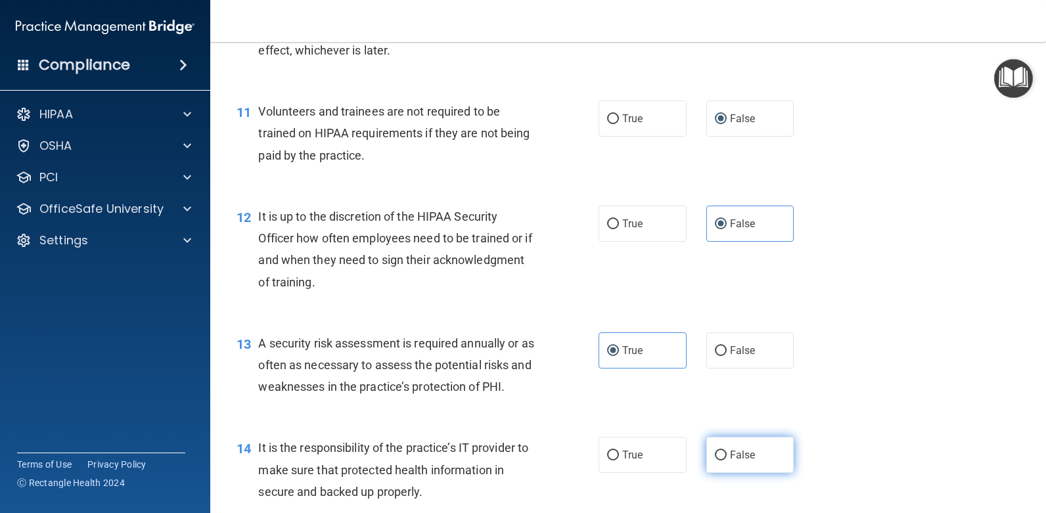
click at [746, 459] on span "False" at bounding box center [743, 455] width 26 height 12
click at [727, 459] on input "False" at bounding box center [721, 456] width 12 height 10
radio input "true"
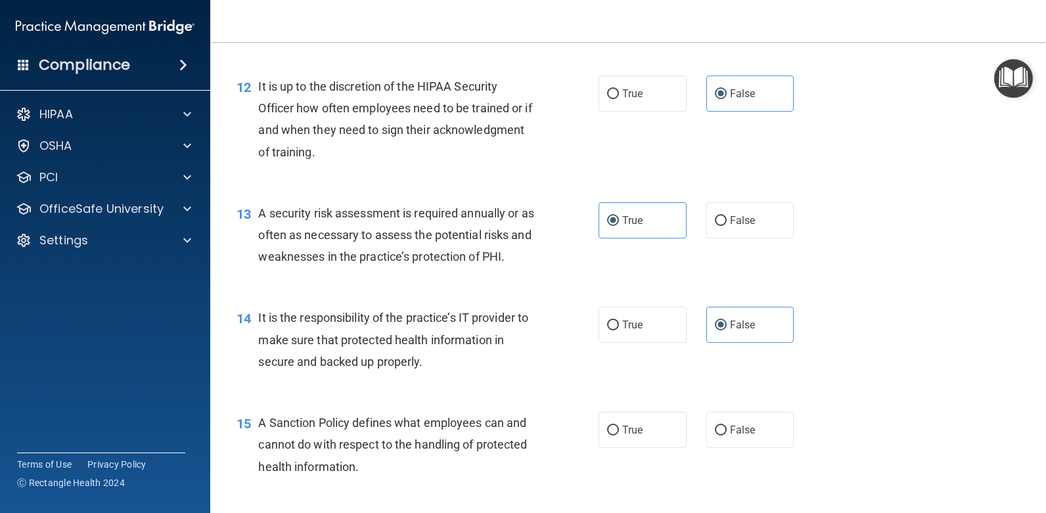
scroll to position [1511, 0]
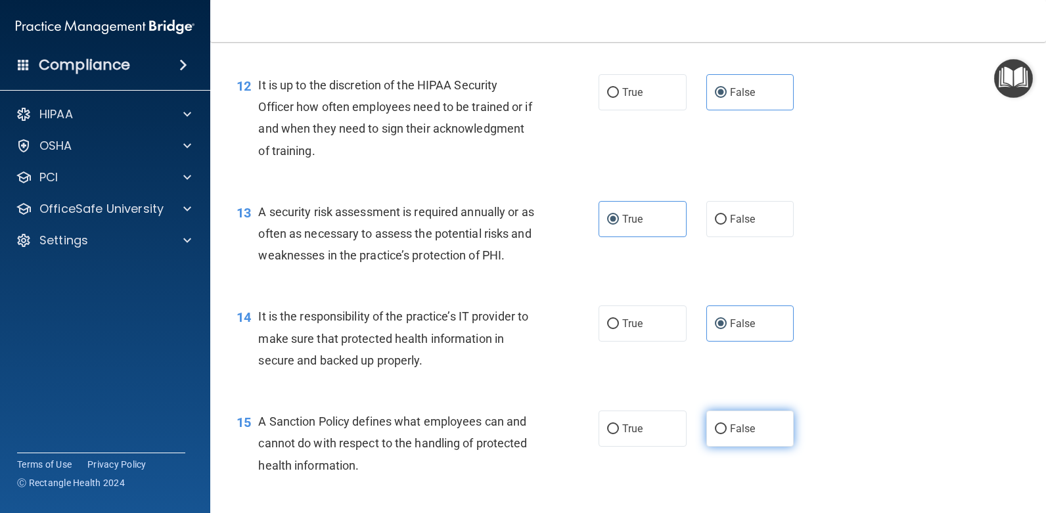
click at [732, 430] on span "False" at bounding box center [743, 428] width 26 height 12
click at [727, 430] on input "False" at bounding box center [721, 429] width 12 height 10
radio input "true"
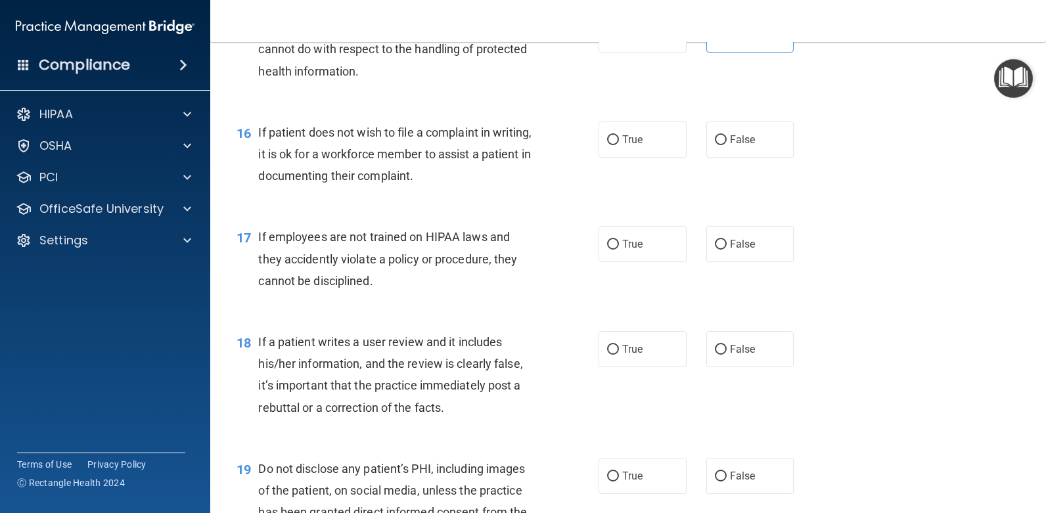
scroll to position [1971, 0]
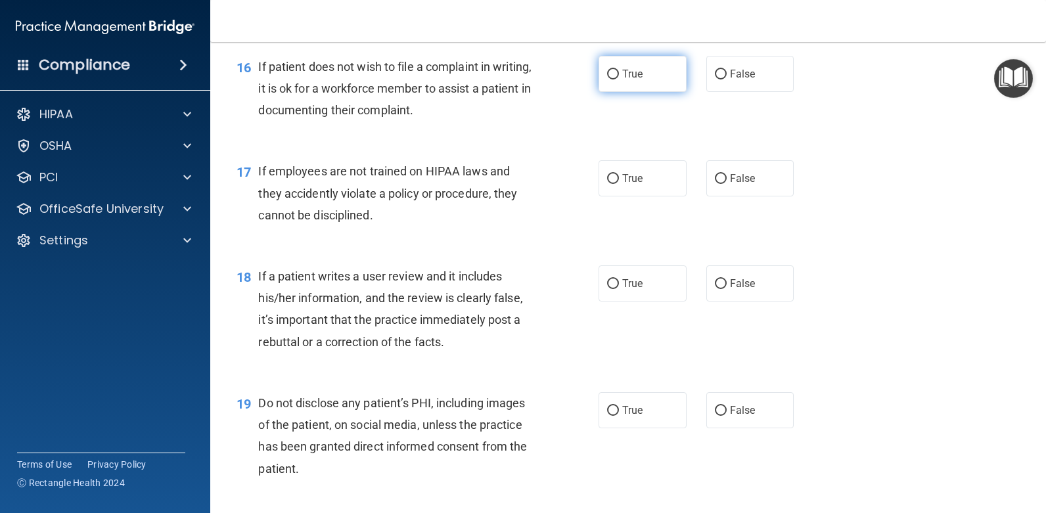
click at [643, 80] on label "True" at bounding box center [643, 74] width 88 height 36
click at [619, 80] on input "True" at bounding box center [613, 75] width 12 height 10
radio input "true"
click at [649, 181] on label "True" at bounding box center [643, 178] width 88 height 36
click at [619, 181] on input "True" at bounding box center [613, 179] width 12 height 10
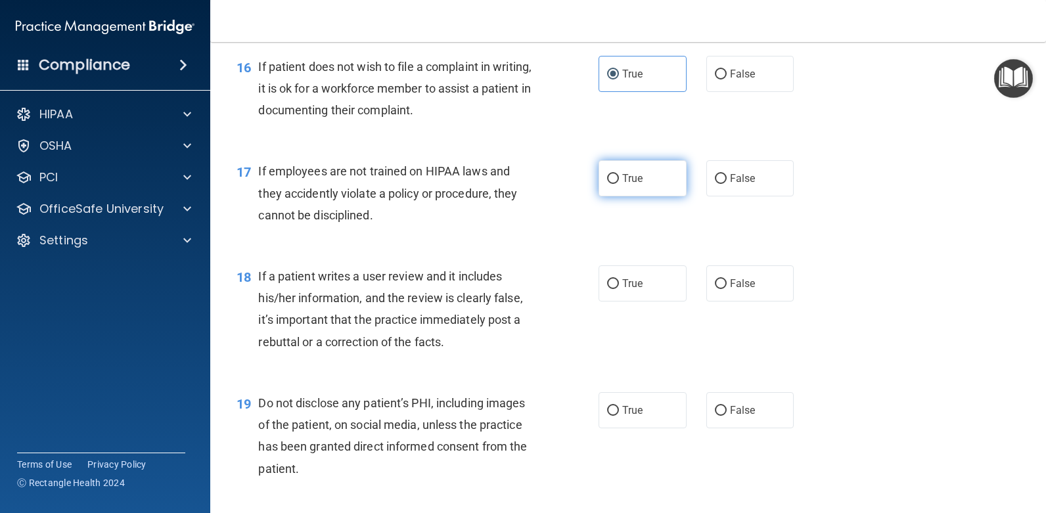
radio input "true"
click at [658, 284] on label "True" at bounding box center [643, 283] width 88 height 36
click at [619, 284] on input "True" at bounding box center [613, 284] width 12 height 10
radio input "true"
click at [631, 415] on span "True" at bounding box center [632, 410] width 20 height 12
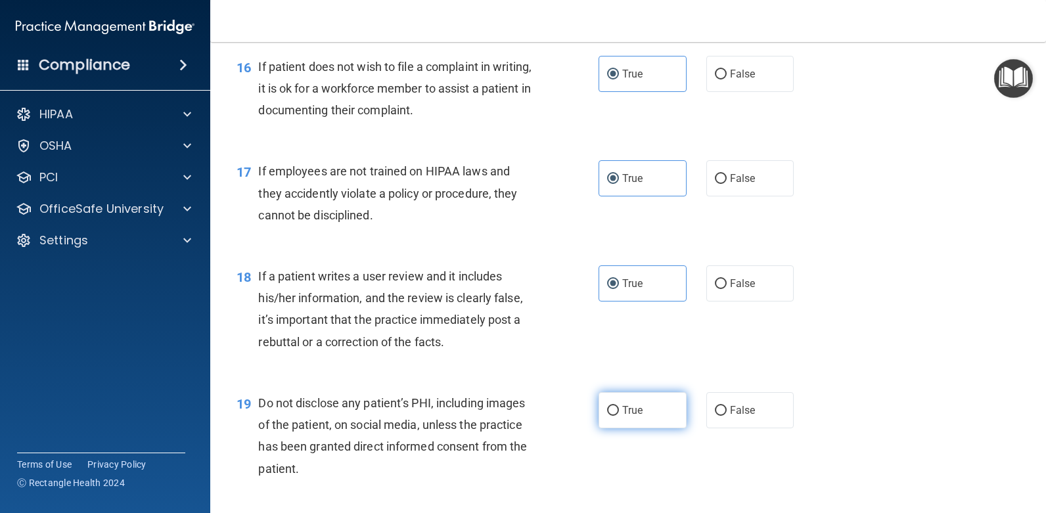
click at [619, 415] on input "True" at bounding box center [613, 411] width 12 height 10
radio input "true"
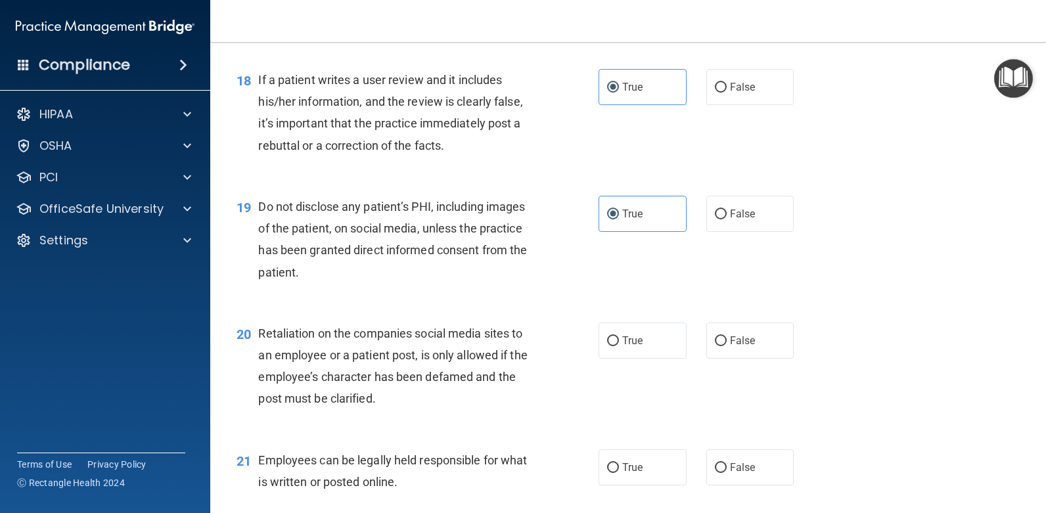
scroll to position [2168, 0]
click at [652, 347] on label "True" at bounding box center [643, 340] width 88 height 36
click at [619, 346] on input "True" at bounding box center [613, 341] width 12 height 10
radio input "true"
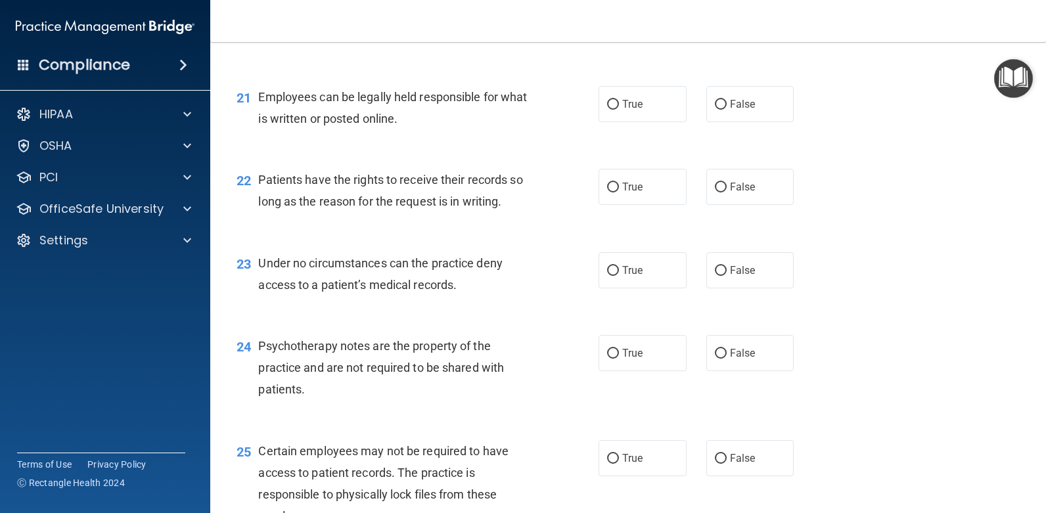
scroll to position [2562, 0]
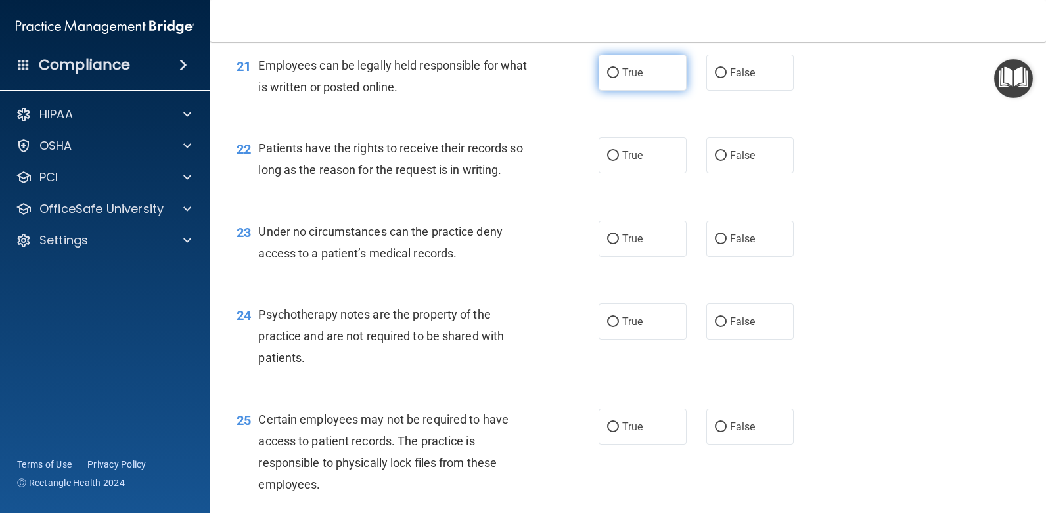
click at [648, 75] on label "True" at bounding box center [643, 73] width 88 height 36
click at [619, 75] on input "True" at bounding box center [613, 73] width 12 height 10
radio input "true"
click at [737, 152] on span "False" at bounding box center [743, 155] width 26 height 12
click at [727, 152] on input "False" at bounding box center [721, 156] width 12 height 10
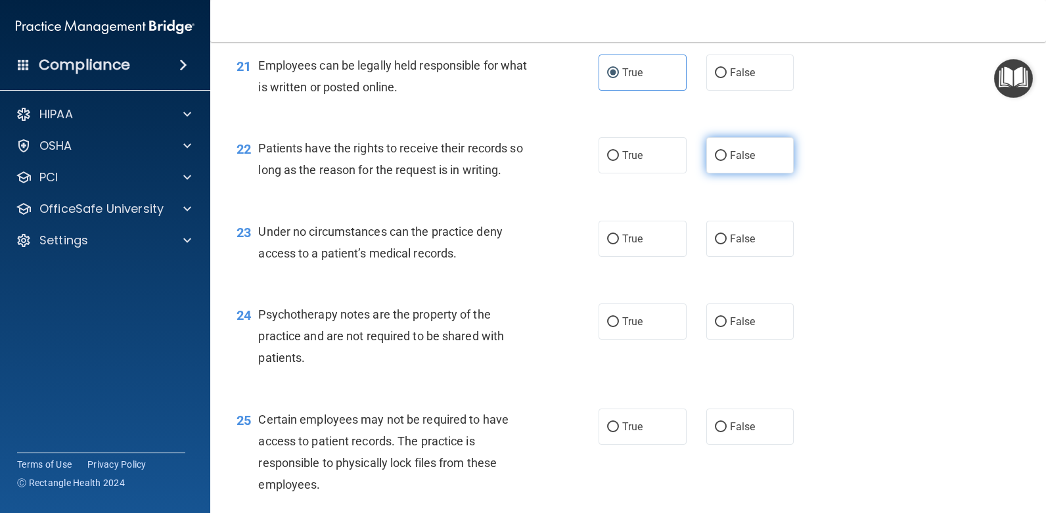
radio input "true"
click at [655, 239] on label "True" at bounding box center [643, 239] width 88 height 36
click at [619, 239] on input "True" at bounding box center [613, 240] width 12 height 10
radio input "true"
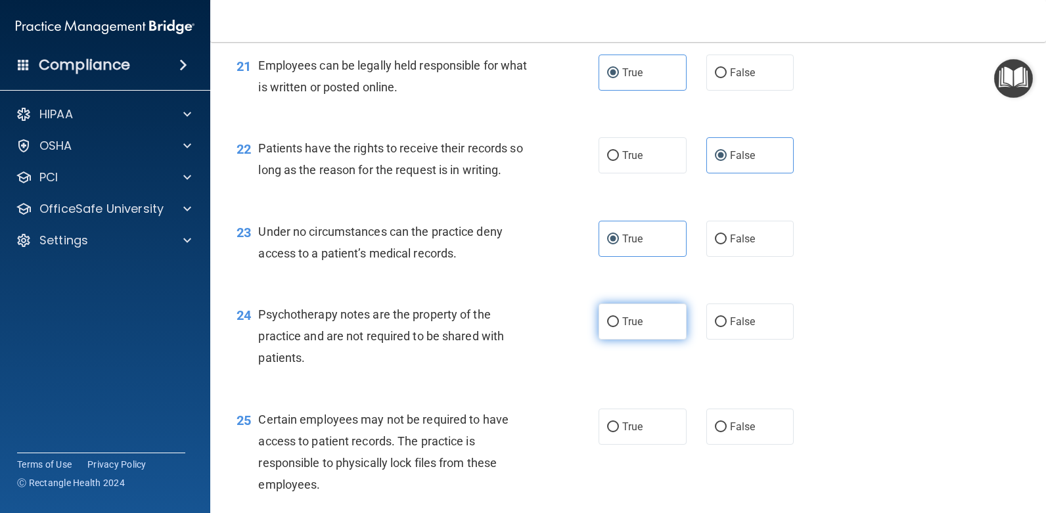
click at [641, 316] on label "True" at bounding box center [643, 322] width 88 height 36
click at [619, 317] on input "True" at bounding box center [613, 322] width 12 height 10
radio input "true"
click at [644, 428] on label "True" at bounding box center [643, 427] width 88 height 36
click at [619, 428] on input "True" at bounding box center [613, 427] width 12 height 10
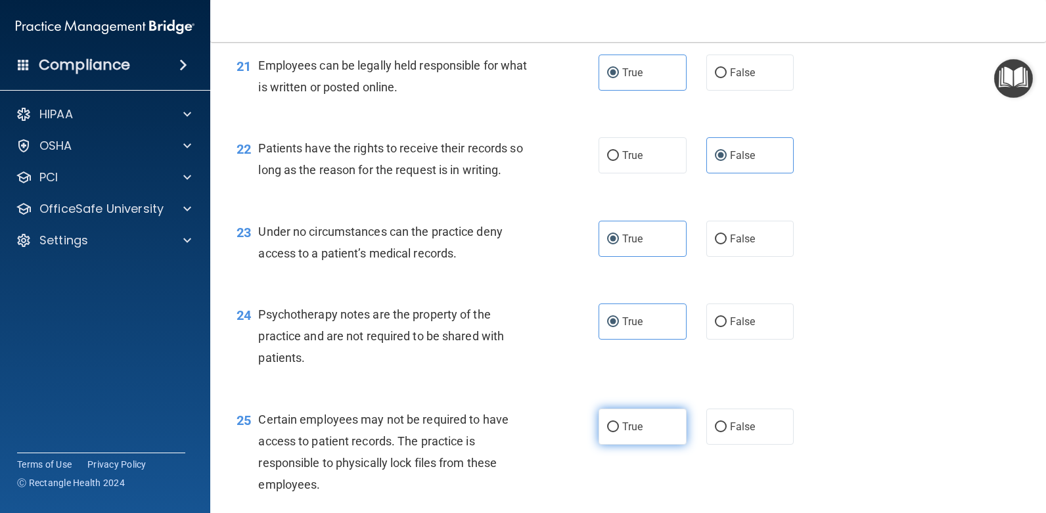
radio input "true"
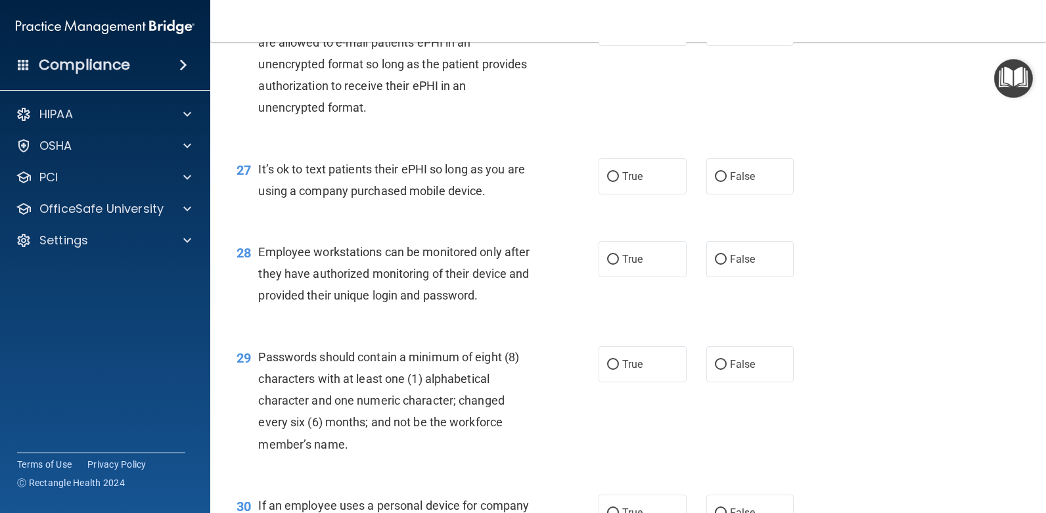
scroll to position [3022, 0]
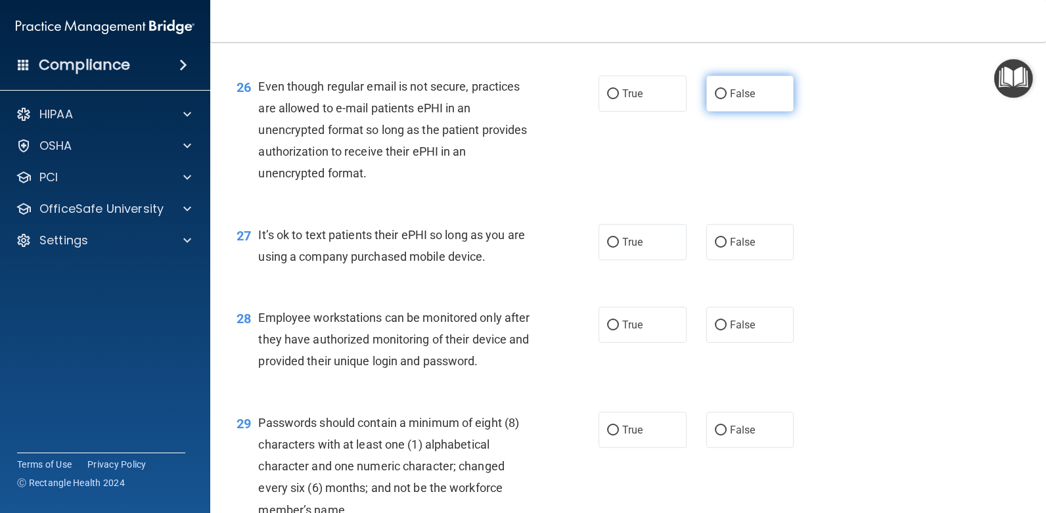
click at [751, 83] on label "False" at bounding box center [750, 94] width 88 height 36
click at [727, 89] on input "False" at bounding box center [721, 94] width 12 height 10
radio input "true"
click at [730, 245] on span "False" at bounding box center [743, 242] width 26 height 12
click at [723, 245] on input "False" at bounding box center [721, 243] width 12 height 10
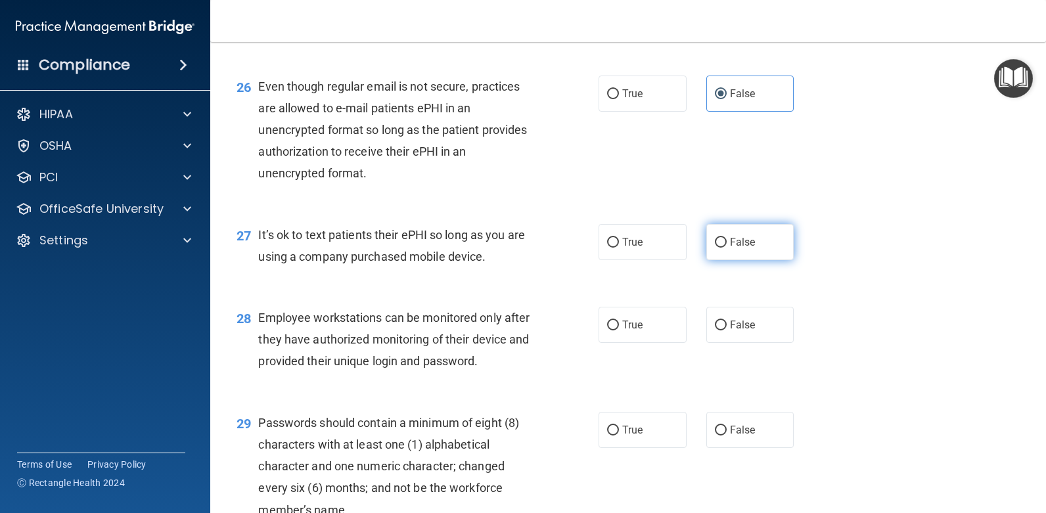
radio input "true"
click at [647, 244] on label "True" at bounding box center [643, 242] width 88 height 36
click at [619, 244] on input "True" at bounding box center [613, 243] width 12 height 10
radio input "true"
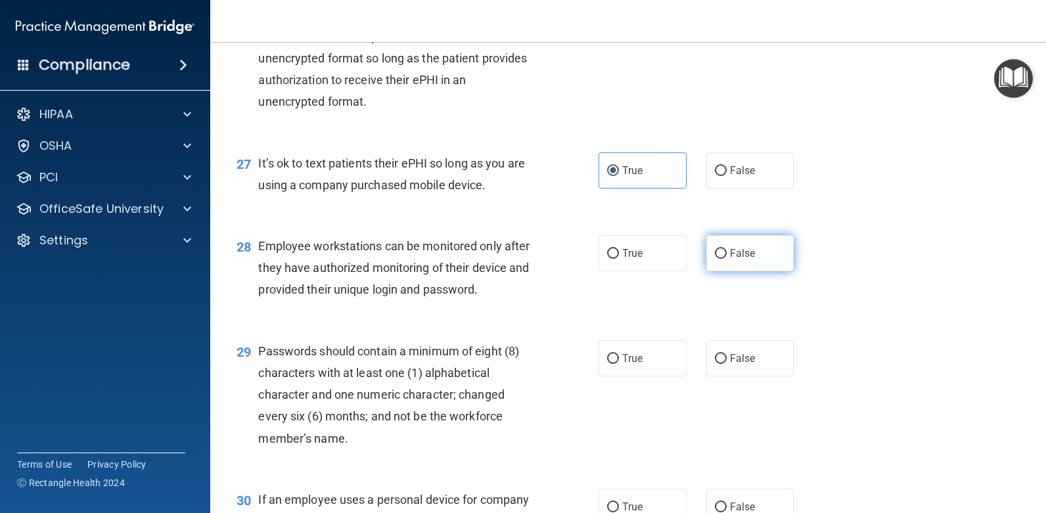
scroll to position [3088, 0]
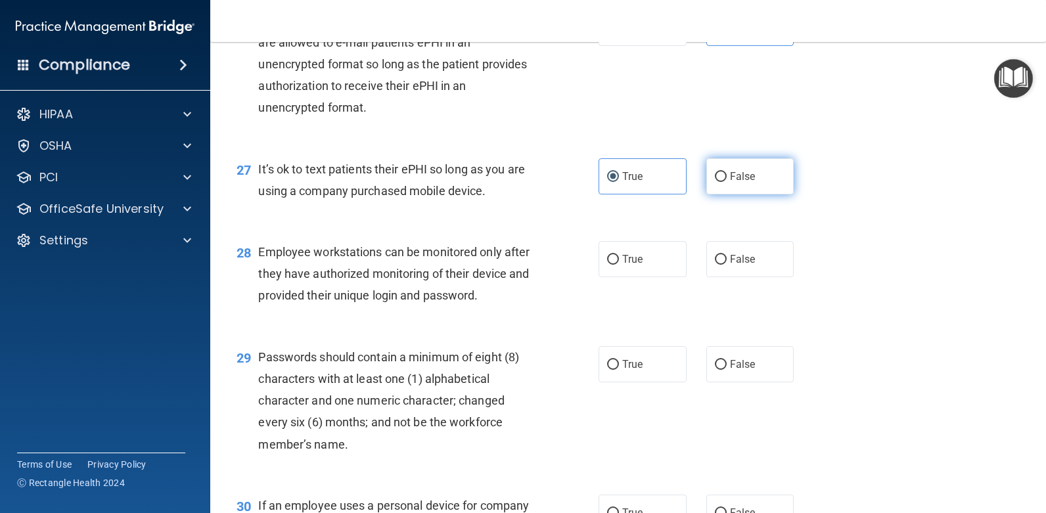
click at [744, 179] on span "False" at bounding box center [743, 176] width 26 height 12
click at [727, 179] on input "False" at bounding box center [721, 177] width 12 height 10
radio input "true"
radio input "false"
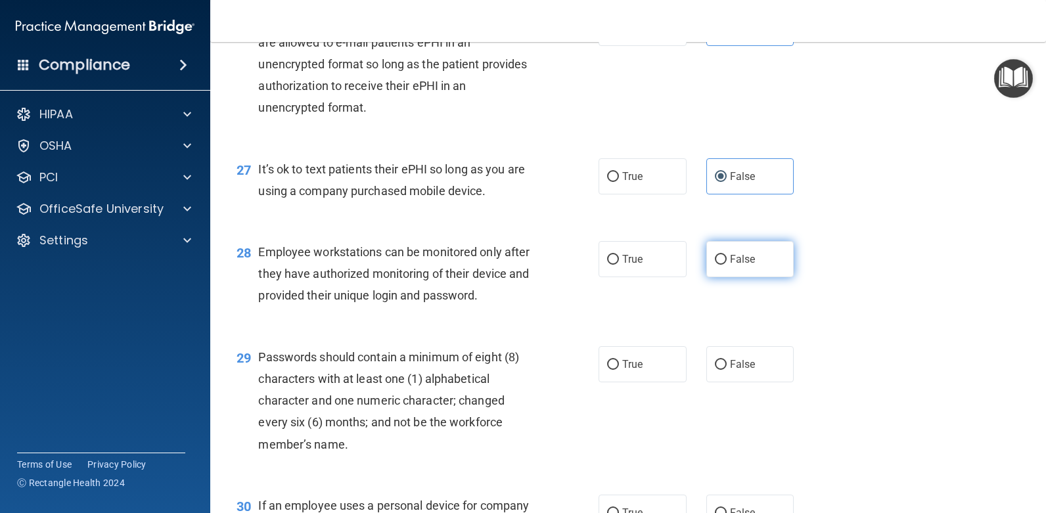
click at [742, 272] on label "False" at bounding box center [750, 259] width 88 height 36
click at [727, 265] on input "False" at bounding box center [721, 260] width 12 height 10
radio input "true"
click at [721, 373] on label "False" at bounding box center [750, 364] width 88 height 36
click at [721, 370] on input "False" at bounding box center [721, 365] width 12 height 10
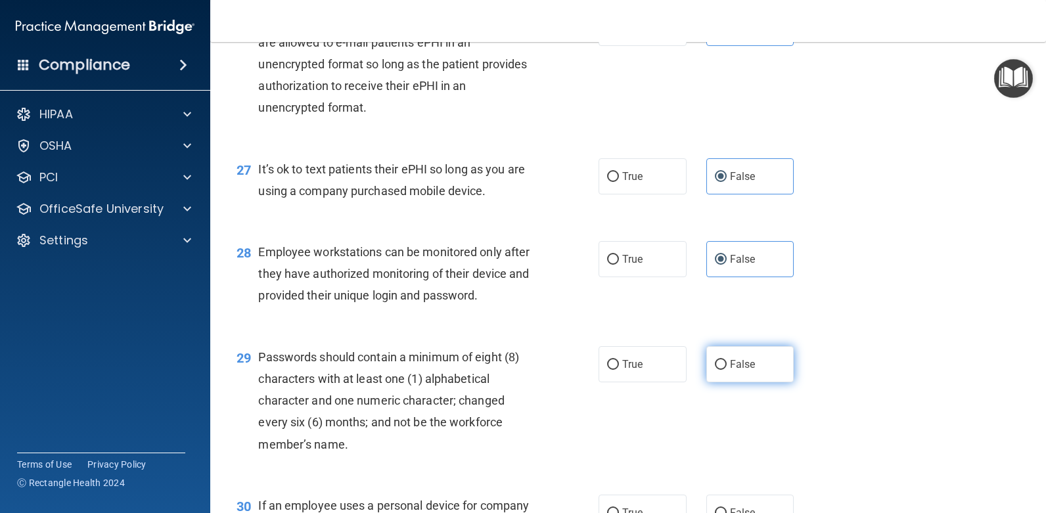
radio input "true"
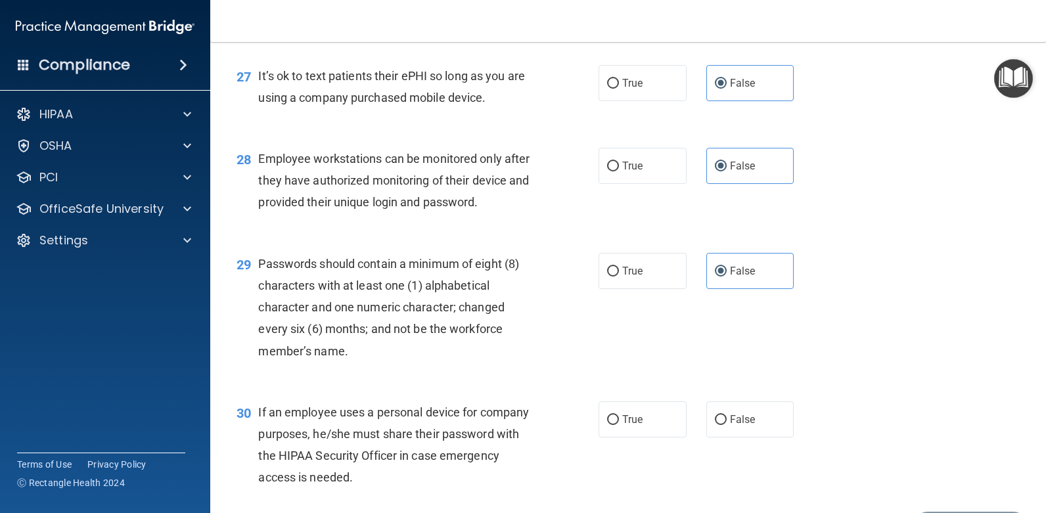
scroll to position [3200, 0]
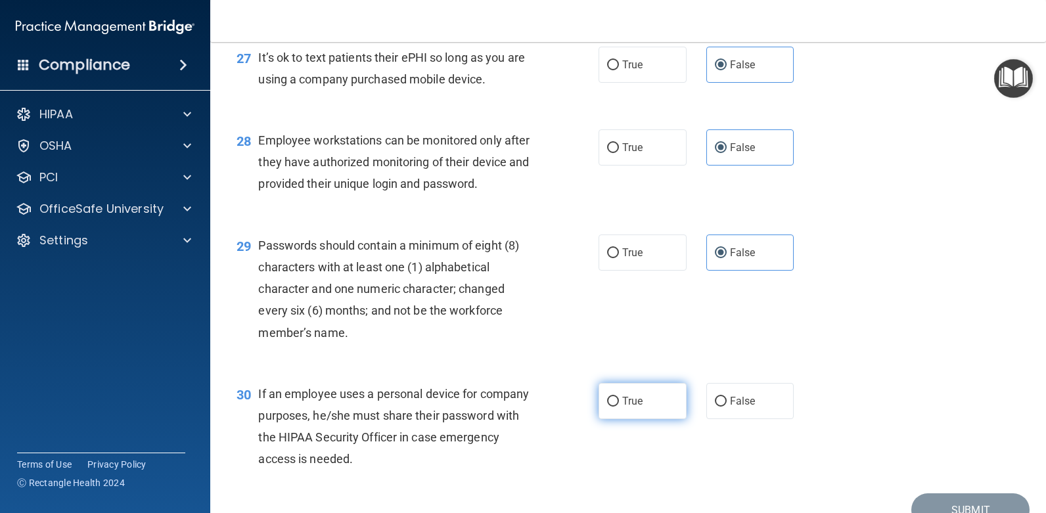
click at [635, 409] on label "True" at bounding box center [643, 401] width 88 height 36
click at [619, 407] on input "True" at bounding box center [613, 402] width 12 height 10
radio input "true"
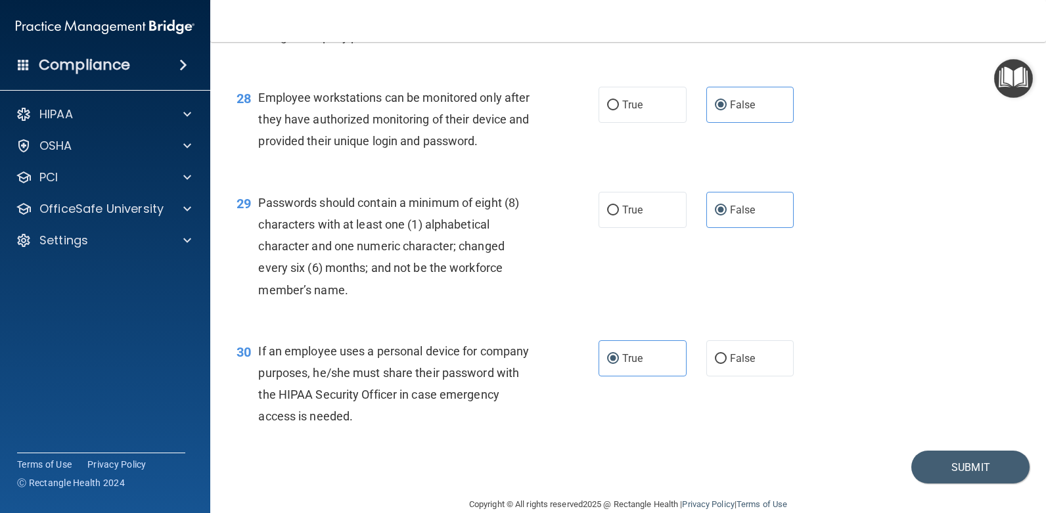
scroll to position [3265, 0]
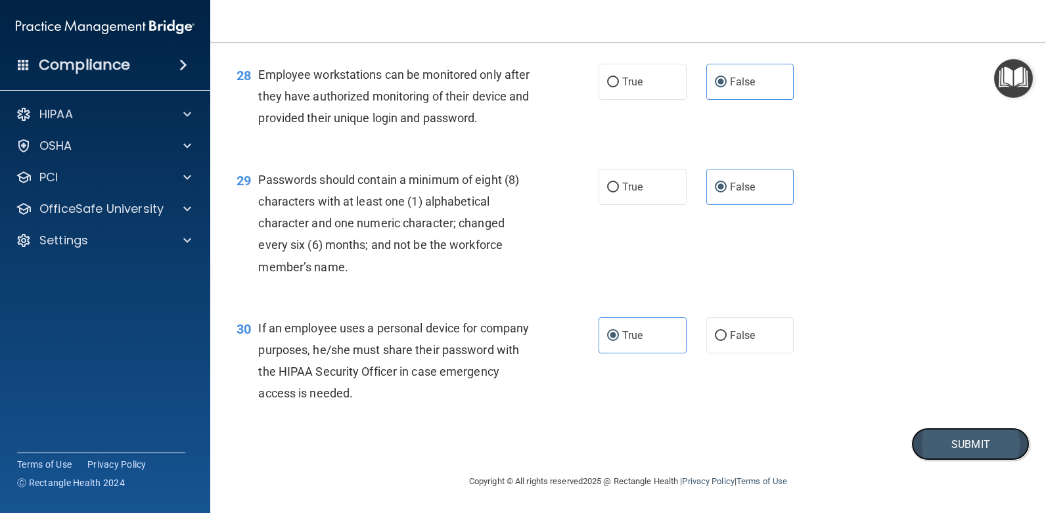
click at [932, 439] on button "Submit" at bounding box center [970, 445] width 118 height 34
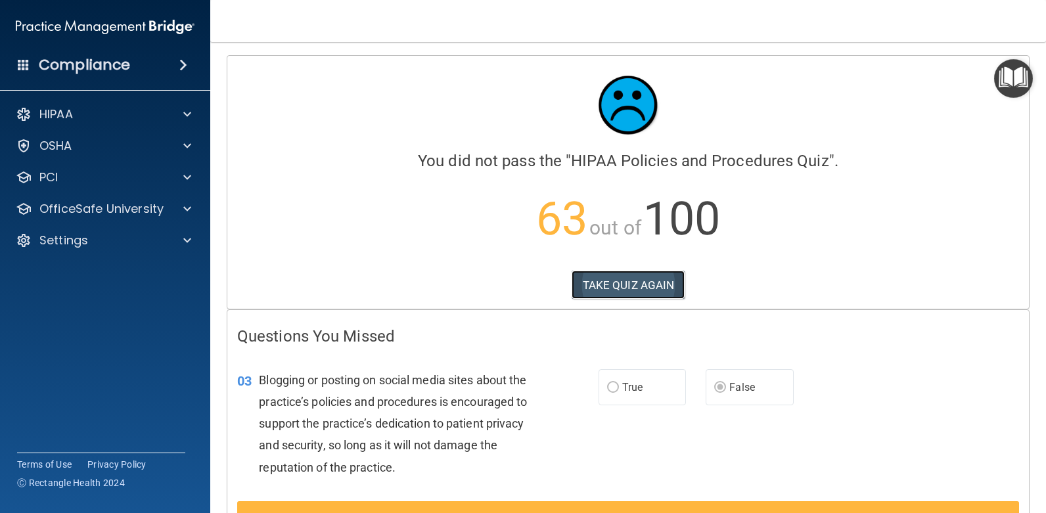
click at [624, 282] on button "TAKE QUIZ AGAIN" at bounding box center [629, 285] width 114 height 29
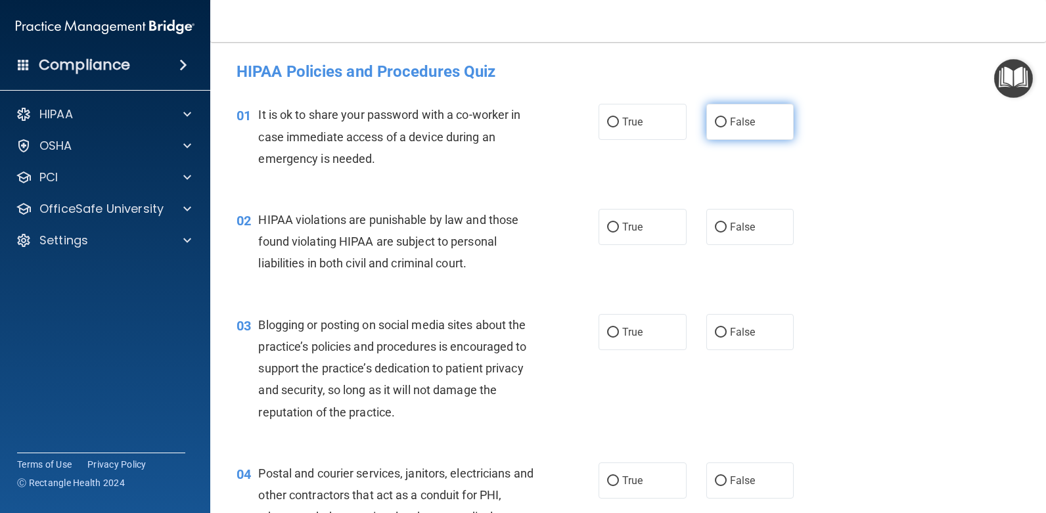
click at [739, 122] on span "False" at bounding box center [743, 122] width 26 height 12
click at [727, 122] on input "False" at bounding box center [721, 123] width 12 height 10
radio input "true"
click at [645, 238] on label "True" at bounding box center [643, 227] width 88 height 36
click at [619, 233] on input "True" at bounding box center [613, 228] width 12 height 10
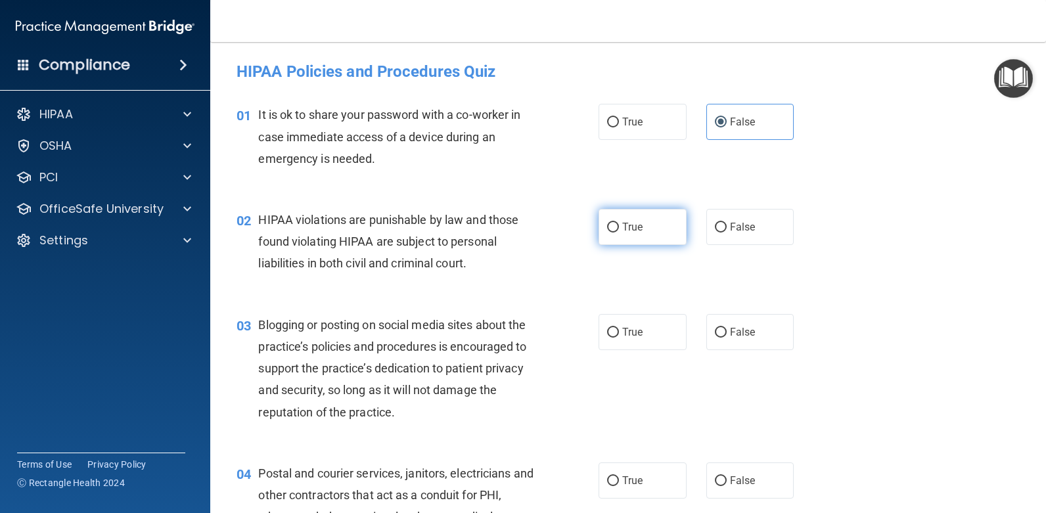
radio input "true"
click at [738, 340] on label "False" at bounding box center [750, 332] width 88 height 36
click at [727, 338] on input "False" at bounding box center [721, 333] width 12 height 10
radio input "true"
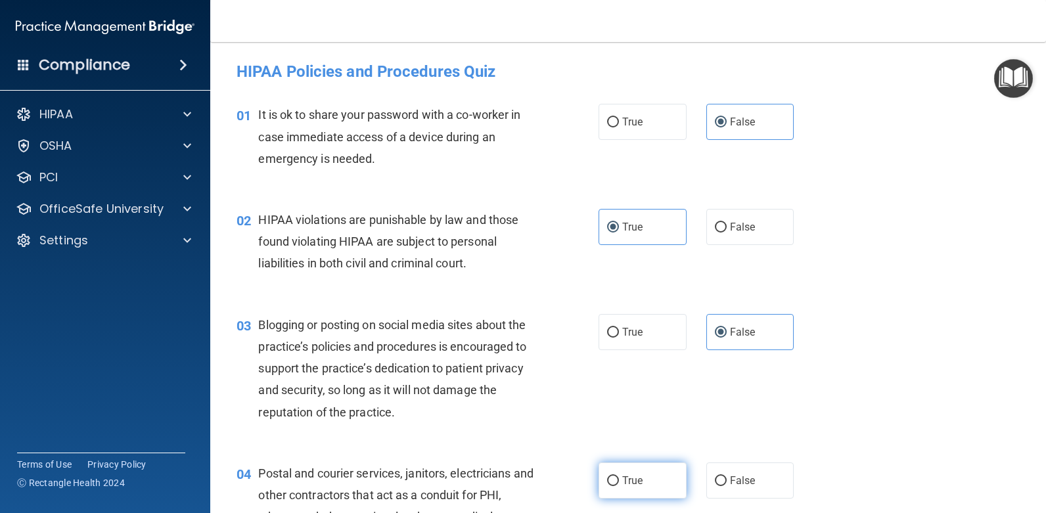
drag, startPoint x: 628, startPoint y: 474, endPoint x: 656, endPoint y: 465, distance: 29.7
click at [629, 471] on label "True" at bounding box center [643, 481] width 88 height 36
click at [619, 476] on input "True" at bounding box center [613, 481] width 12 height 10
radio input "true"
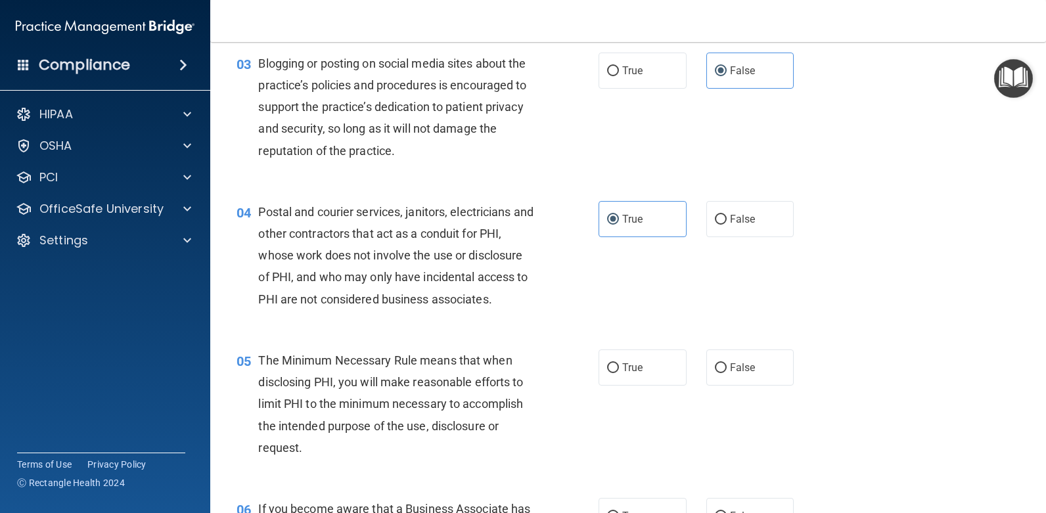
scroll to position [263, 0]
click at [650, 371] on label "True" at bounding box center [643, 366] width 88 height 36
click at [619, 371] on input "True" at bounding box center [613, 367] width 12 height 10
radio input "true"
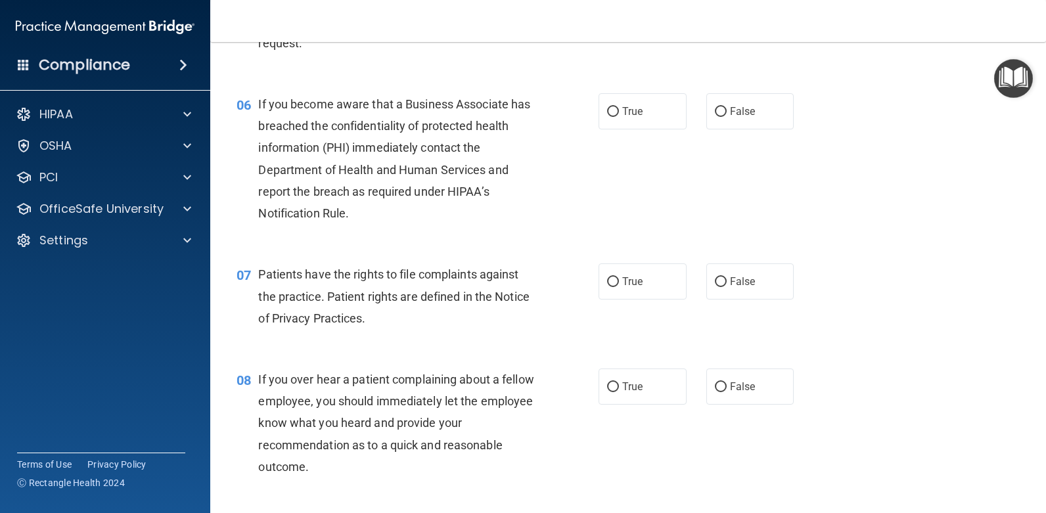
scroll to position [723, 0]
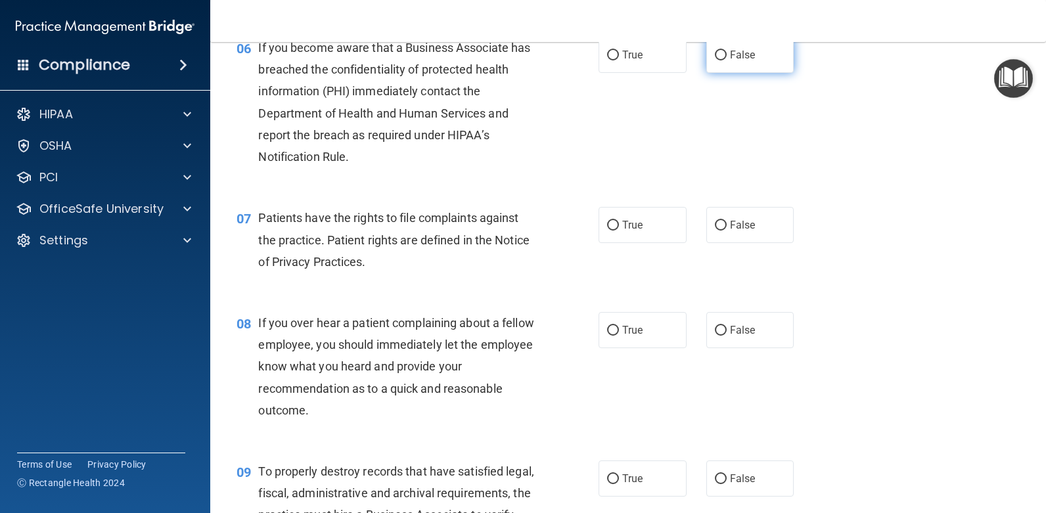
click at [730, 60] on span "False" at bounding box center [743, 55] width 26 height 12
click at [727, 60] on input "False" at bounding box center [721, 56] width 12 height 10
radio input "true"
click at [662, 233] on label "True" at bounding box center [643, 225] width 88 height 36
click at [619, 231] on input "True" at bounding box center [613, 226] width 12 height 10
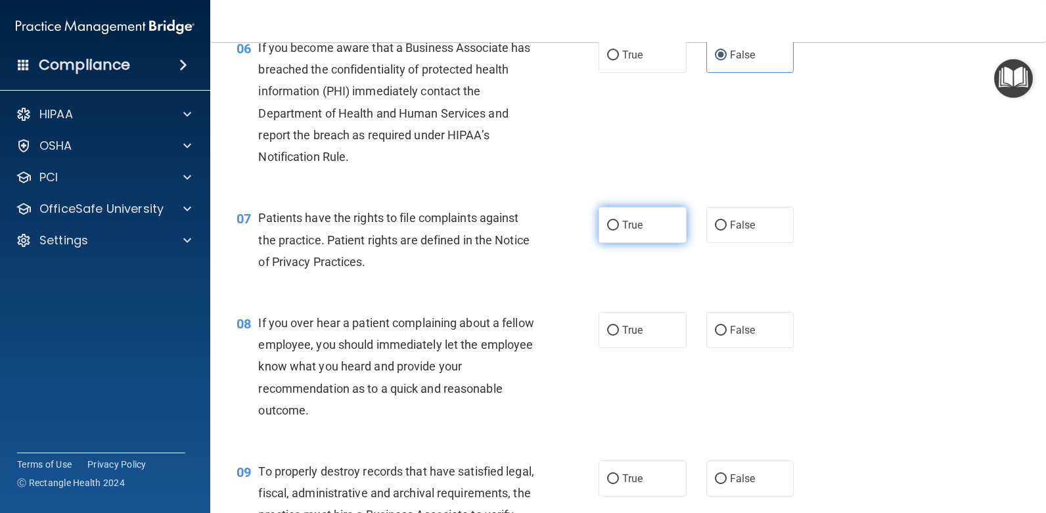
radio input "true"
click at [749, 336] on label "False" at bounding box center [750, 330] width 88 height 36
click at [727, 336] on input "False" at bounding box center [721, 331] width 12 height 10
radio input "true"
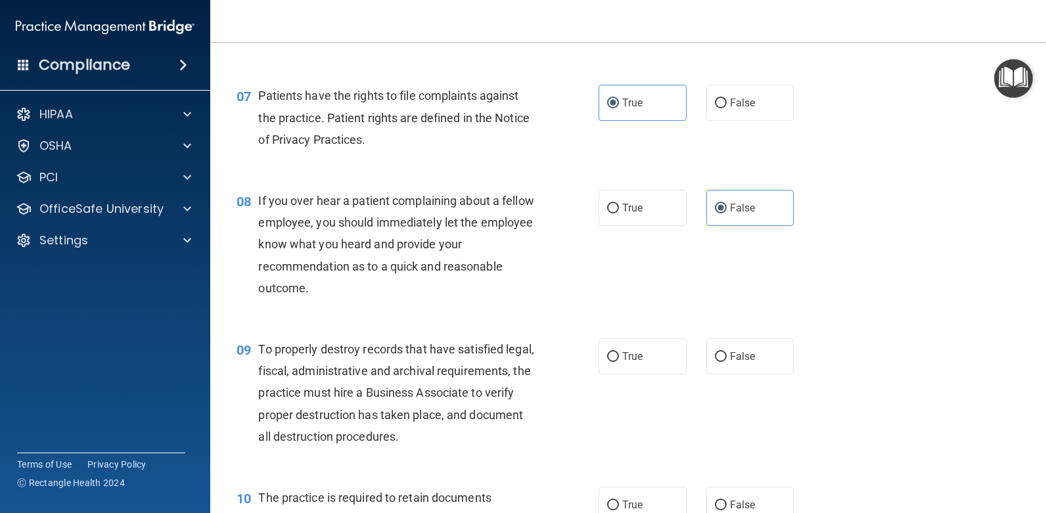
scroll to position [854, 0]
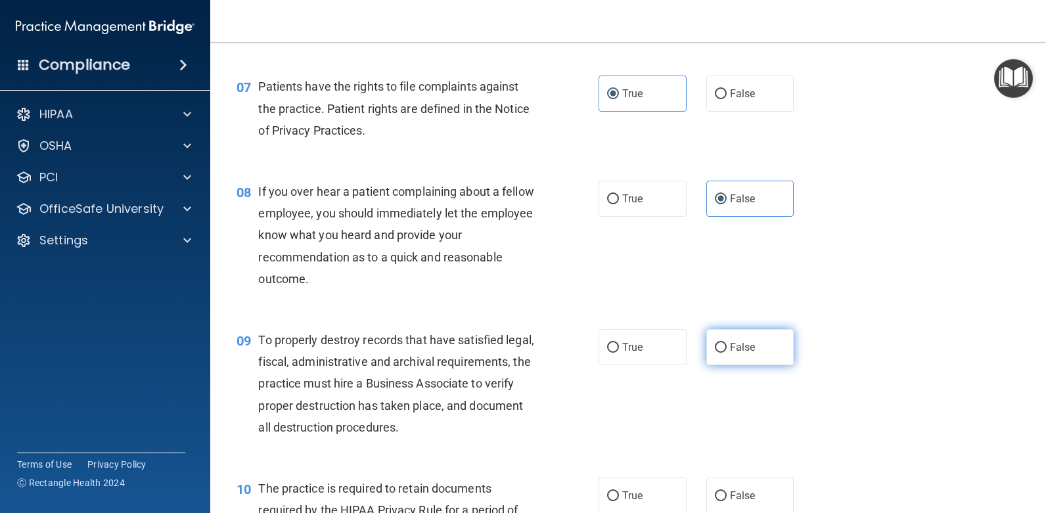
click at [734, 349] on span "False" at bounding box center [743, 347] width 26 height 12
click at [727, 349] on input "False" at bounding box center [721, 348] width 12 height 10
radio input "true"
click at [643, 494] on label "True" at bounding box center [643, 496] width 88 height 36
click at [619, 494] on input "True" at bounding box center [613, 496] width 12 height 10
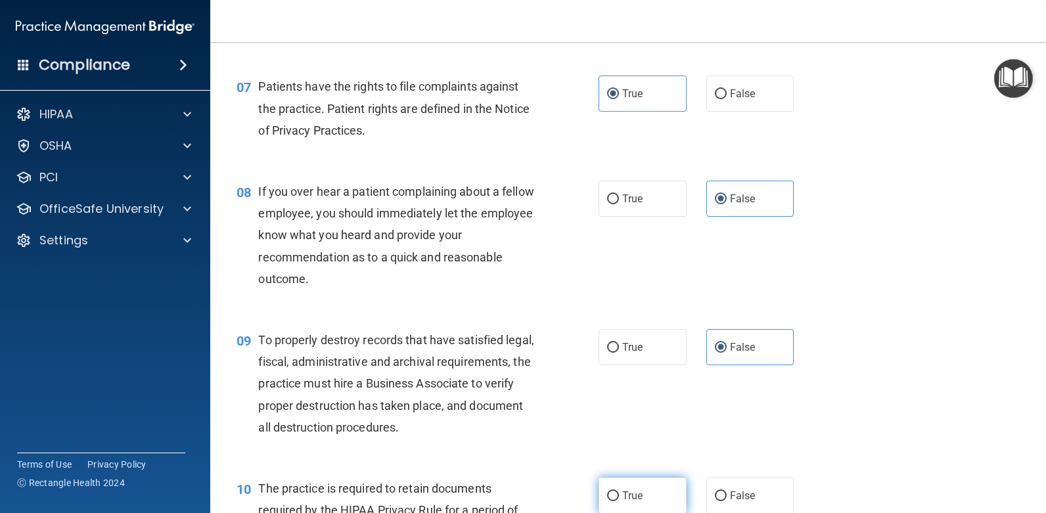
radio input "true"
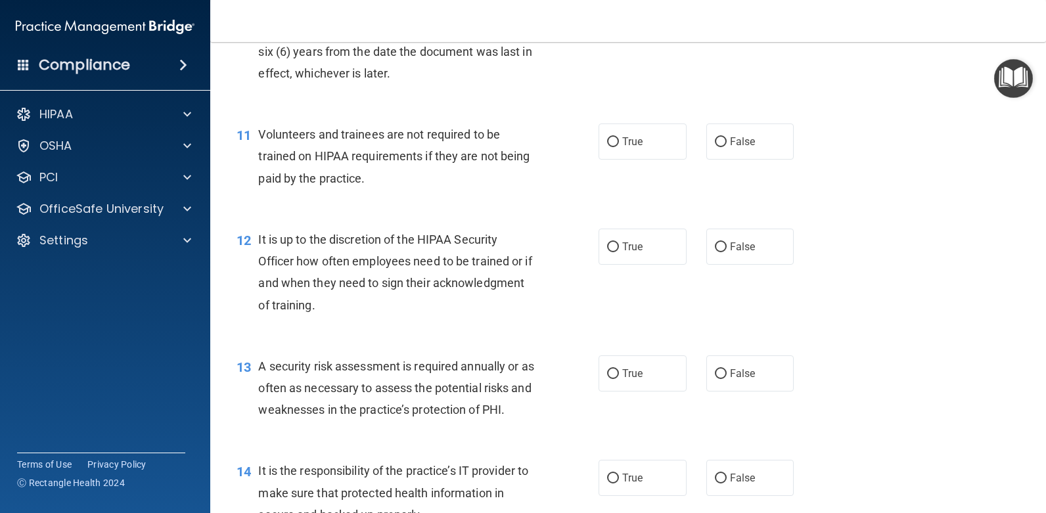
scroll to position [1380, 0]
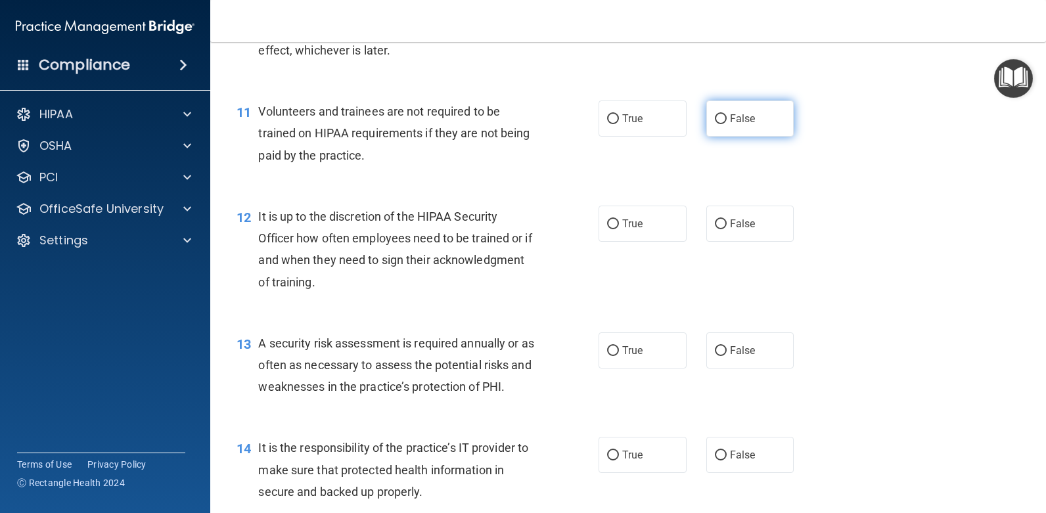
click at [750, 124] on label "False" at bounding box center [750, 119] width 88 height 36
click at [727, 124] on input "False" at bounding box center [721, 119] width 12 height 10
radio input "true"
click at [752, 225] on label "False" at bounding box center [750, 224] width 88 height 36
click at [727, 225] on input "False" at bounding box center [721, 224] width 12 height 10
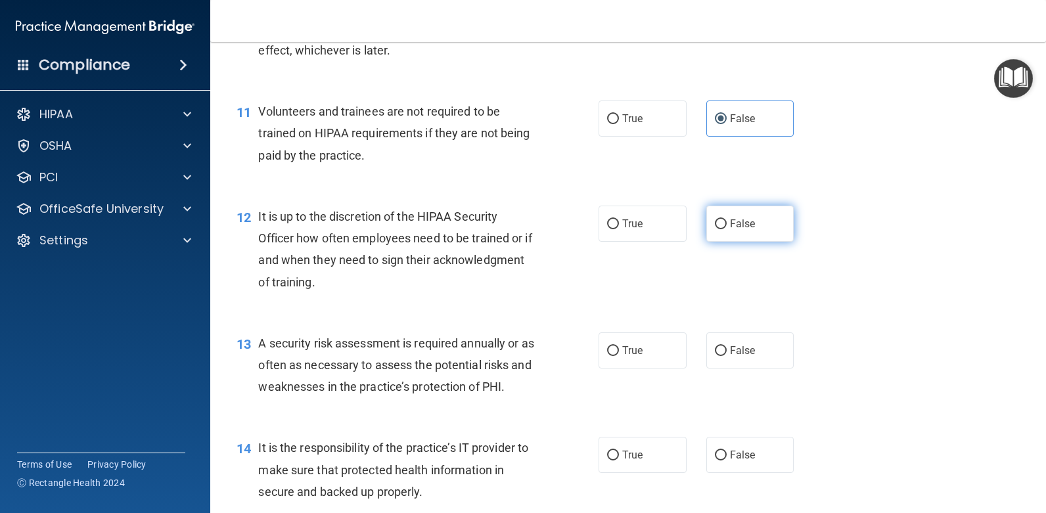
radio input "true"
click at [645, 361] on label "True" at bounding box center [643, 350] width 88 height 36
click at [619, 356] on input "True" at bounding box center [613, 351] width 12 height 10
radio input "true"
click at [744, 455] on span "False" at bounding box center [743, 455] width 26 height 12
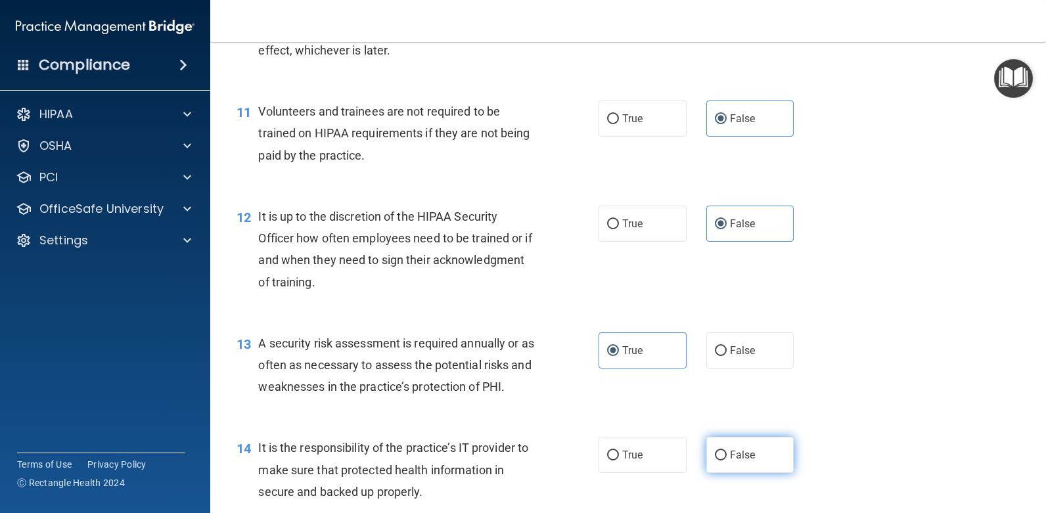
click at [727, 455] on input "False" at bounding box center [721, 456] width 12 height 10
radio input "true"
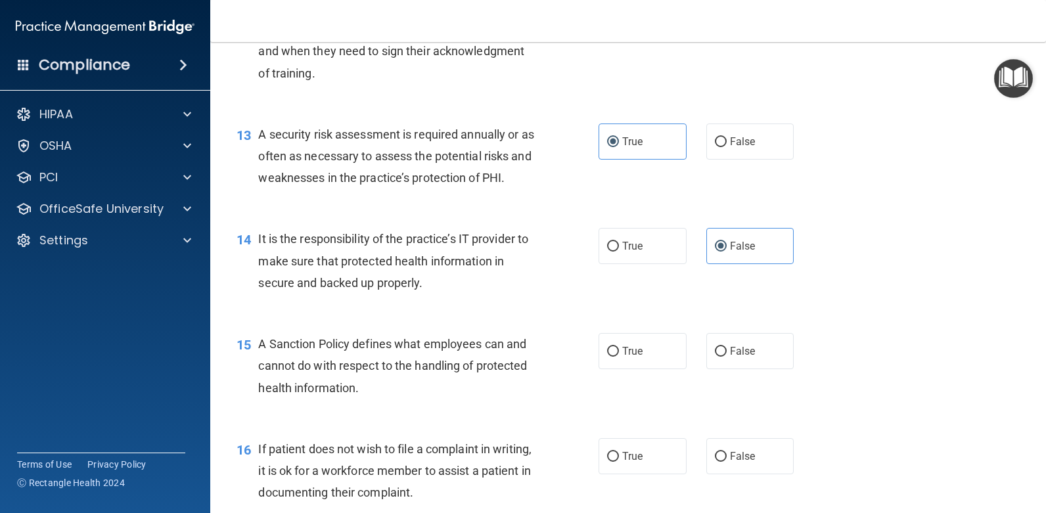
scroll to position [1643, 0]
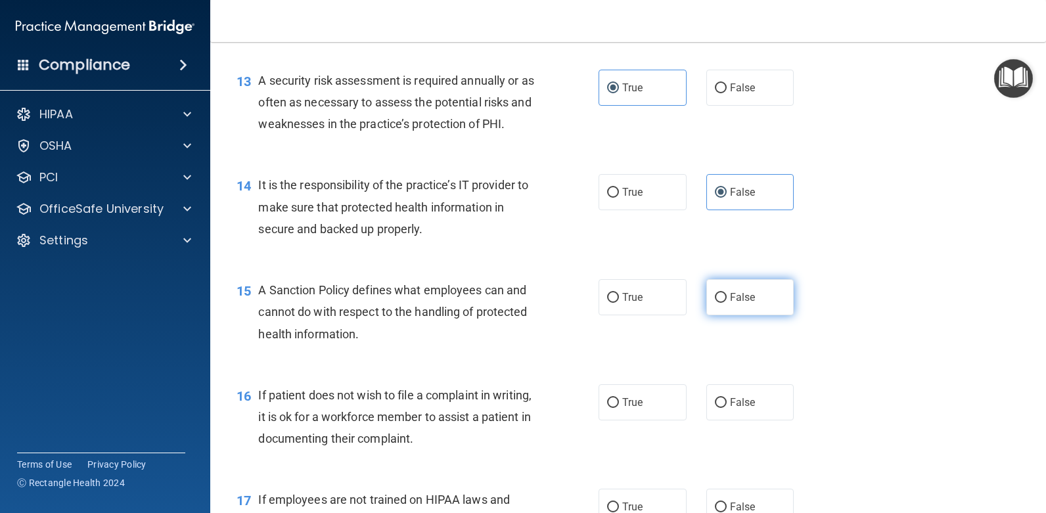
click at [752, 305] on label "False" at bounding box center [750, 297] width 88 height 36
click at [727, 303] on input "False" at bounding box center [721, 298] width 12 height 10
radio input "true"
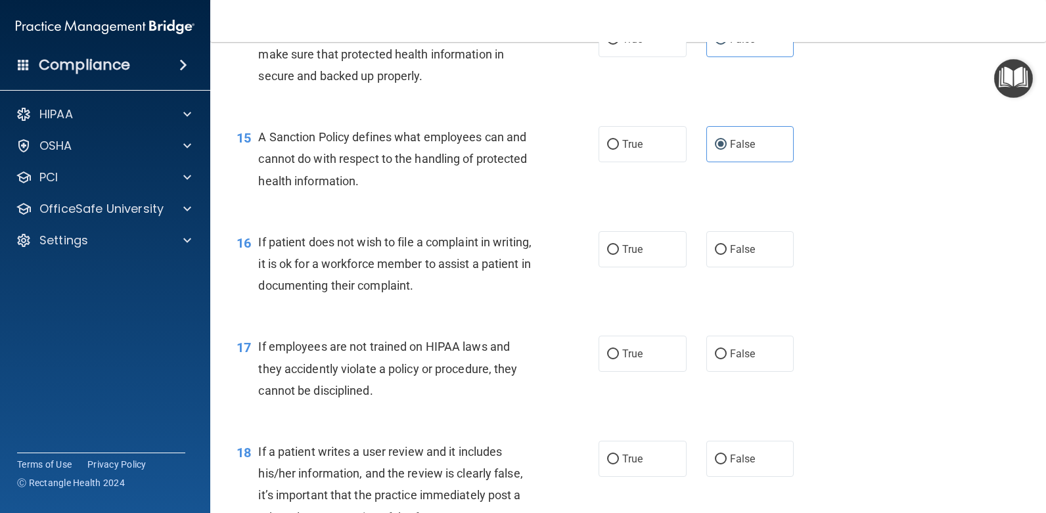
scroll to position [1971, 0]
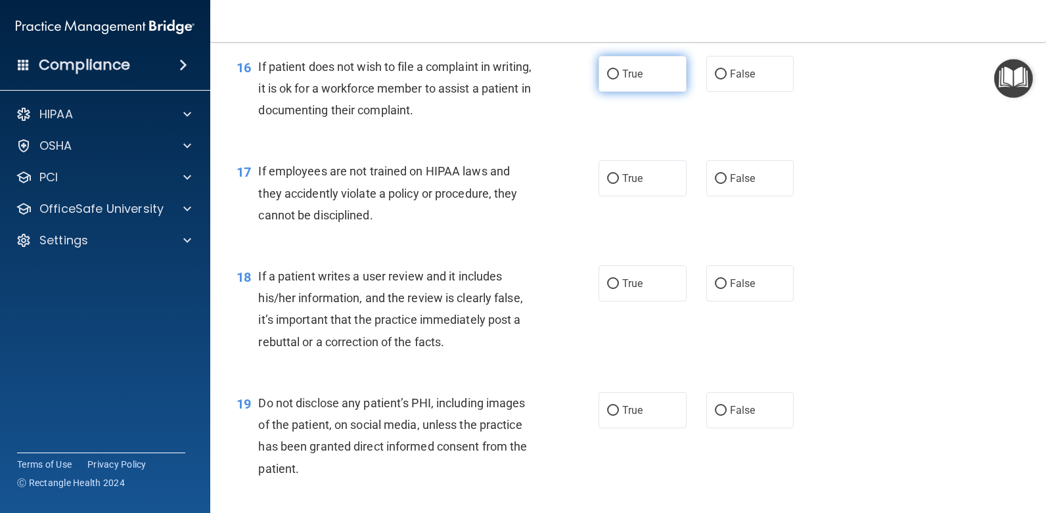
click at [636, 75] on span "True" at bounding box center [632, 74] width 20 height 12
drag, startPoint x: 636, startPoint y: 75, endPoint x: 731, endPoint y: 183, distance: 143.9
click at [731, 183] on span "False" at bounding box center [743, 178] width 26 height 12
click at [727, 183] on input "False" at bounding box center [721, 179] width 12 height 10
radio input "true"
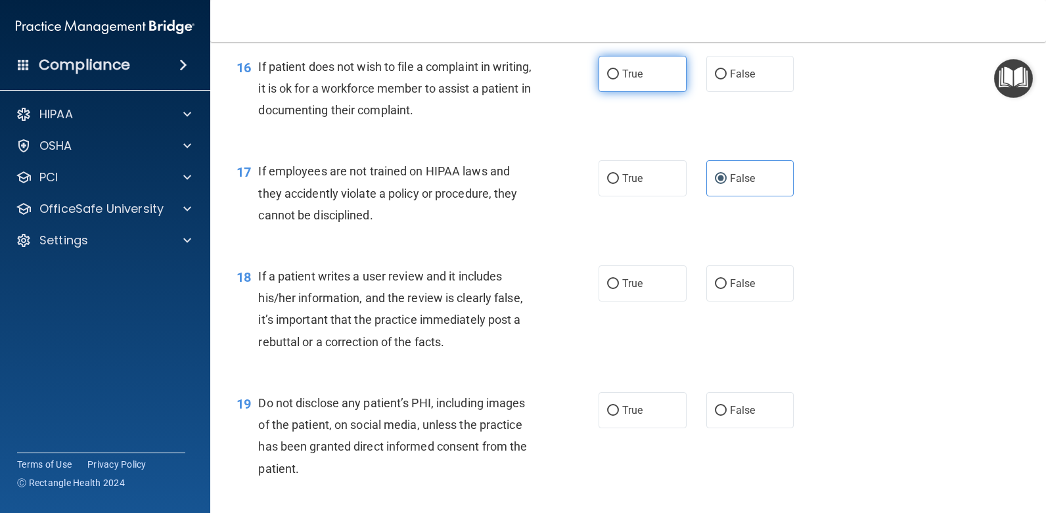
click at [645, 82] on label "True" at bounding box center [643, 74] width 88 height 36
click at [619, 80] on input "True" at bounding box center [613, 75] width 12 height 10
radio input "true"
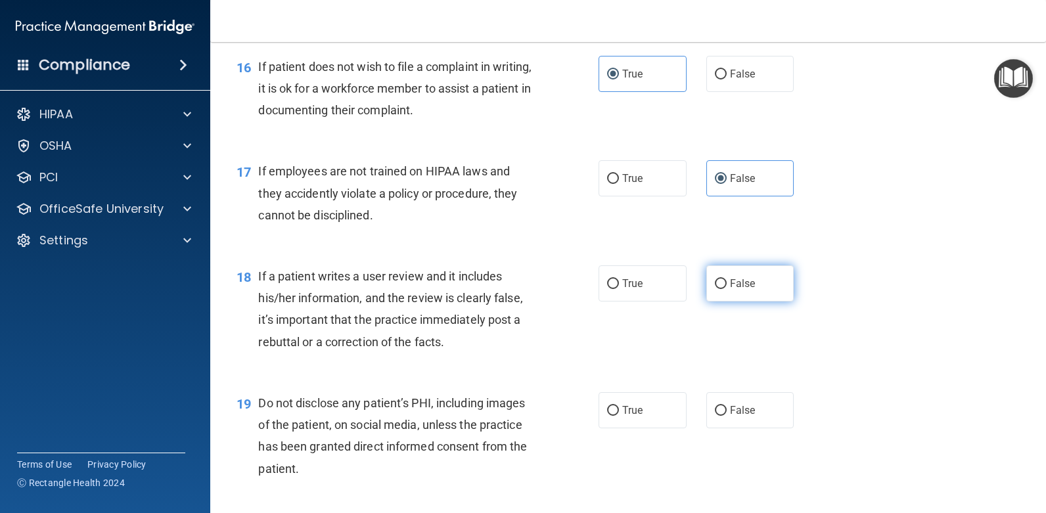
click at [750, 286] on label "False" at bounding box center [750, 283] width 88 height 36
click at [727, 286] on input "False" at bounding box center [721, 284] width 12 height 10
radio input "true"
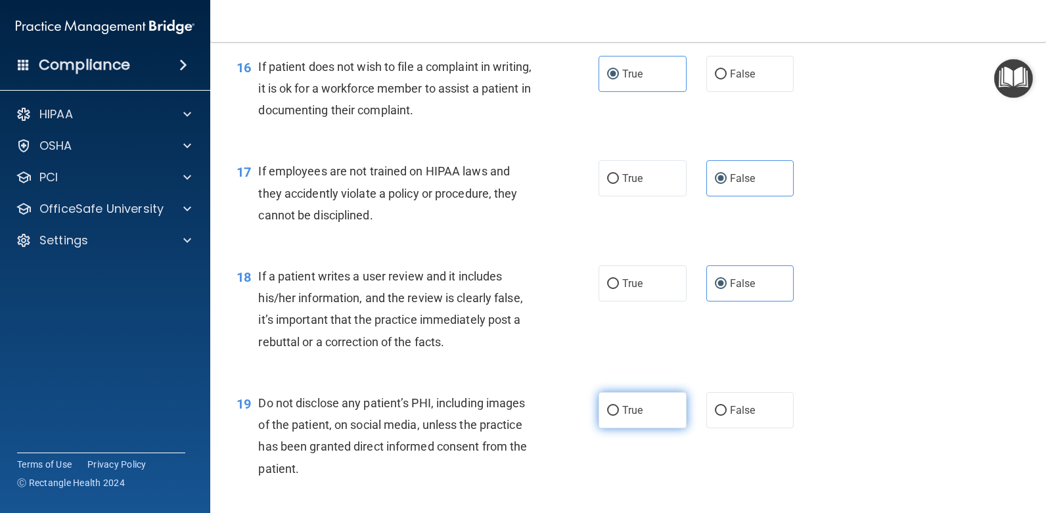
click at [645, 419] on label "True" at bounding box center [643, 410] width 88 height 36
click at [619, 416] on input "True" at bounding box center [613, 411] width 12 height 10
radio input "true"
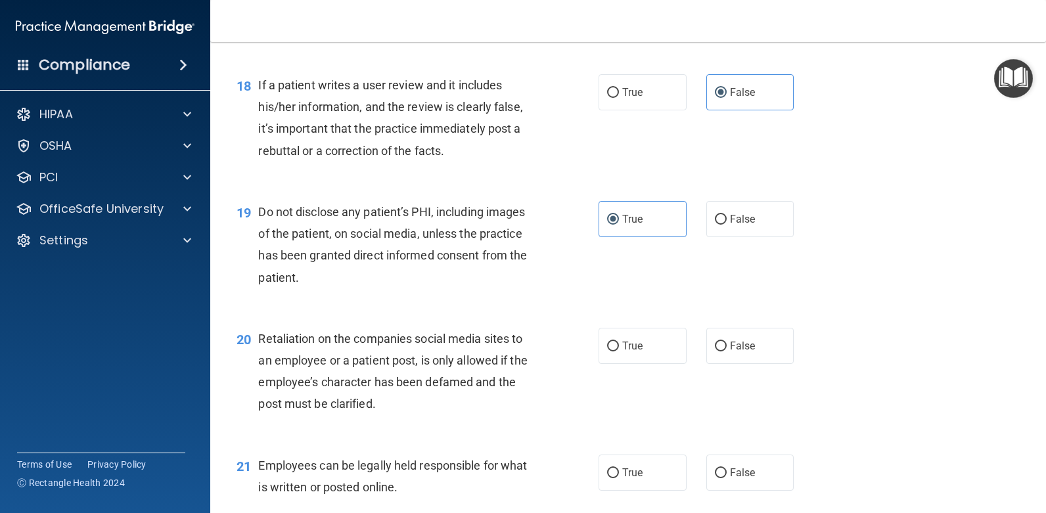
scroll to position [2168, 0]
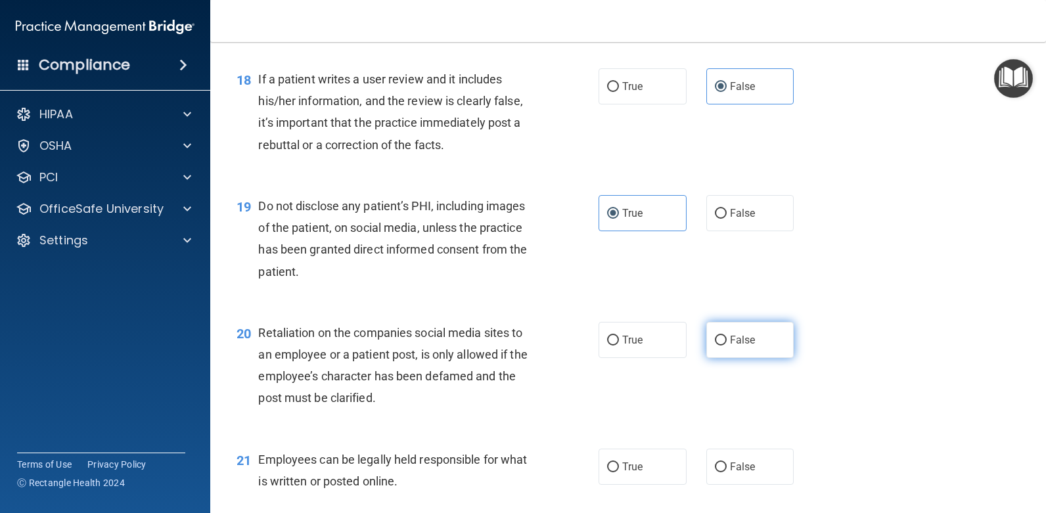
click at [746, 345] on span "False" at bounding box center [743, 340] width 26 height 12
click at [727, 345] on input "False" at bounding box center [721, 341] width 12 height 10
radio input "true"
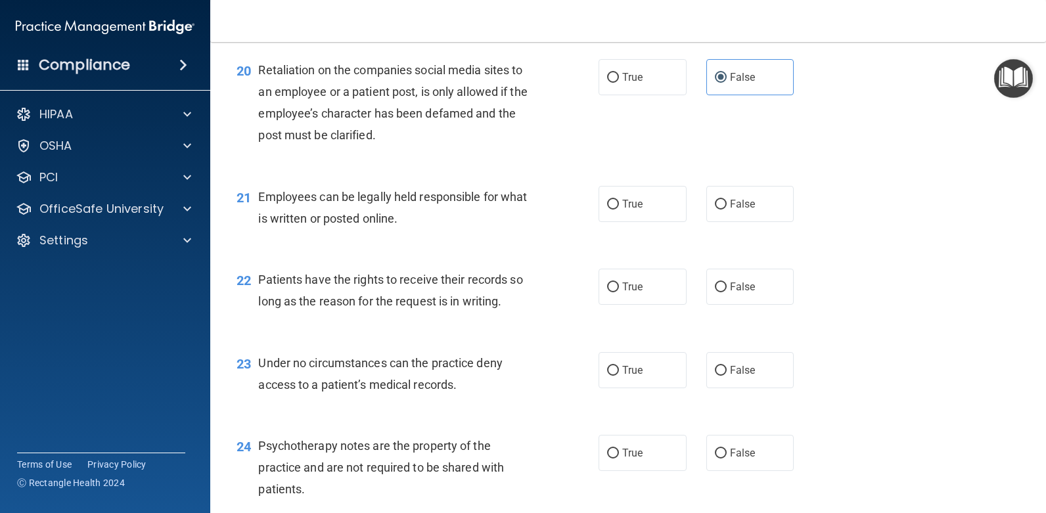
scroll to position [2497, 0]
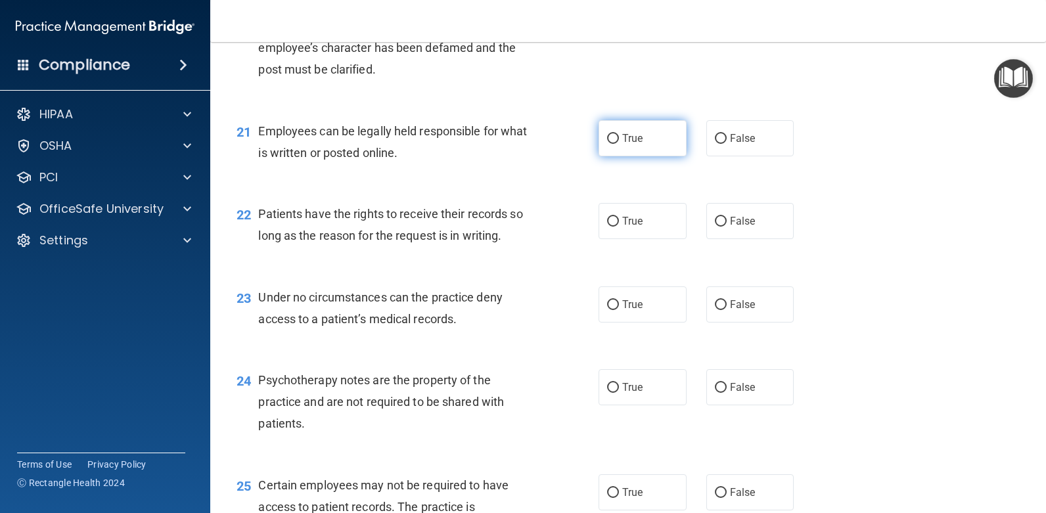
click at [652, 137] on label "True" at bounding box center [643, 138] width 88 height 36
click at [619, 137] on input "True" at bounding box center [613, 139] width 12 height 10
radio input "true"
click at [743, 225] on span "False" at bounding box center [743, 221] width 26 height 12
click at [727, 225] on input "False" at bounding box center [721, 222] width 12 height 10
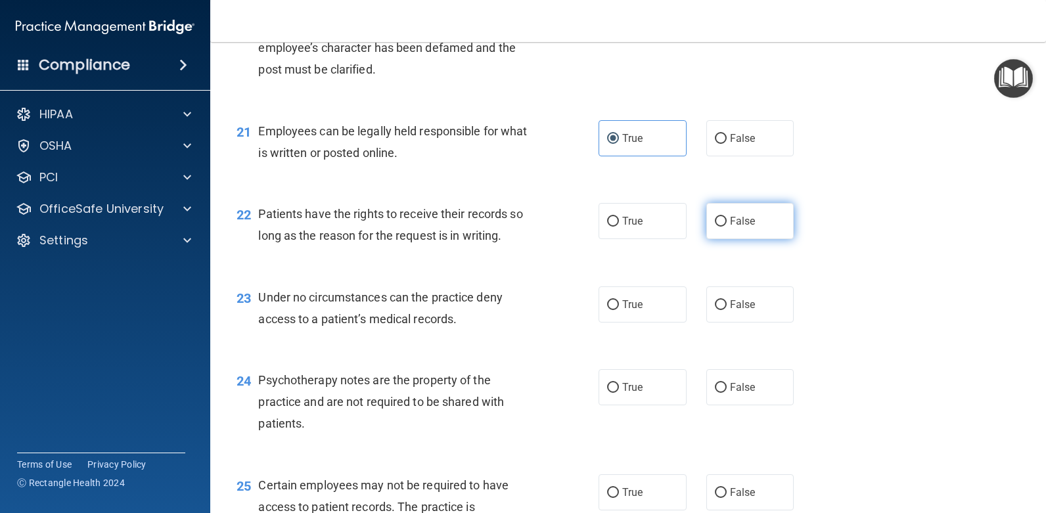
radio input "true"
click at [742, 309] on span "False" at bounding box center [743, 304] width 26 height 12
click at [727, 309] on input "False" at bounding box center [721, 305] width 12 height 10
radio input "true"
click at [657, 386] on label "True" at bounding box center [643, 387] width 88 height 36
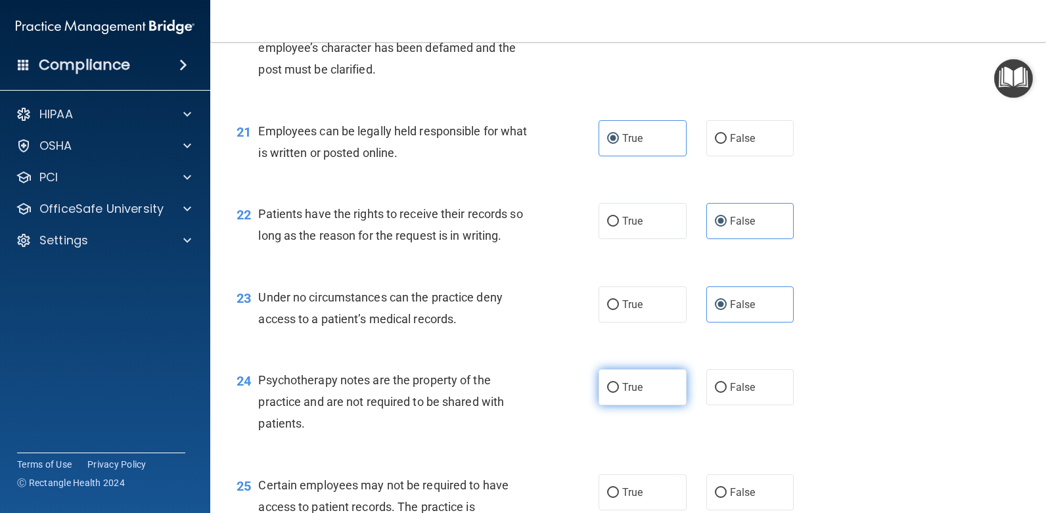
click at [619, 386] on input "True" at bounding box center [613, 388] width 12 height 10
radio input "true"
click at [633, 492] on span "True" at bounding box center [632, 492] width 20 height 12
click at [619, 492] on input "True" at bounding box center [613, 493] width 12 height 10
radio input "true"
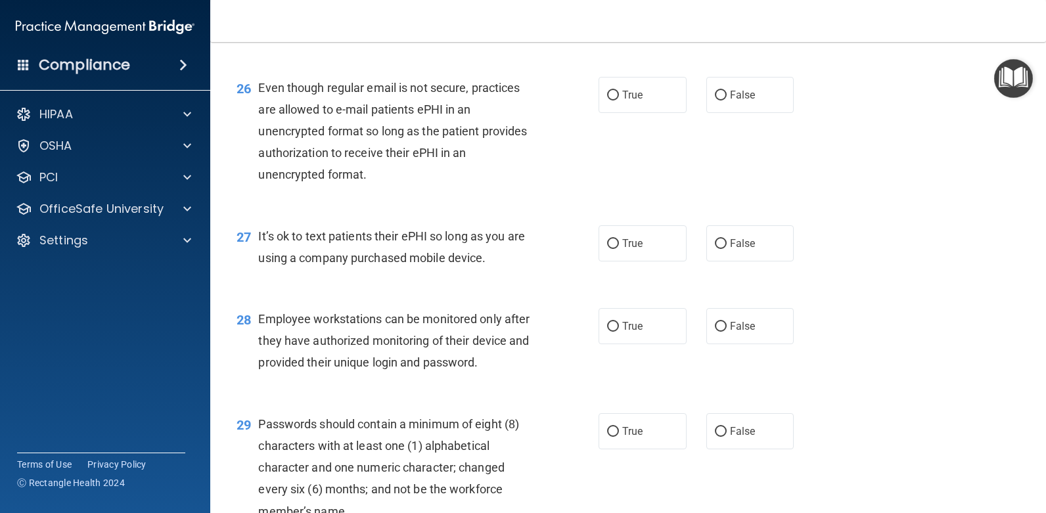
scroll to position [3022, 0]
click at [657, 95] on label "True" at bounding box center [643, 94] width 88 height 36
click at [619, 95] on input "True" at bounding box center [613, 94] width 12 height 10
radio input "true"
click at [756, 246] on label "False" at bounding box center [750, 242] width 88 height 36
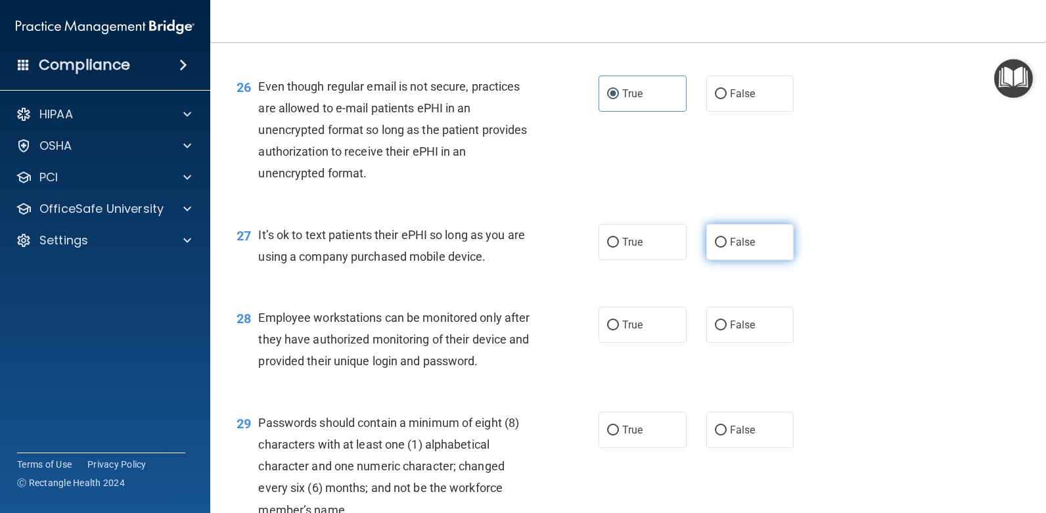
click at [727, 246] on input "False" at bounding box center [721, 243] width 12 height 10
radio input "true"
click at [744, 323] on span "False" at bounding box center [743, 325] width 26 height 12
click at [727, 323] on input "False" at bounding box center [721, 326] width 12 height 10
radio input "true"
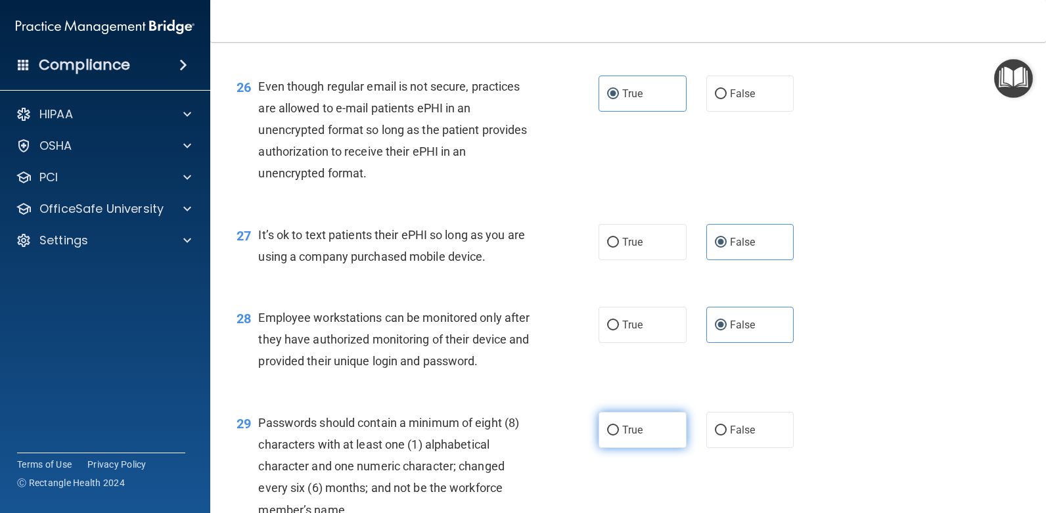
click at [633, 421] on label "True" at bounding box center [643, 430] width 88 height 36
click at [619, 426] on input "True" at bounding box center [613, 431] width 12 height 10
radio input "true"
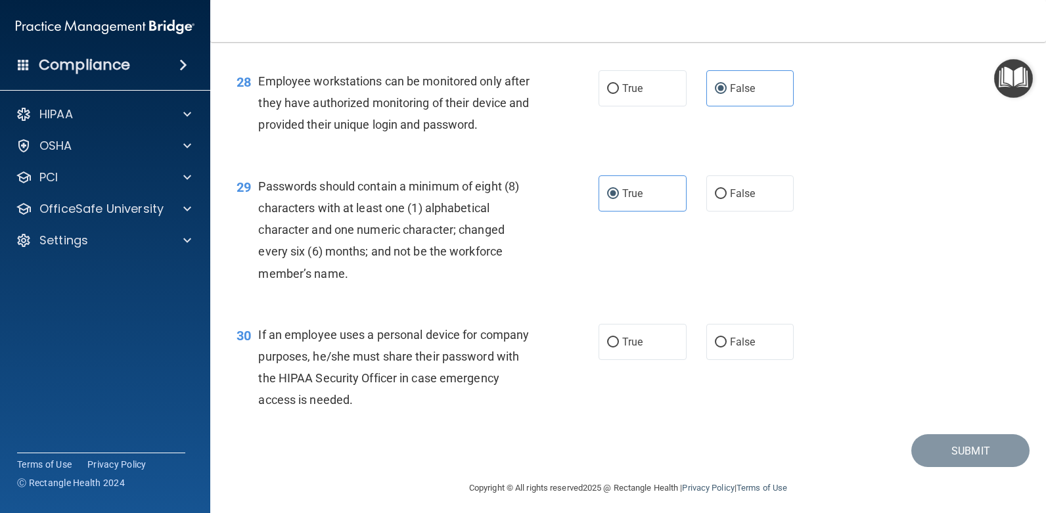
scroll to position [3265, 0]
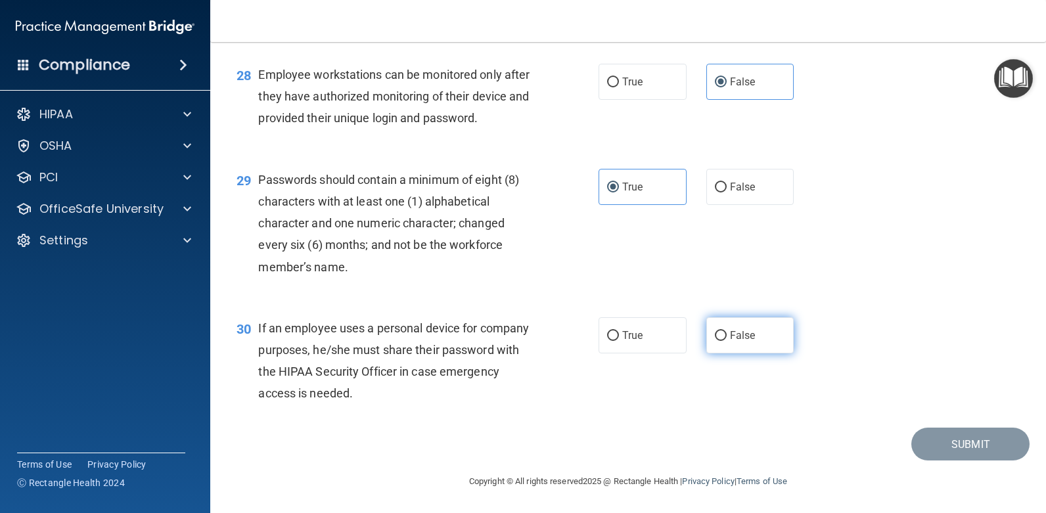
click at [739, 342] on label "False" at bounding box center [750, 335] width 88 height 36
click at [727, 341] on input "False" at bounding box center [721, 336] width 12 height 10
radio input "true"
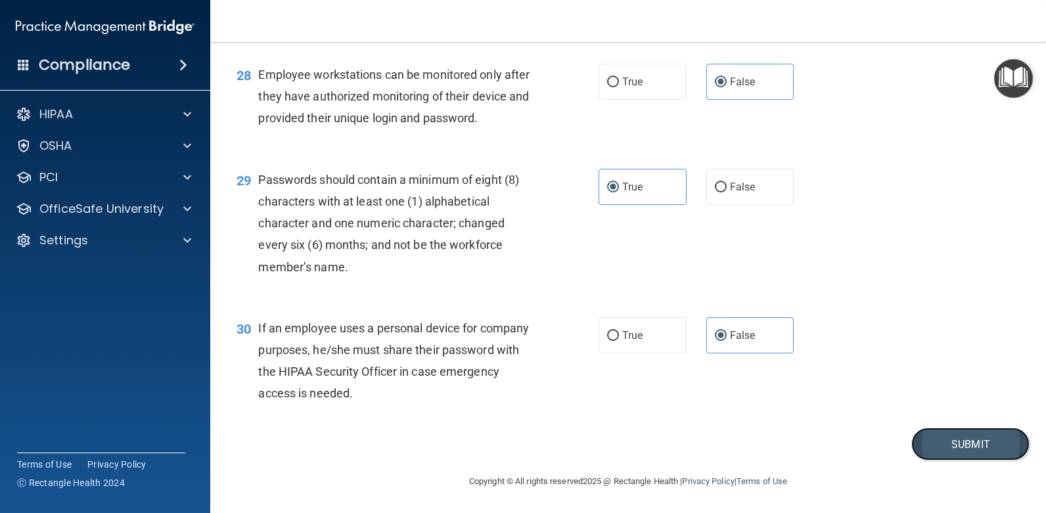
click at [949, 441] on button "Submit" at bounding box center [970, 445] width 118 height 34
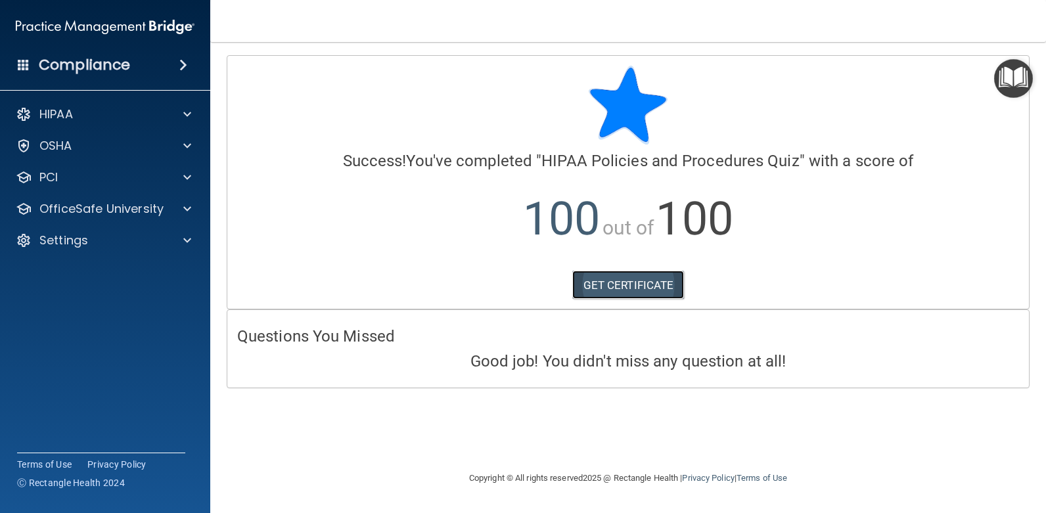
click at [609, 292] on link "GET CERTIFICATE" at bounding box center [628, 285] width 112 height 29
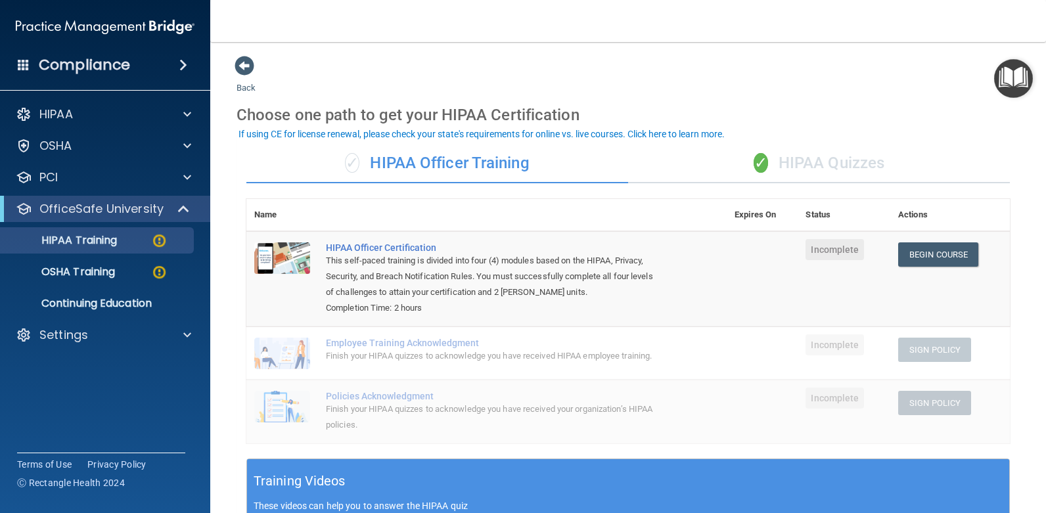
click at [815, 161] on div "✓ HIPAA Quizzes" at bounding box center [819, 163] width 382 height 39
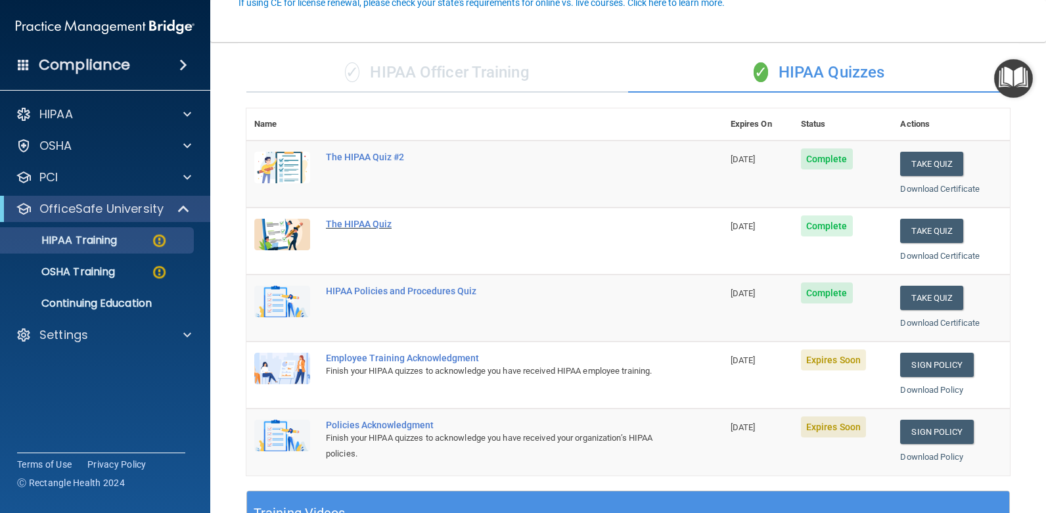
scroll to position [131, 0]
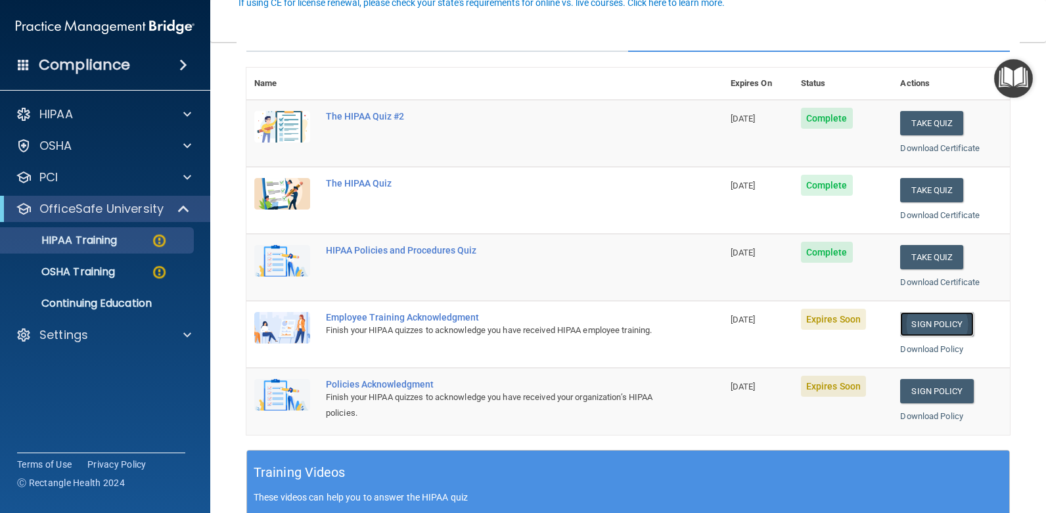
click at [932, 322] on link "Sign Policy" at bounding box center [936, 324] width 73 height 24
click at [926, 323] on link "Sign Policy" at bounding box center [936, 324] width 73 height 24
click at [924, 321] on link "Sign Policy" at bounding box center [936, 324] width 73 height 24
click at [926, 351] on link "Download Policy" at bounding box center [931, 349] width 63 height 10
click at [48, 113] on p "HIPAA" at bounding box center [56, 114] width 34 height 16
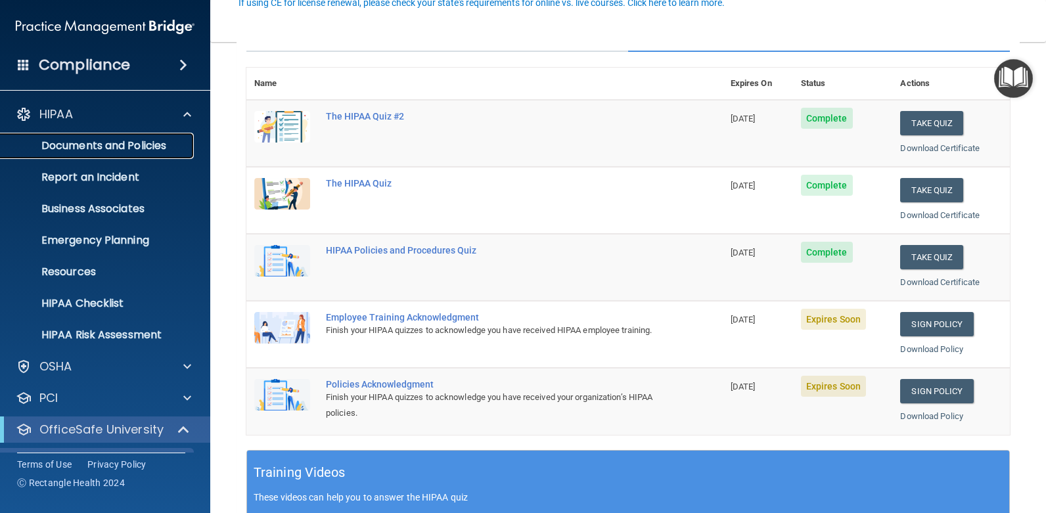
click at [55, 140] on p "Documents and Policies" at bounding box center [98, 145] width 179 height 13
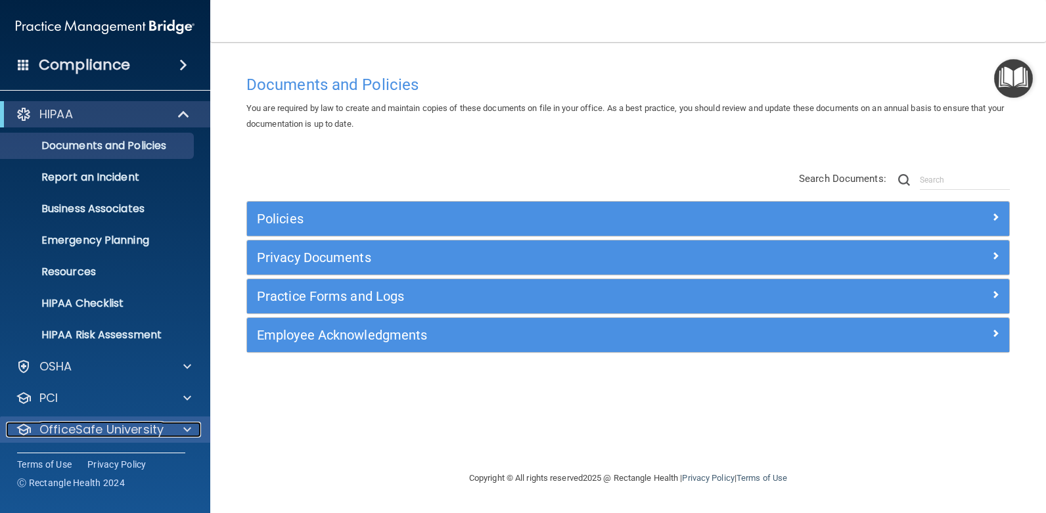
click at [68, 426] on p "OfficeSafe University" at bounding box center [101, 430] width 124 height 16
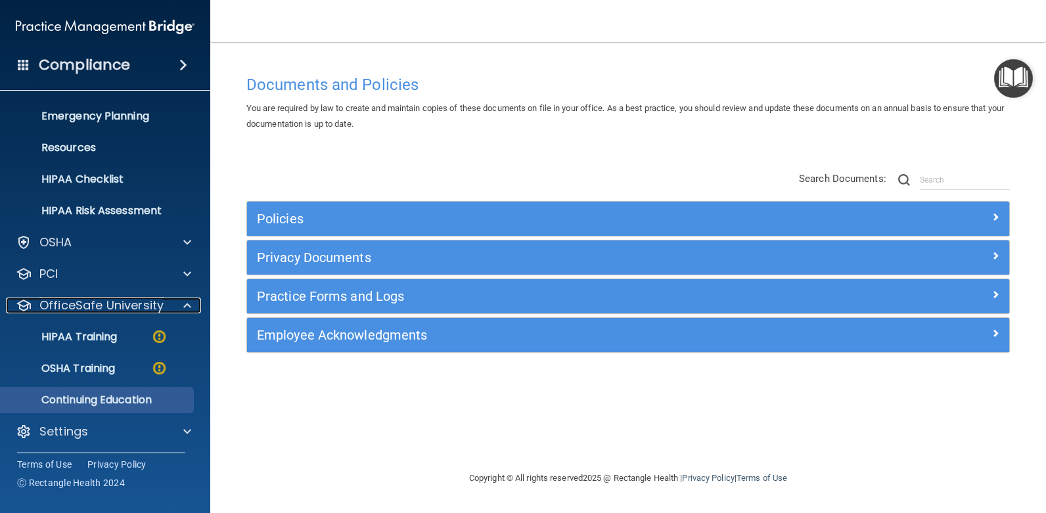
scroll to position [127, 0]
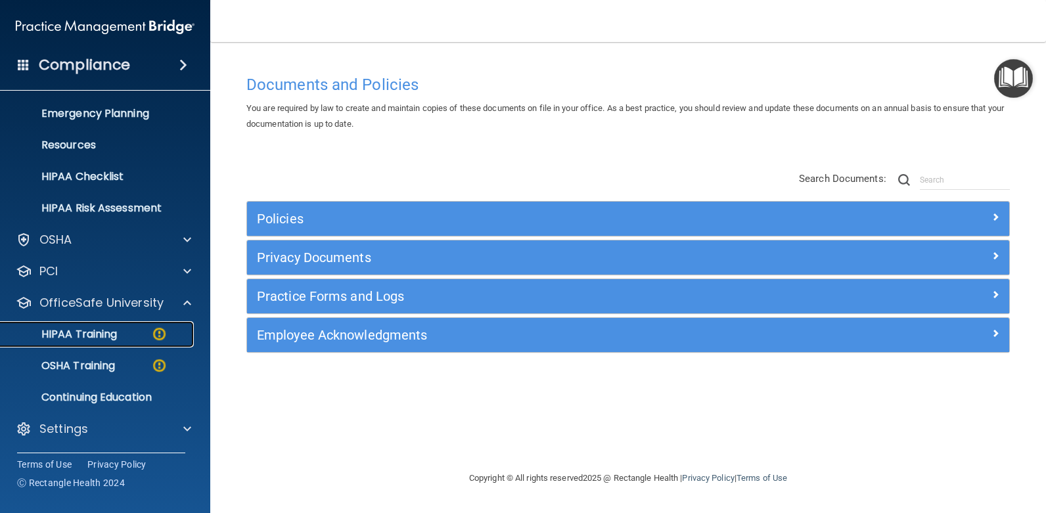
click at [87, 332] on p "HIPAA Training" at bounding box center [63, 334] width 108 height 13
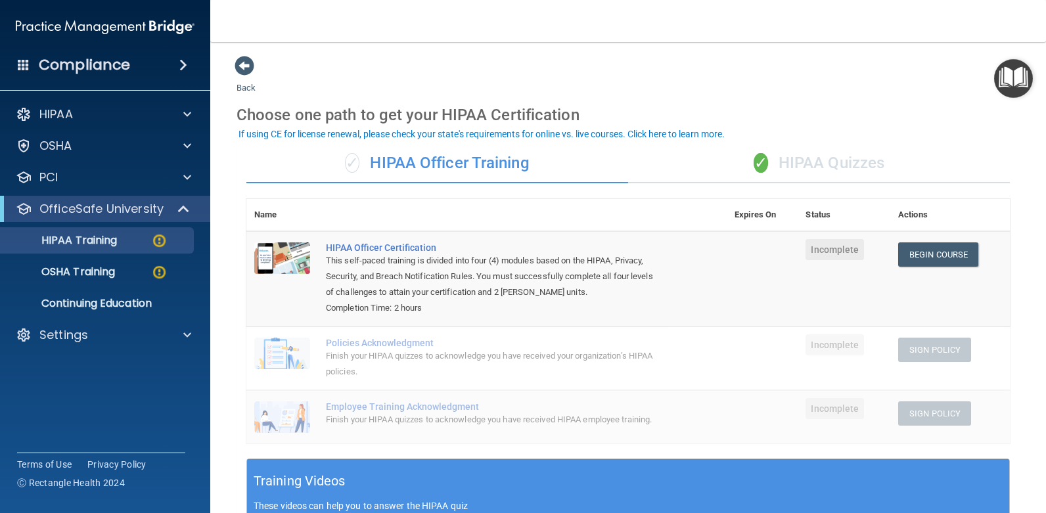
click at [844, 164] on div "✓ HIPAA Quizzes" at bounding box center [819, 163] width 382 height 39
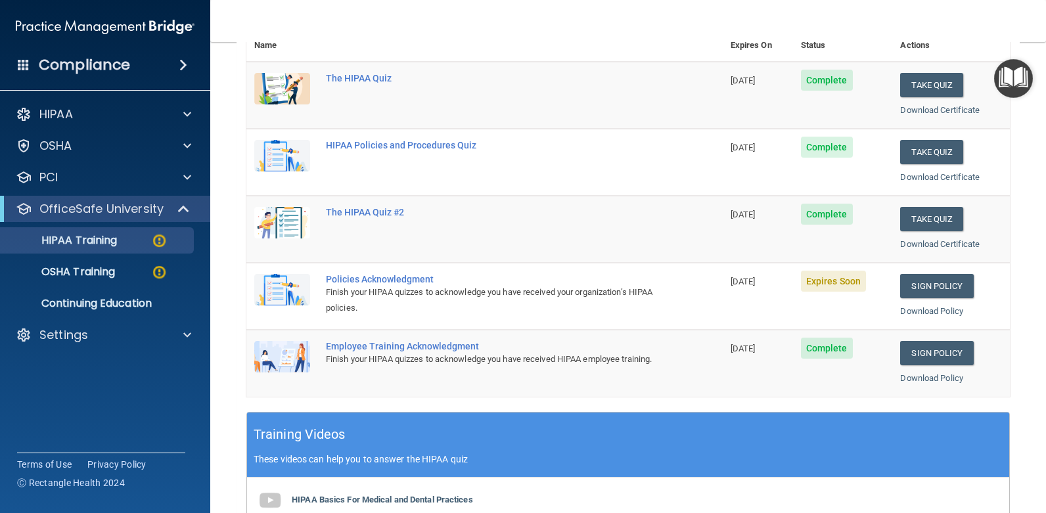
scroll to position [197, 0]
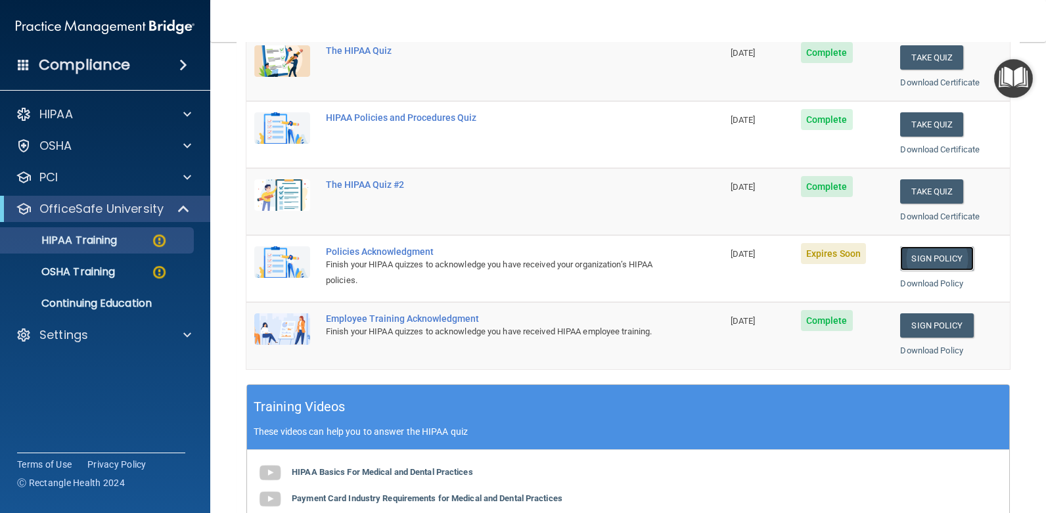
click at [914, 258] on link "Sign Policy" at bounding box center [936, 258] width 73 height 24
click at [934, 283] on link "Download Policy" at bounding box center [931, 284] width 63 height 10
click at [914, 256] on link "Sign Policy" at bounding box center [936, 258] width 73 height 24
click at [68, 275] on p "OSHA Training" at bounding box center [62, 271] width 106 height 13
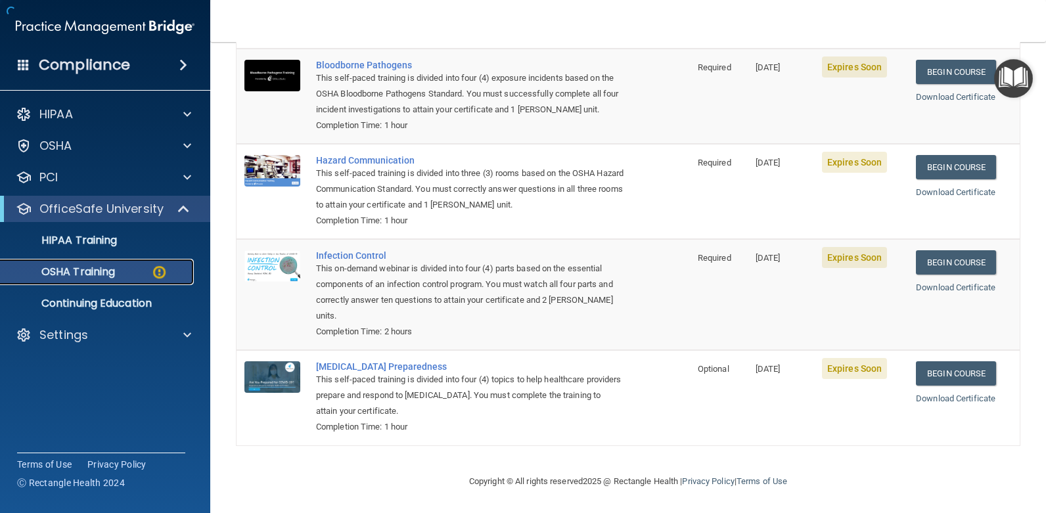
scroll to position [139, 0]
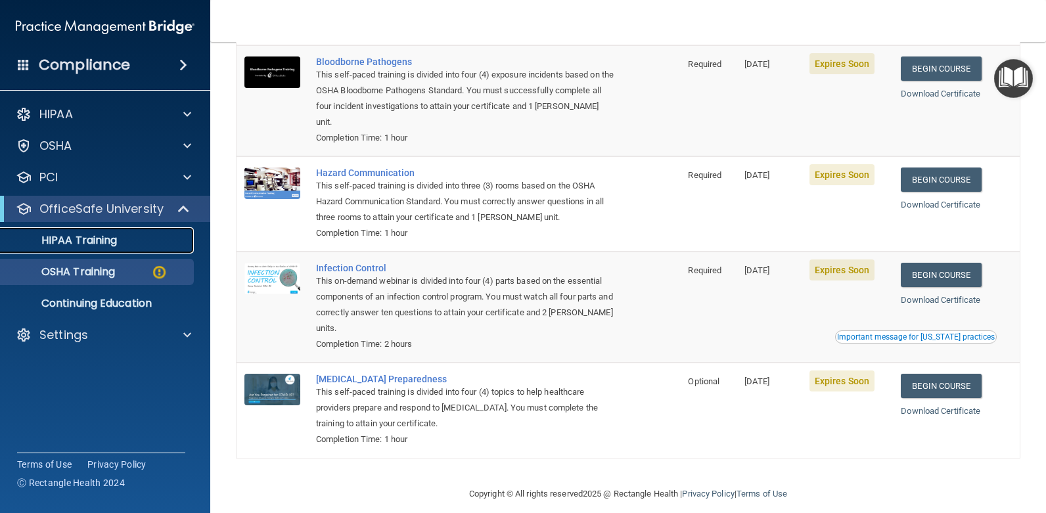
click at [65, 239] on p "HIPAA Training" at bounding box center [63, 240] width 108 height 13
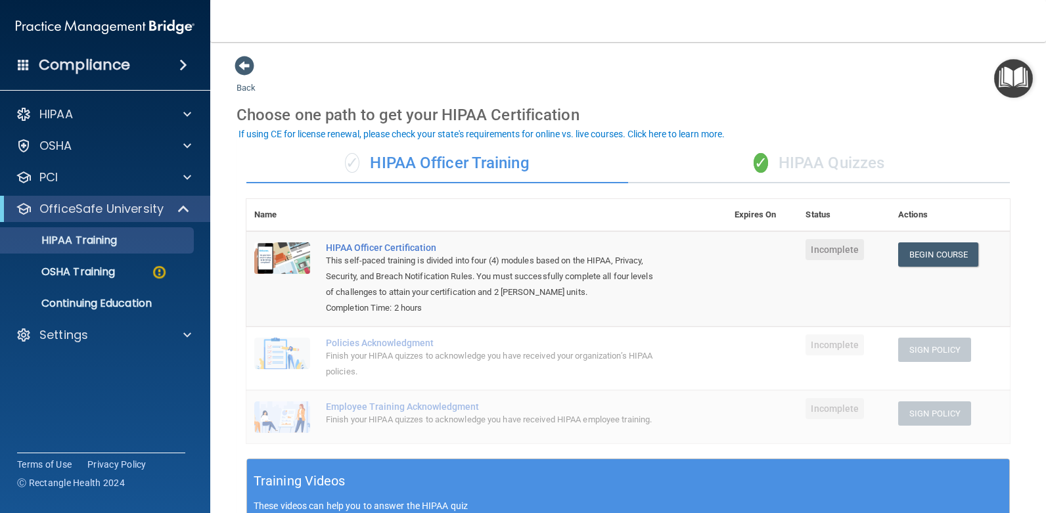
click at [803, 160] on div "✓ HIPAA Quizzes" at bounding box center [819, 163] width 382 height 39
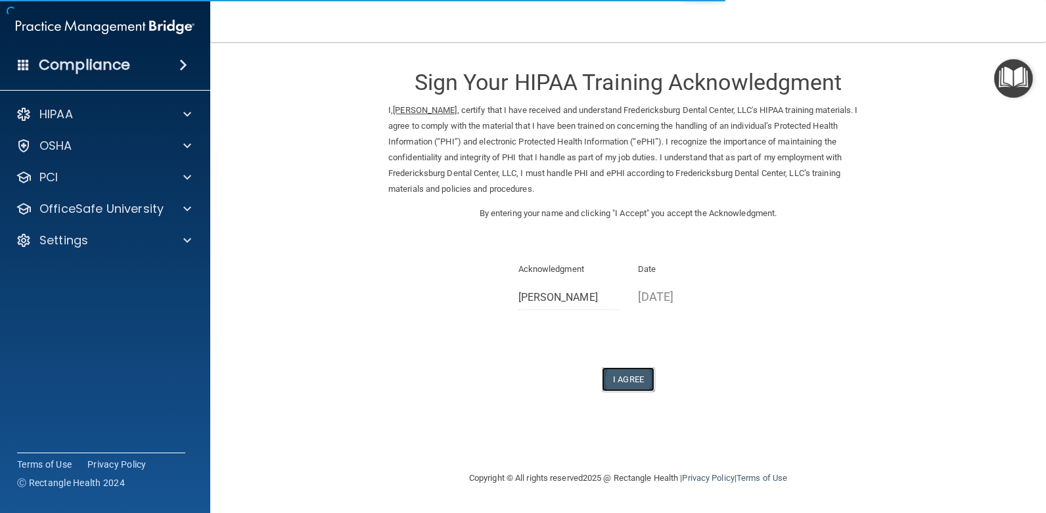
click at [627, 378] on button "I Agree" at bounding box center [628, 379] width 53 height 24
click at [627, 377] on button "I Agree" at bounding box center [628, 379] width 53 height 24
click at [629, 376] on button "I Agree" at bounding box center [628, 379] width 53 height 24
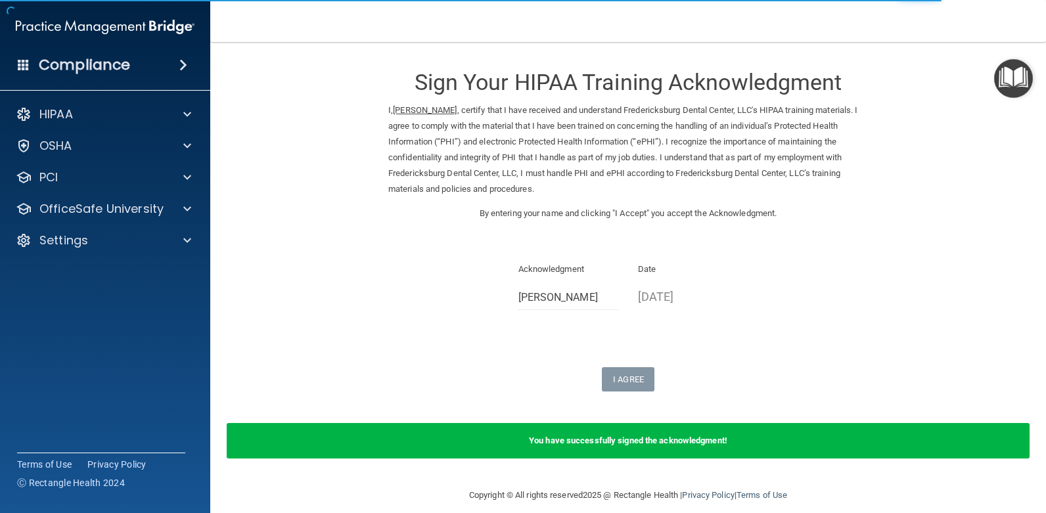
click at [547, 444] on b "You have successfully signed the acknowledgment!" at bounding box center [628, 441] width 198 height 10
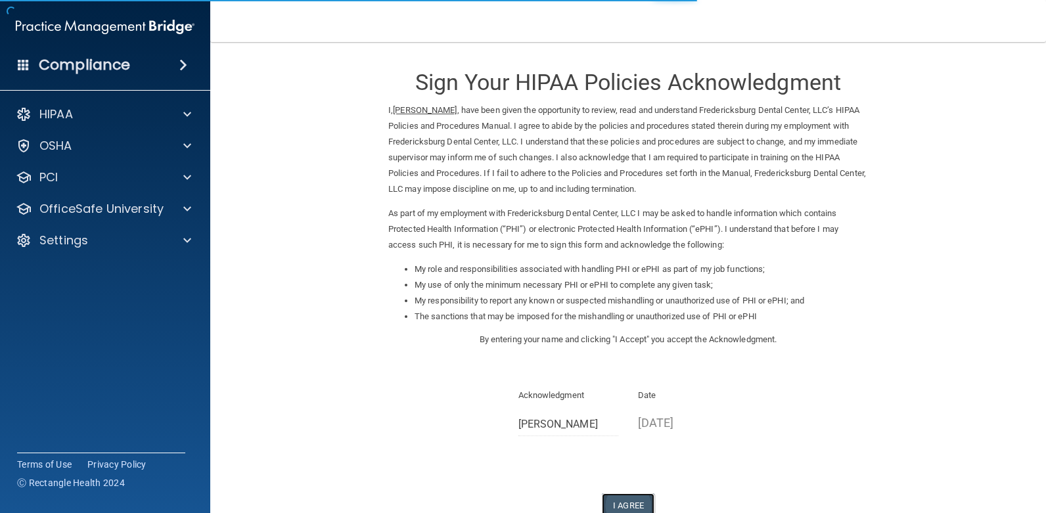
click at [620, 503] on button "I Agree" at bounding box center [628, 505] width 53 height 24
click at [616, 502] on button "I Agree" at bounding box center [628, 505] width 53 height 24
